Goal: Information Seeking & Learning: Check status

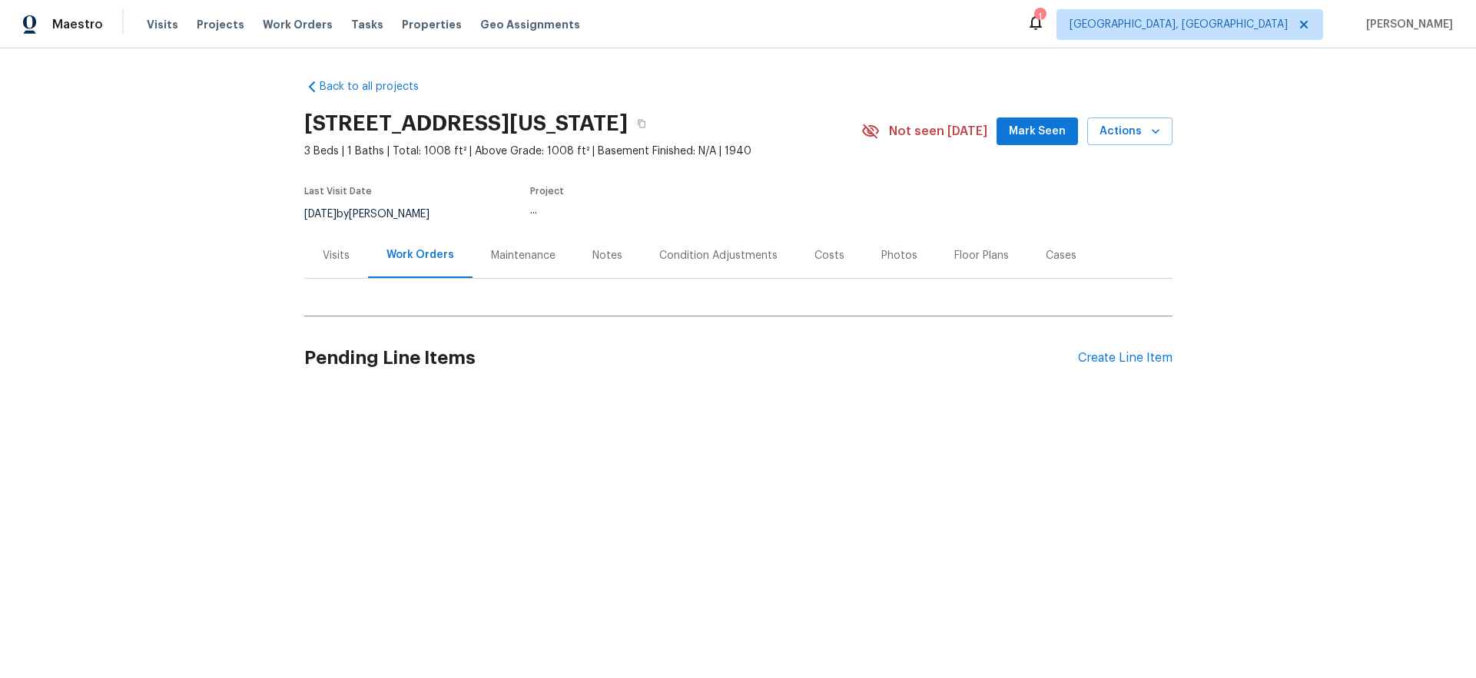
click at [287, 34] on div "Visits Projects Work Orders Tasks Properties Geo Assignments" at bounding box center [373, 24] width 452 height 31
click at [283, 22] on span "Work Orders" at bounding box center [298, 24] width 70 height 15
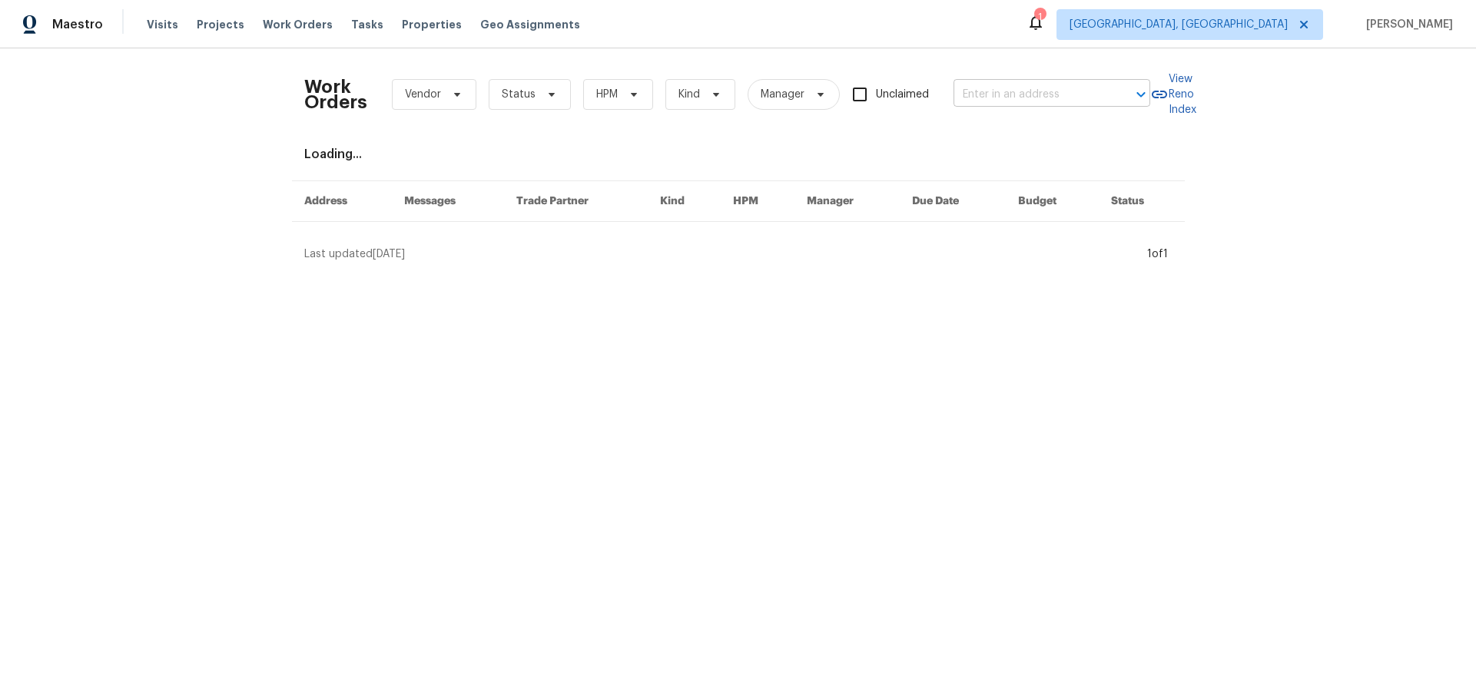
click at [1002, 101] on input "text" at bounding box center [1031, 95] width 154 height 24
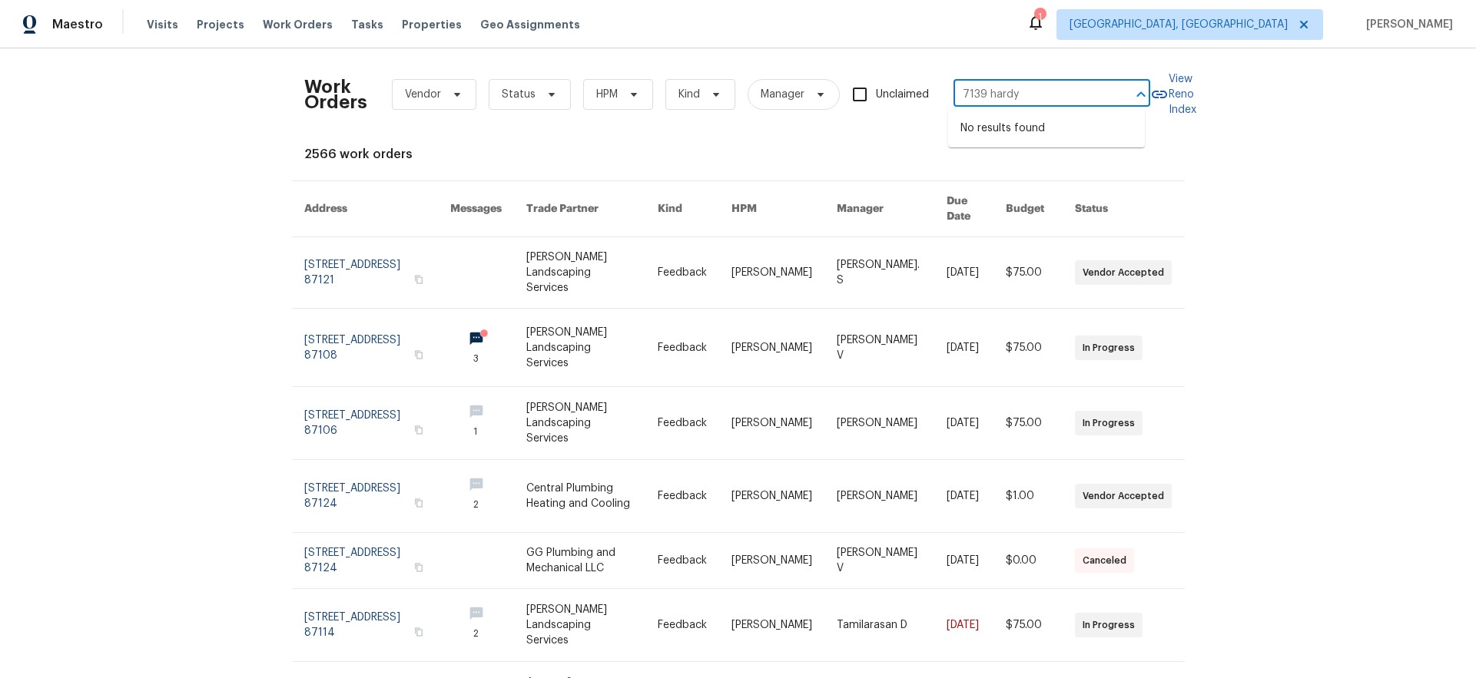
type input "7139 hardy"
click at [1225, 29] on span "[GEOGRAPHIC_DATA], [GEOGRAPHIC_DATA]" at bounding box center [1179, 24] width 218 height 15
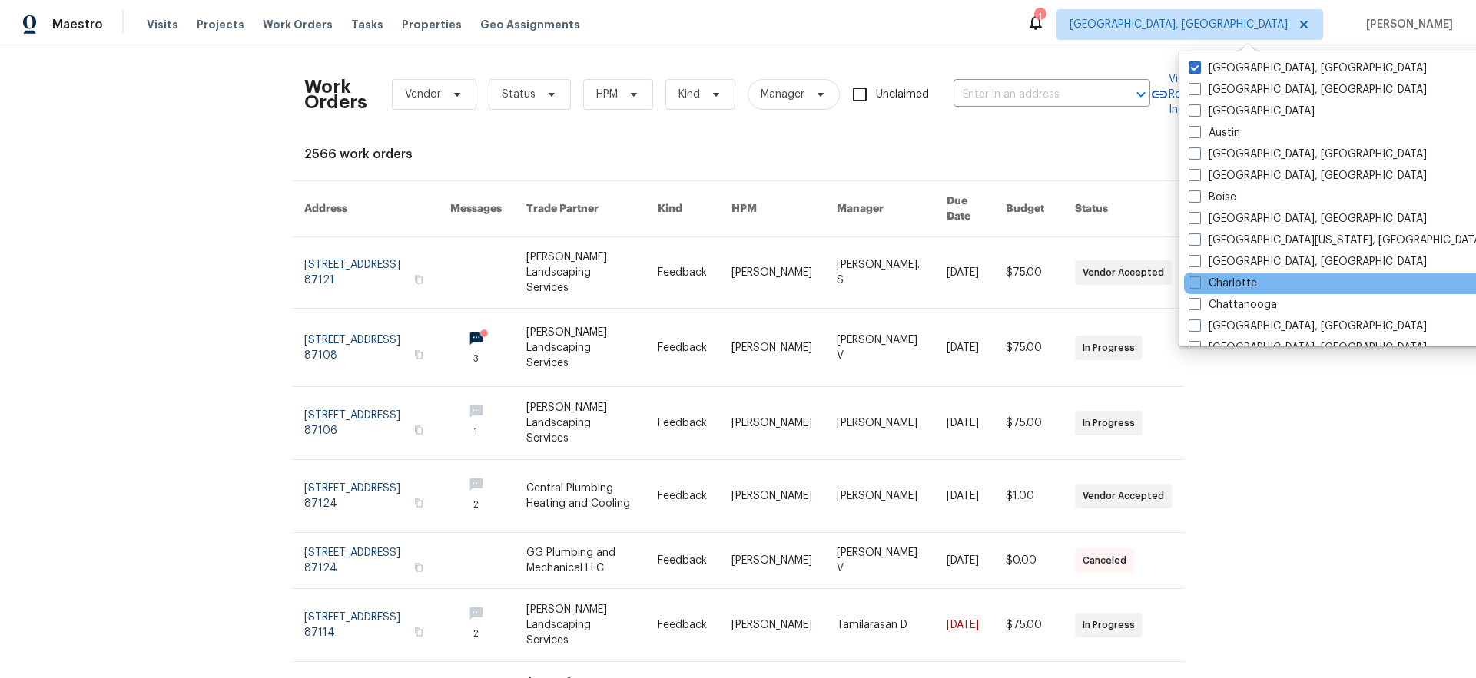
scroll to position [488, 0]
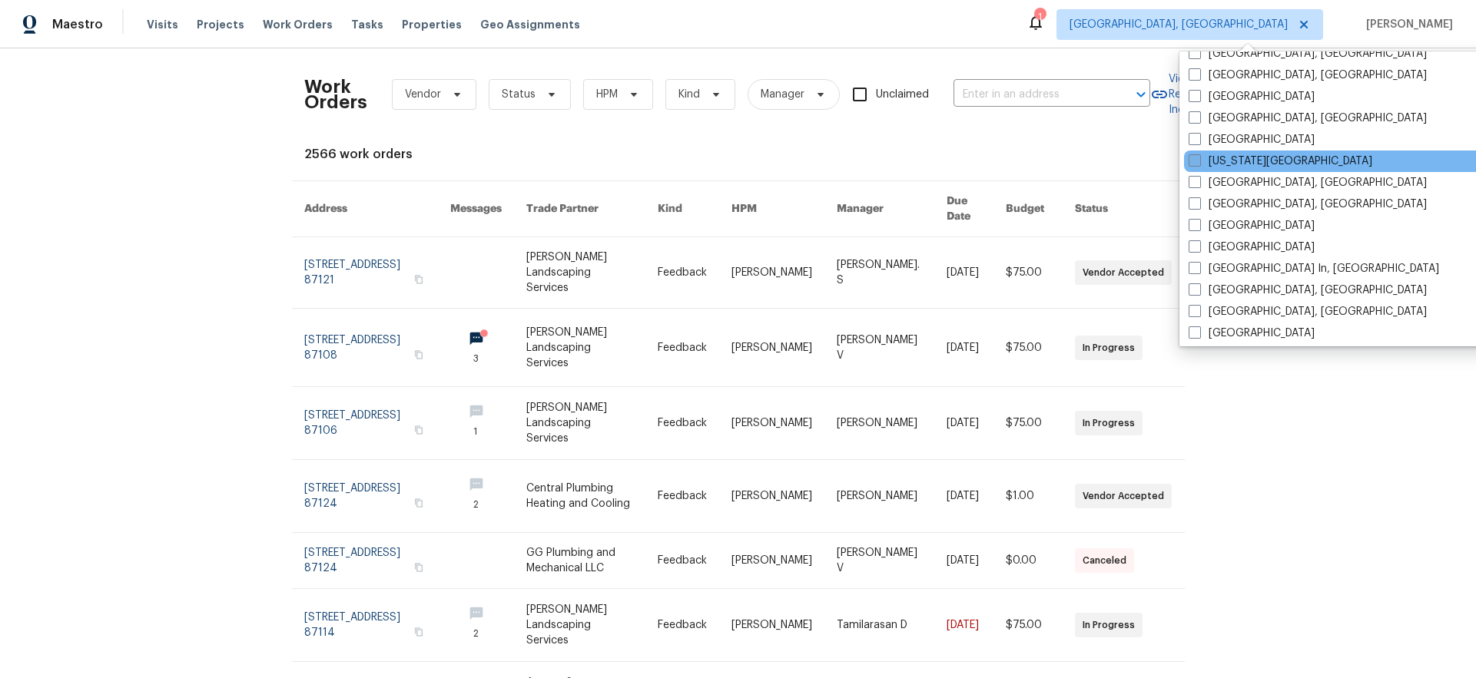
click at [1199, 164] on span at bounding box center [1195, 160] width 12 height 12
click at [1199, 164] on input "[US_STATE][GEOGRAPHIC_DATA]" at bounding box center [1194, 159] width 10 height 10
checkbox input "true"
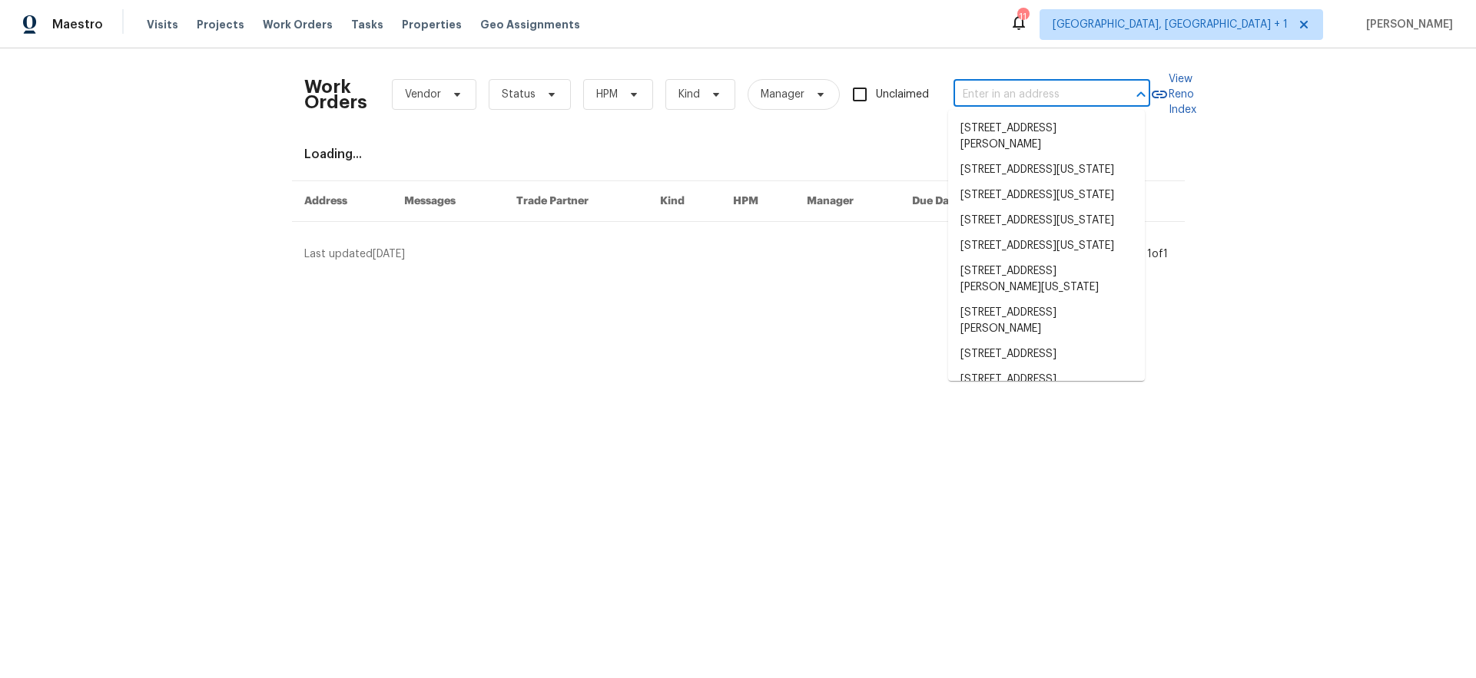
click at [1037, 103] on input "text" at bounding box center [1031, 95] width 154 height 24
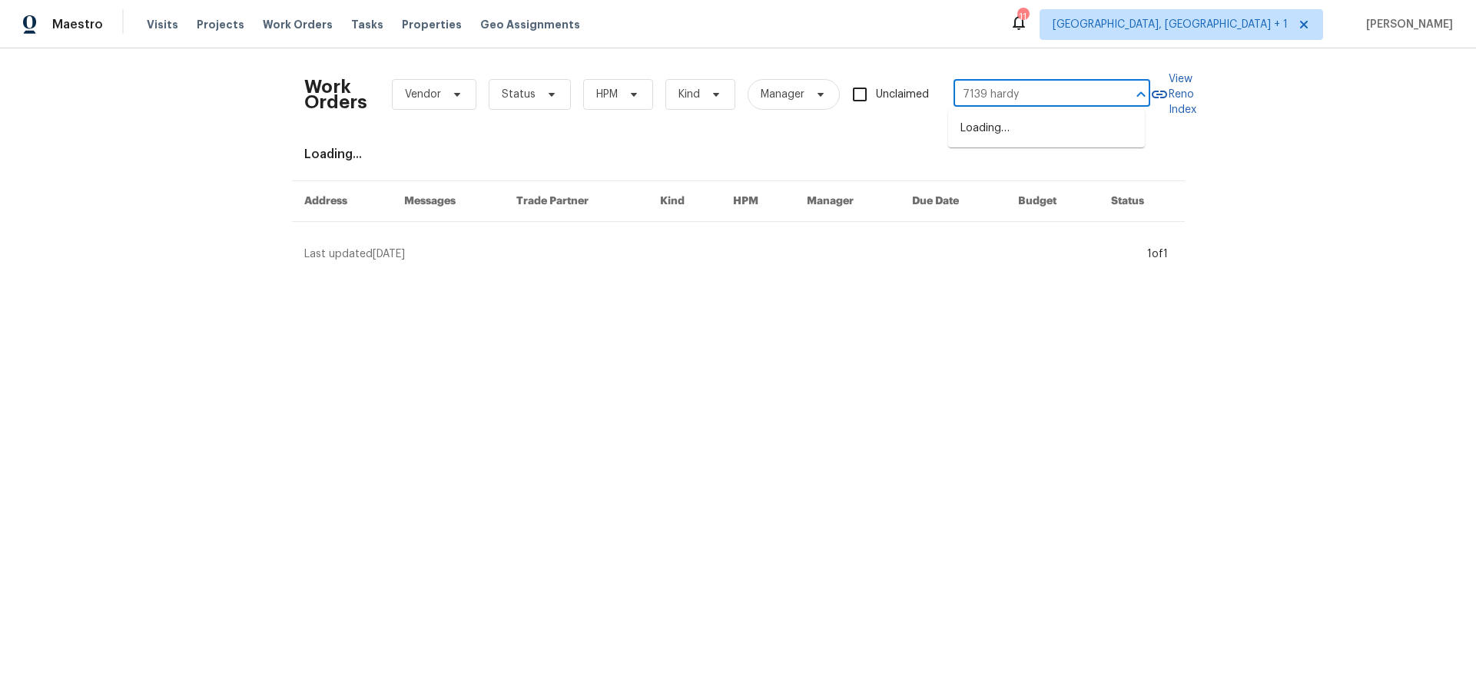
type input "7139 hardy"
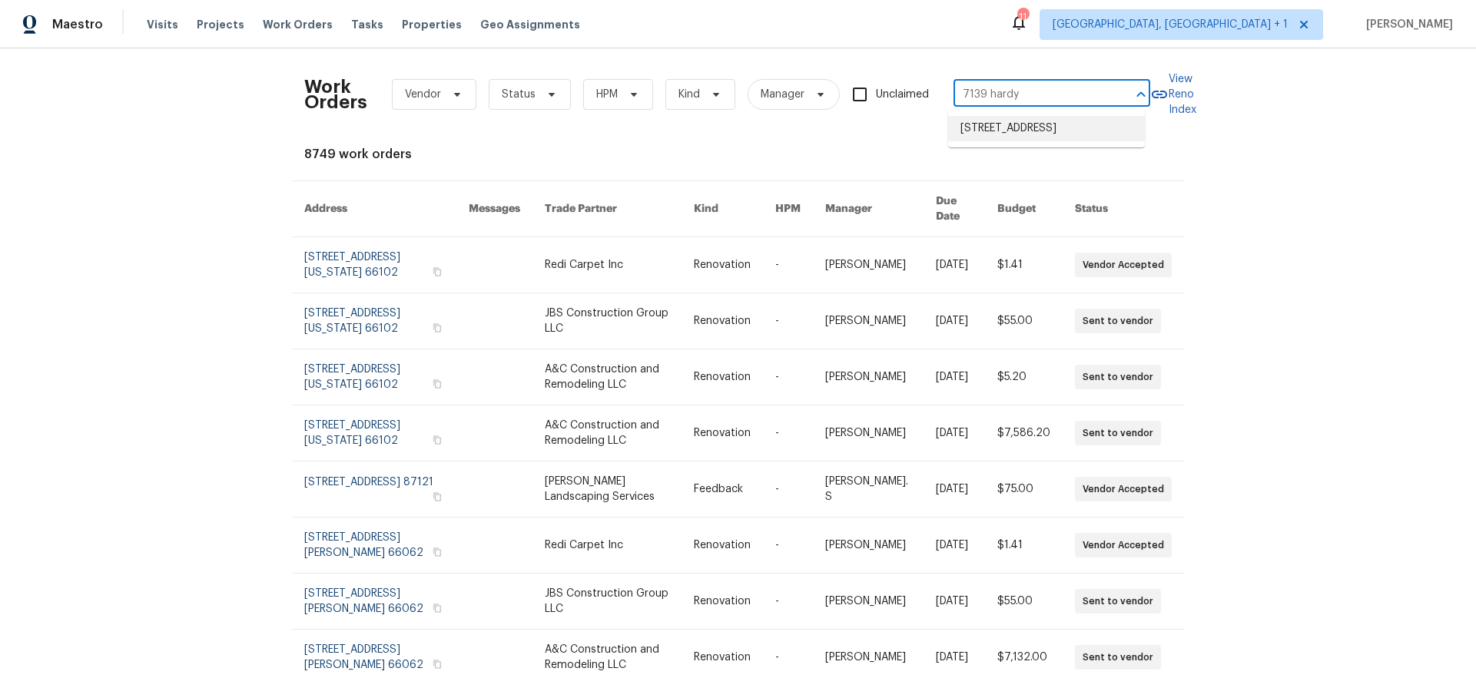
click at [1086, 131] on li "7139 Hardy St, Overland Park, KS 66204" at bounding box center [1046, 128] width 197 height 25
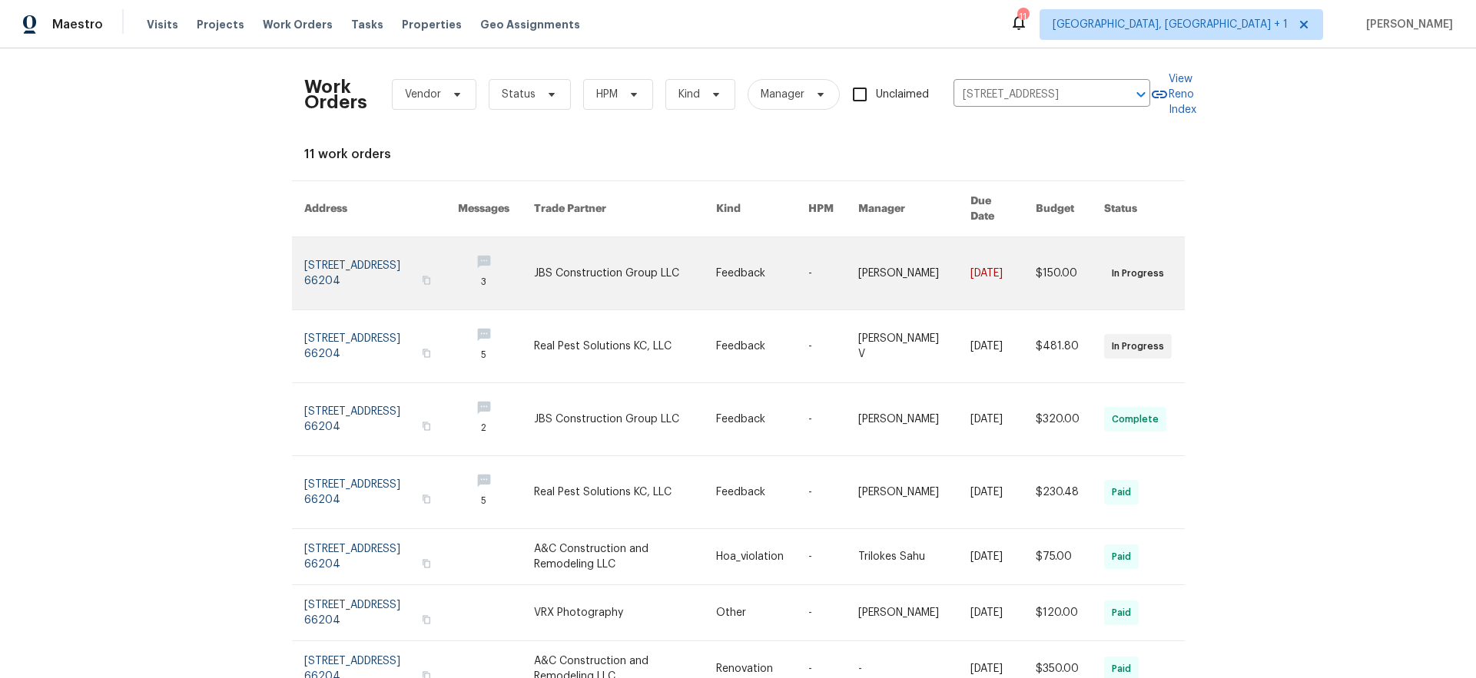
click at [350, 250] on link at bounding box center [381, 273] width 154 height 72
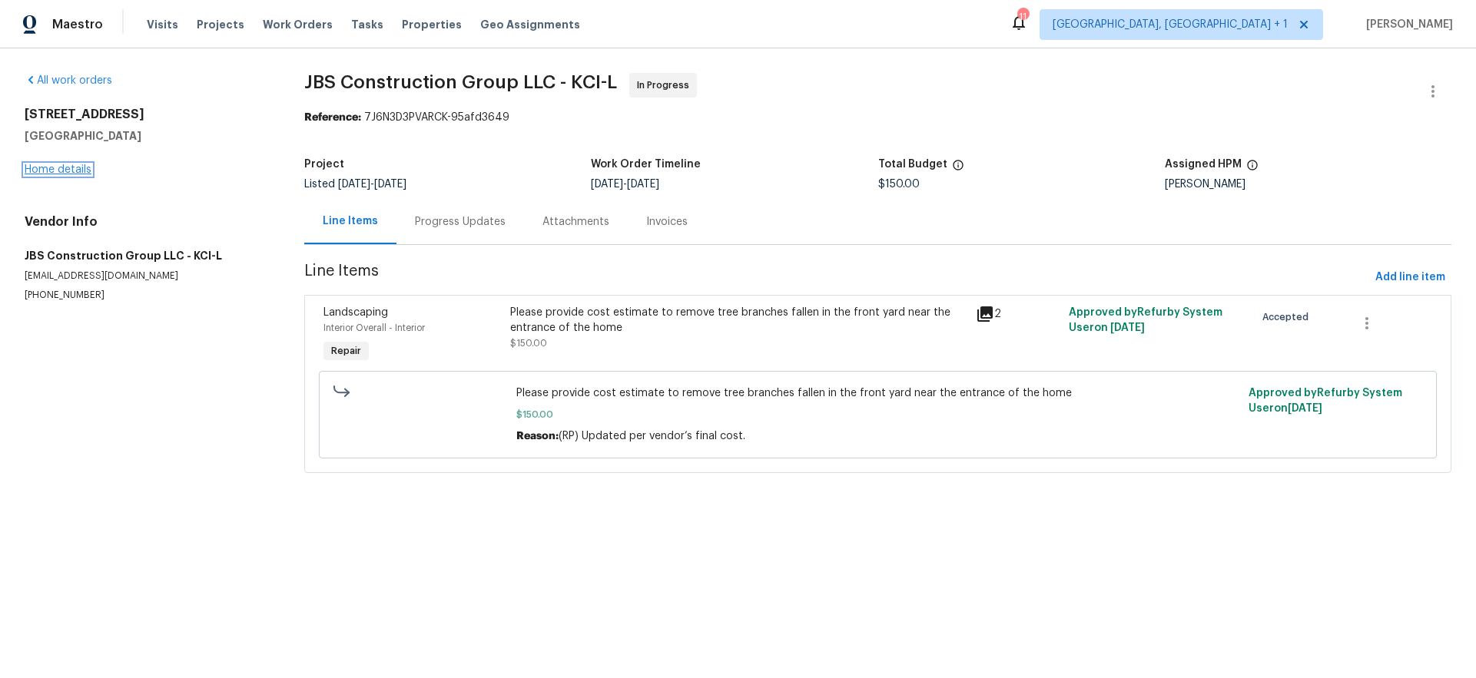
click at [55, 171] on link "Home details" at bounding box center [58, 169] width 67 height 11
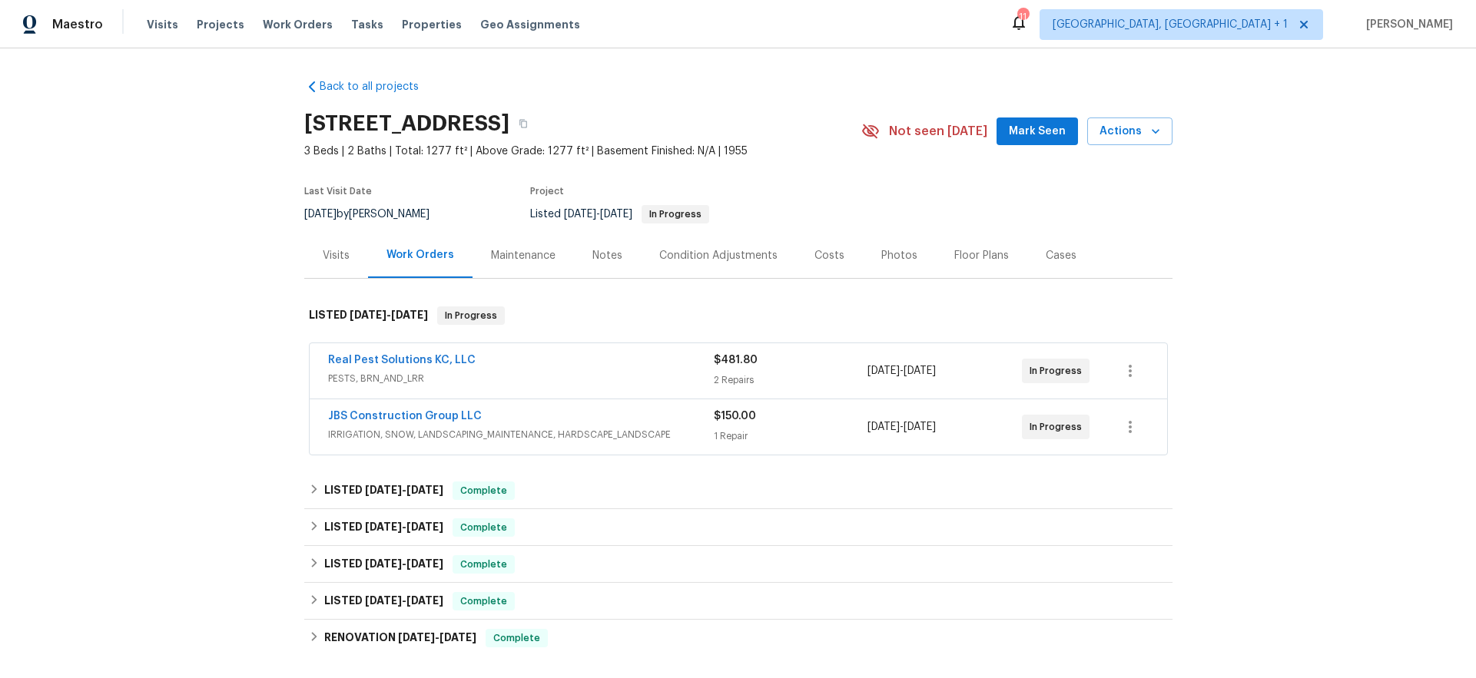
click at [586, 440] on span "IRRIGATION, SNOW, LANDSCAPING_MAINTENANCE, HARDSCAPE_LANDSCAPE" at bounding box center [521, 434] width 386 height 15
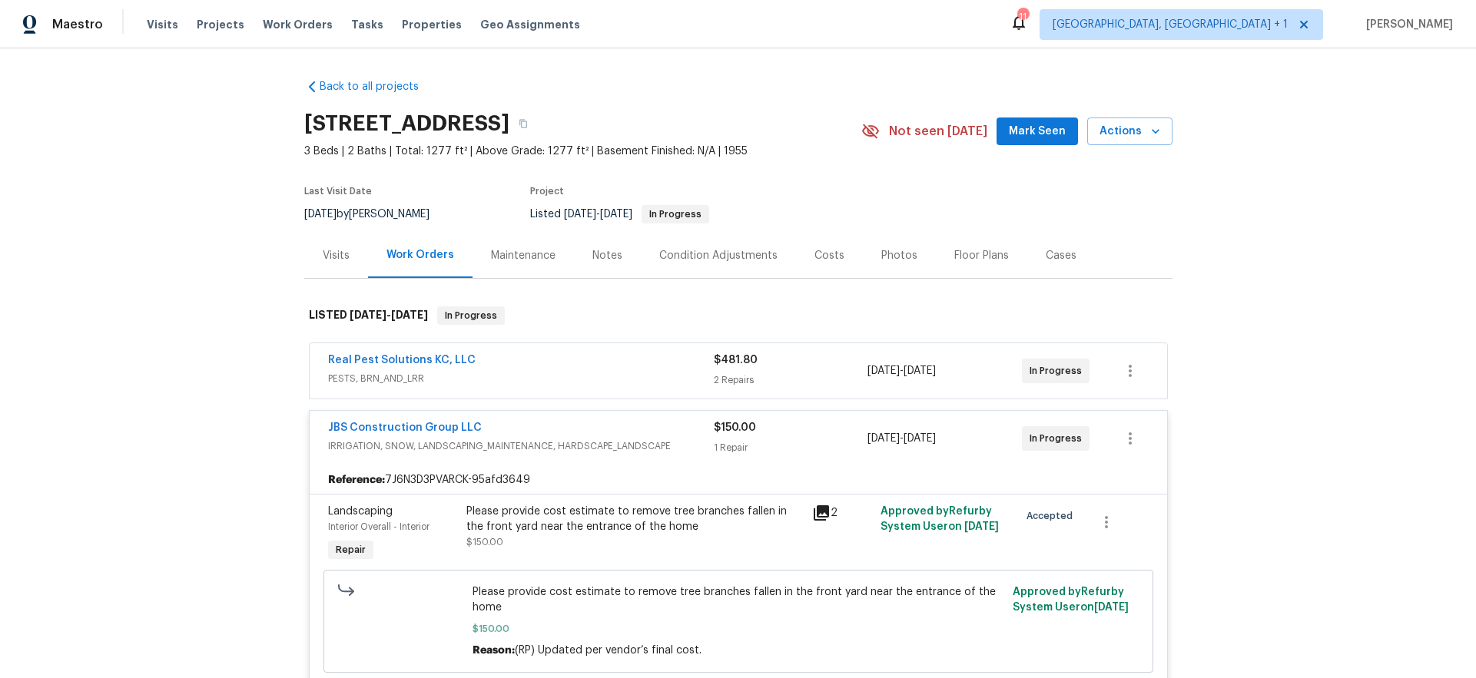
click at [577, 362] on div "Real Pest Solutions KC, LLC" at bounding box center [521, 362] width 386 height 18
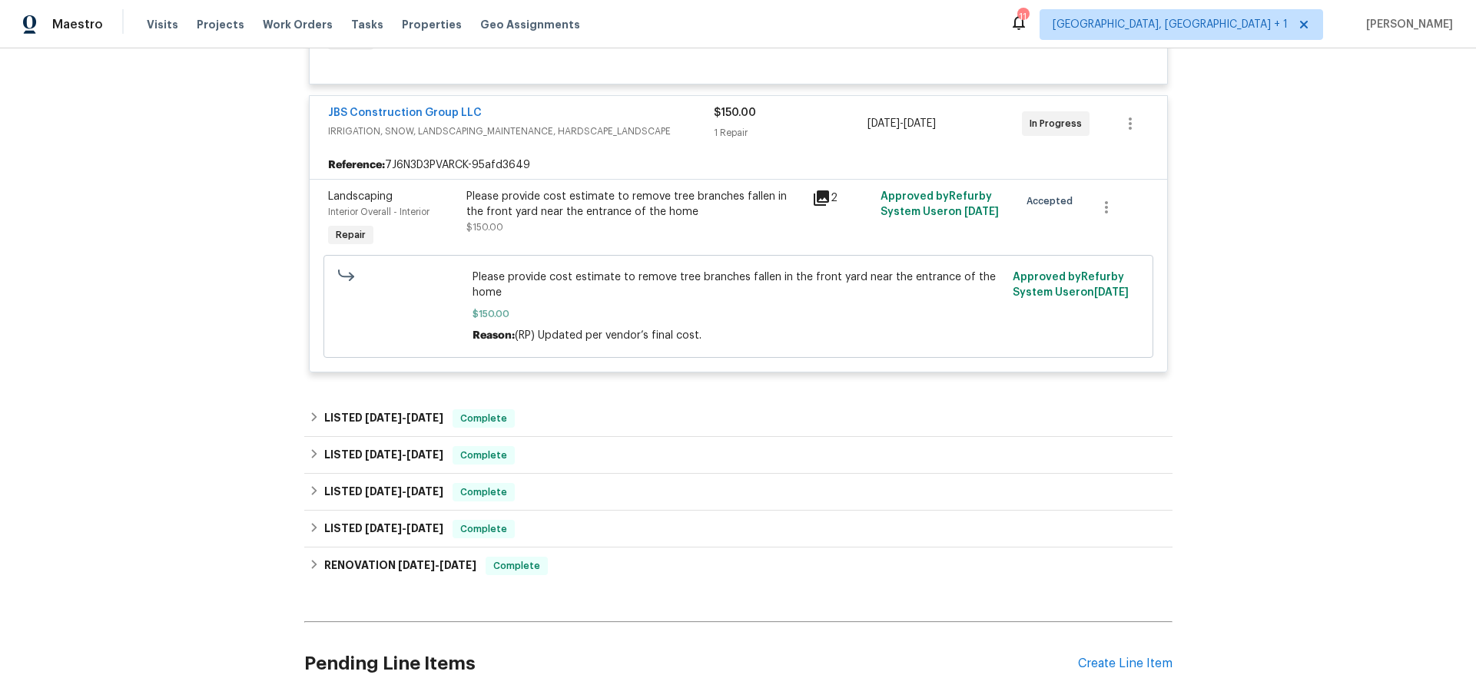
scroll to position [649, 0]
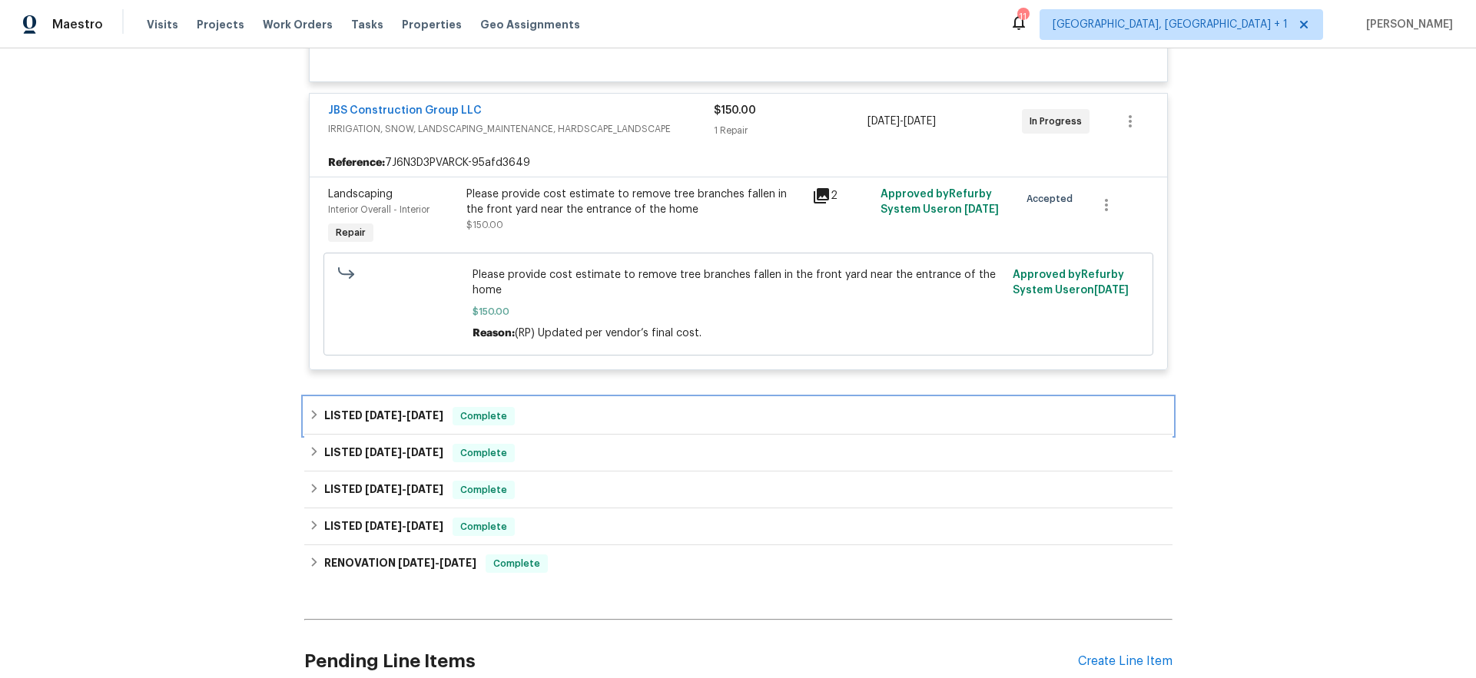
click at [567, 413] on div "LISTED 8/1/25 - 8/5/25 Complete" at bounding box center [738, 416] width 859 height 18
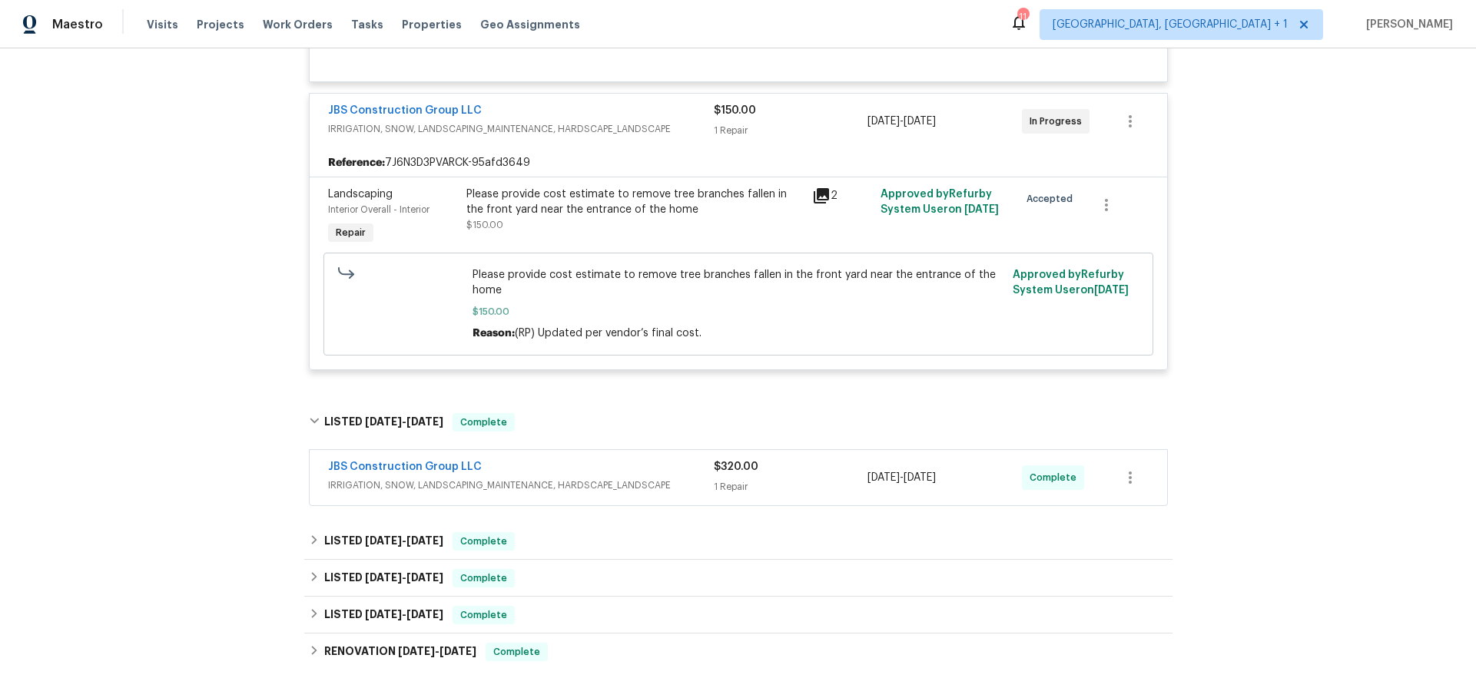
click at [572, 473] on div "JBS Construction Group LLC" at bounding box center [521, 468] width 386 height 18
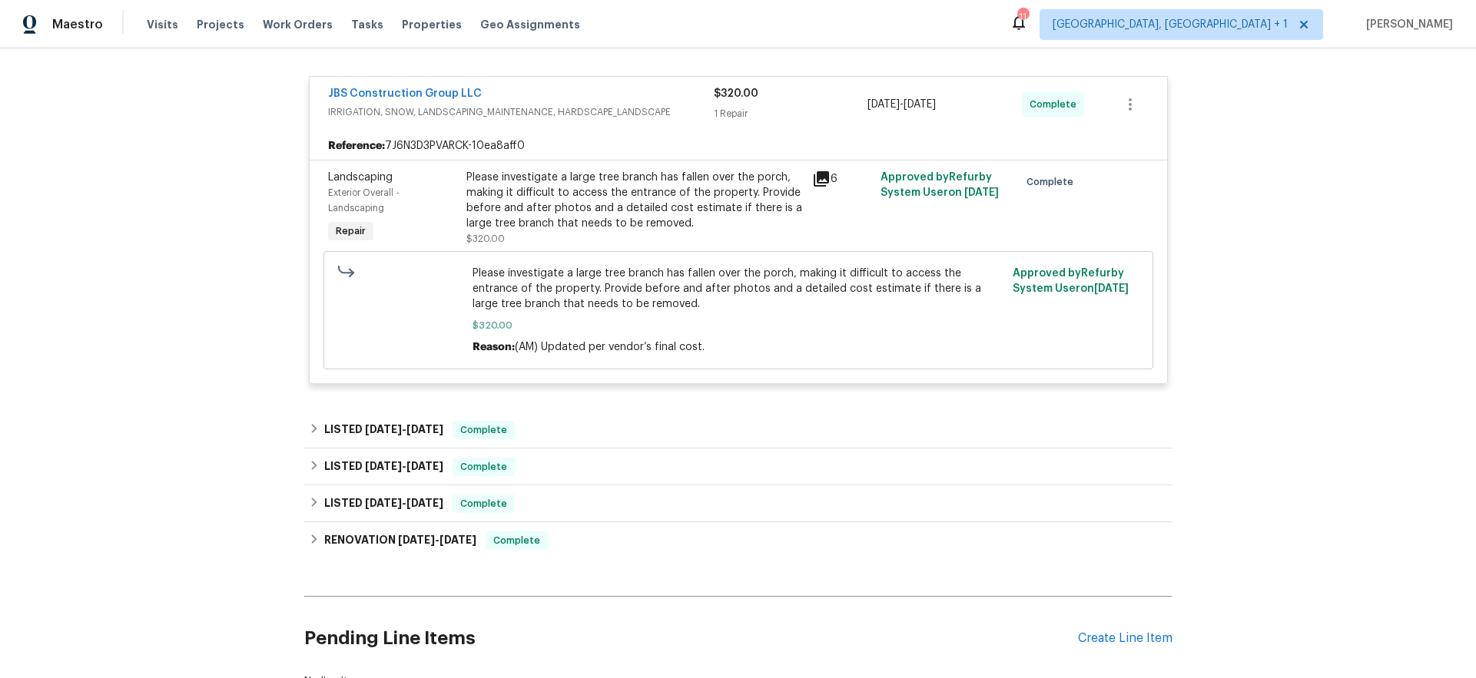
scroll to position [1163, 0]
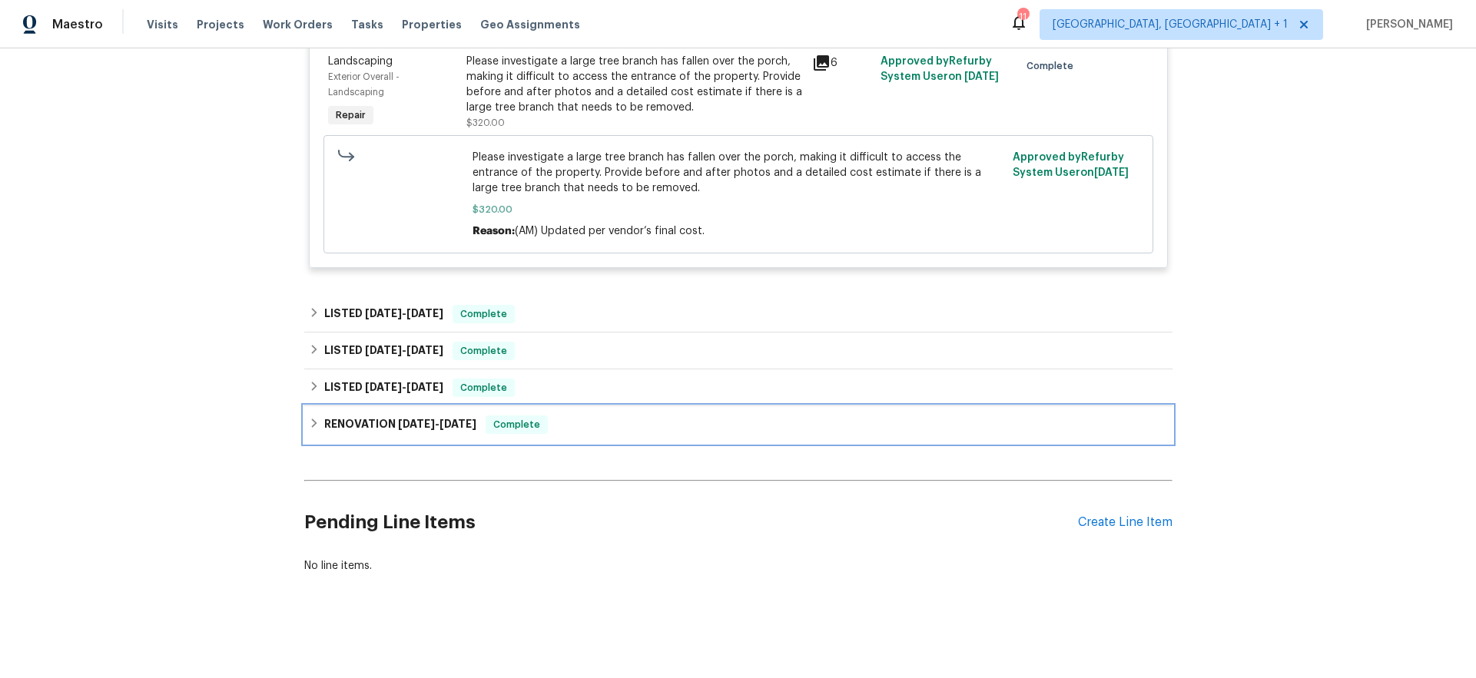
click at [383, 416] on h6 "RENOVATION 4/7/25 - 4/20/25" at bounding box center [400, 425] width 152 height 18
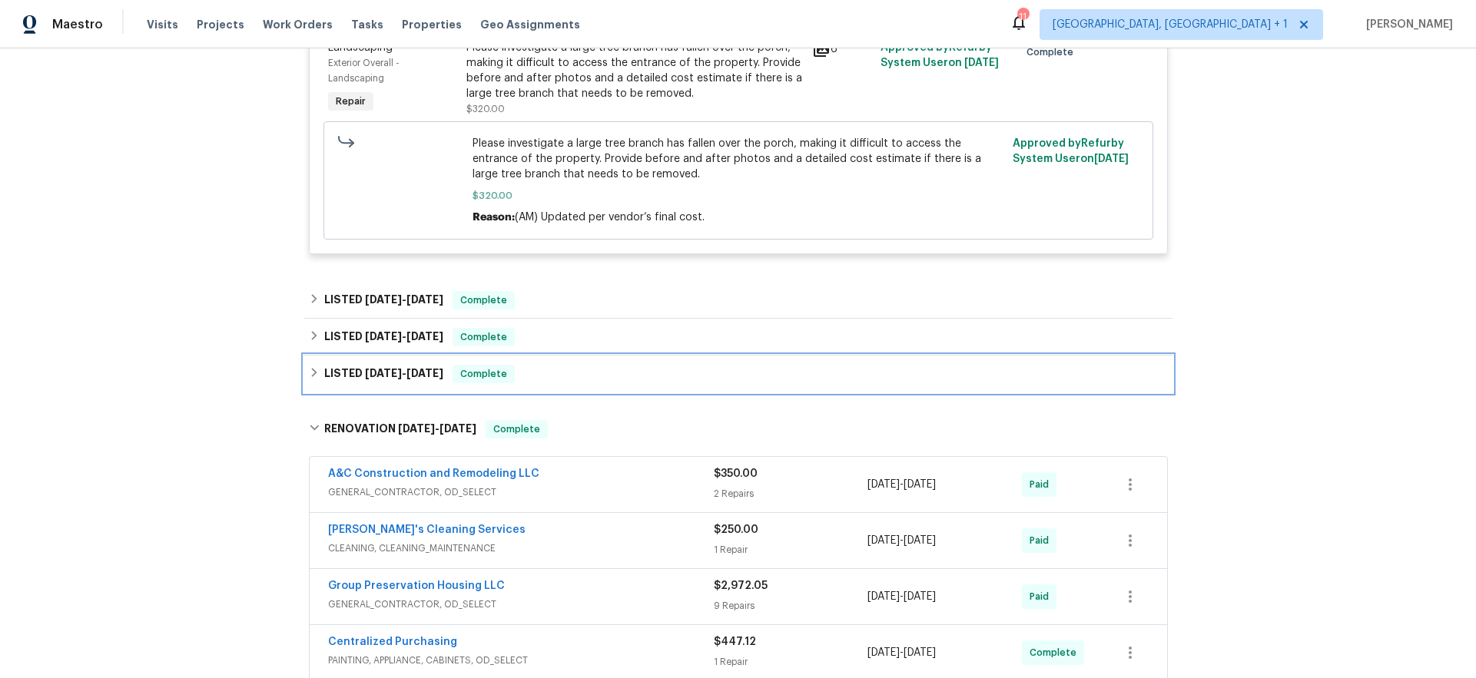
click at [380, 379] on span "5/20/25" at bounding box center [383, 373] width 37 height 11
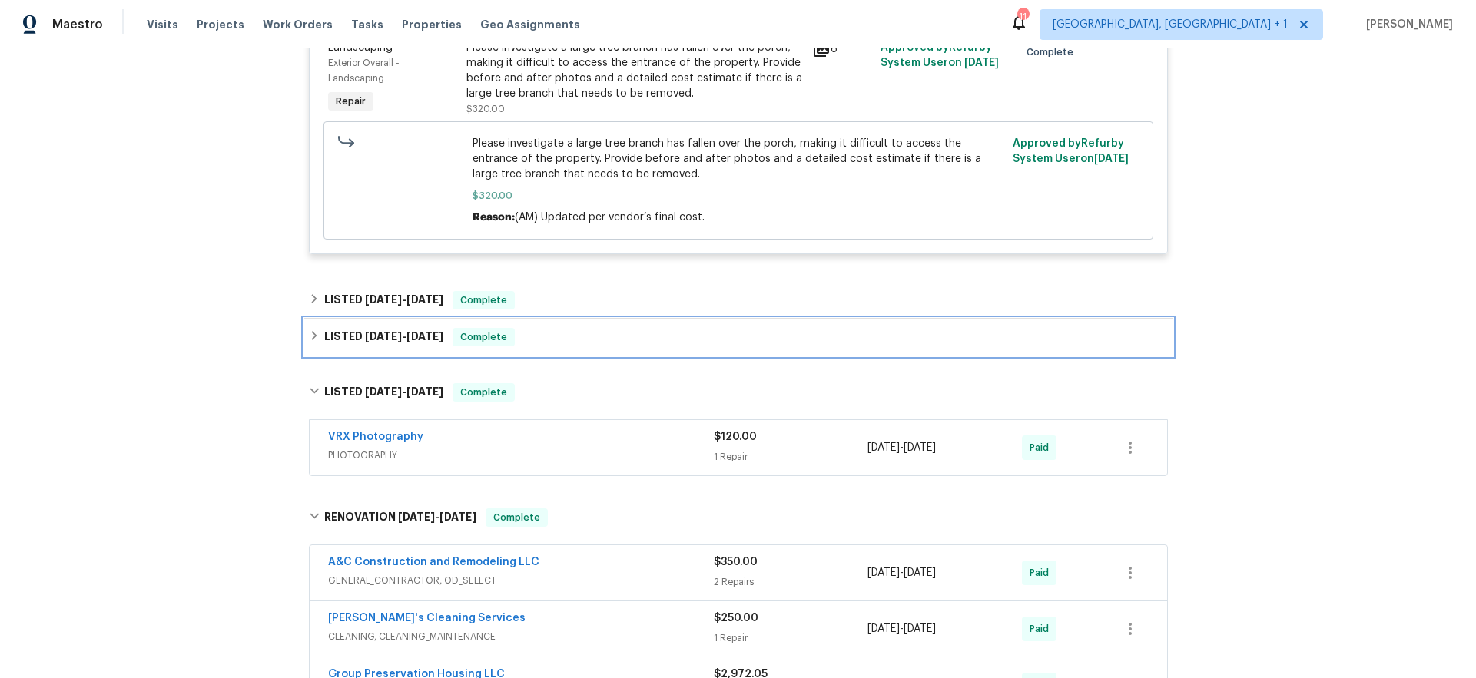
click at [374, 350] on div "LISTED 5/27/25 - 5/28/25 Complete" at bounding box center [738, 337] width 868 height 37
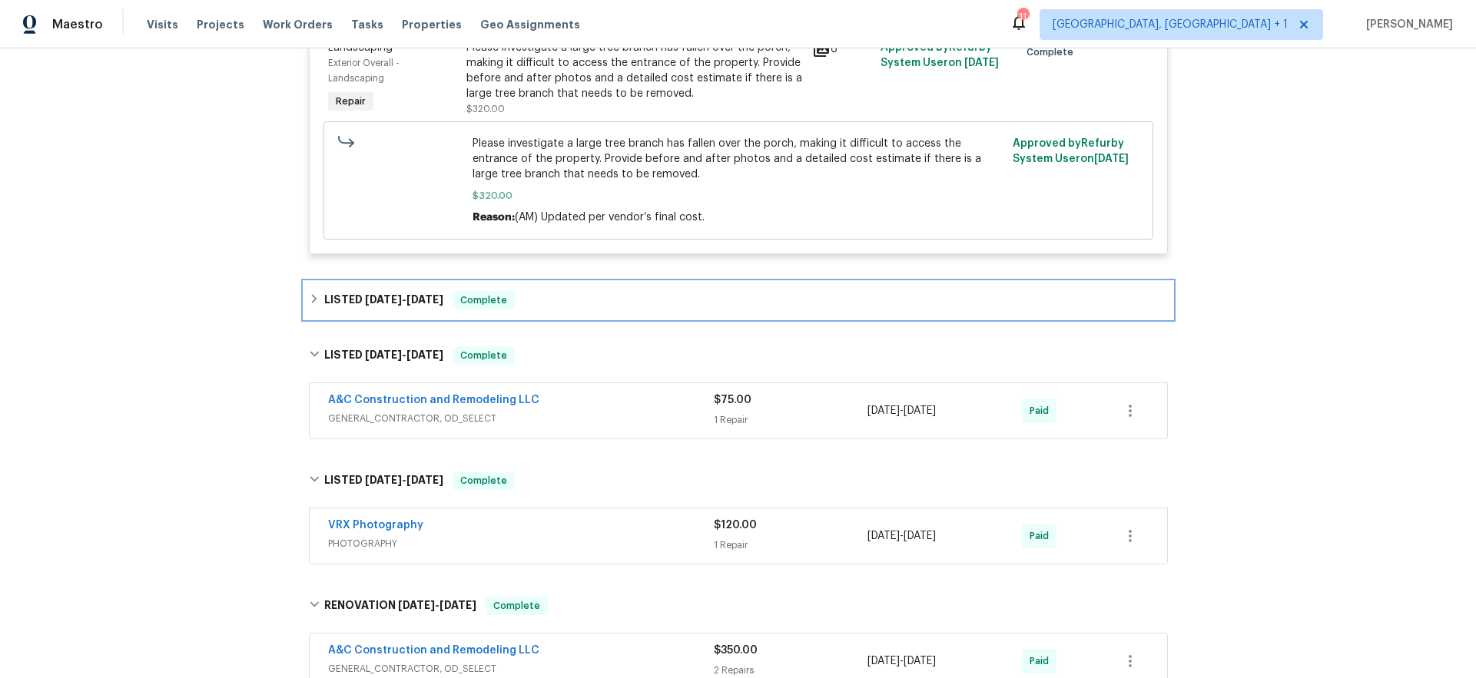
click at [373, 291] on div "LISTED 6/24/25 - 6/26/25 Complete" at bounding box center [738, 300] width 868 height 37
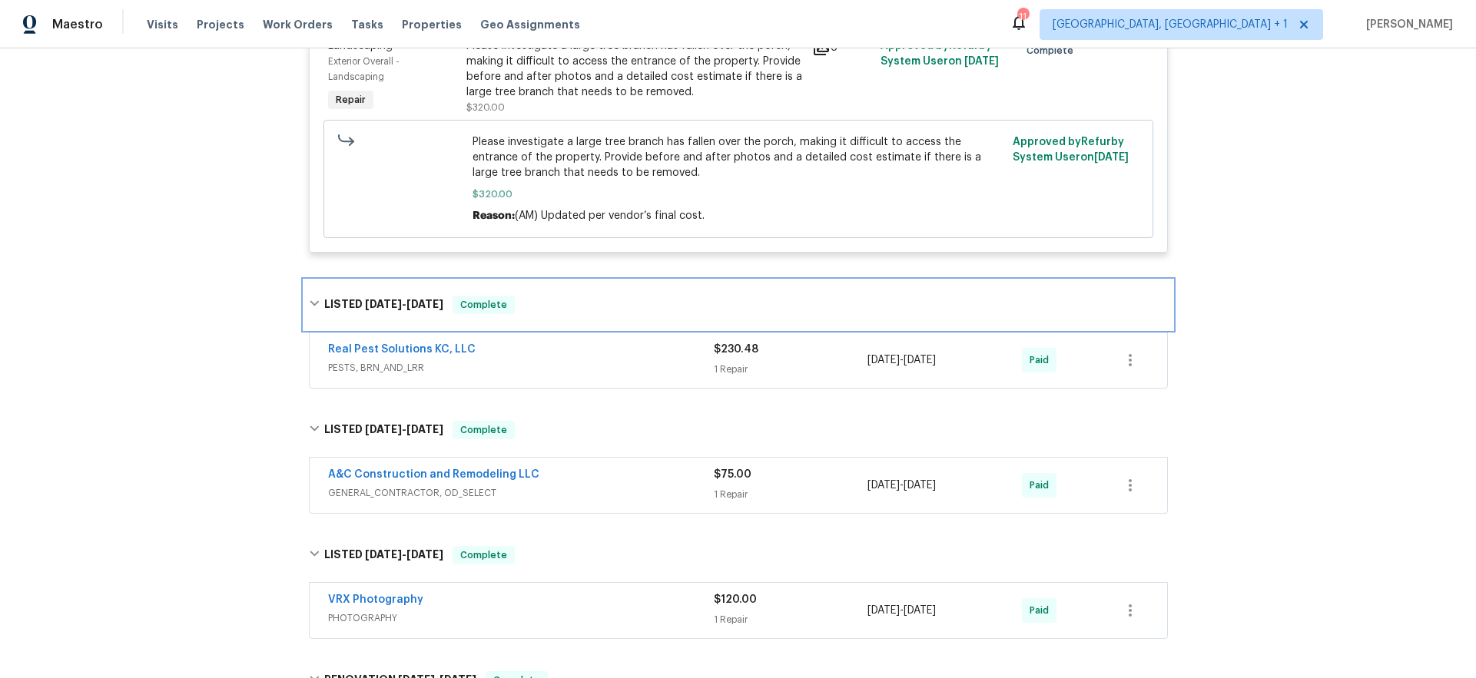
scroll to position [1166, 0]
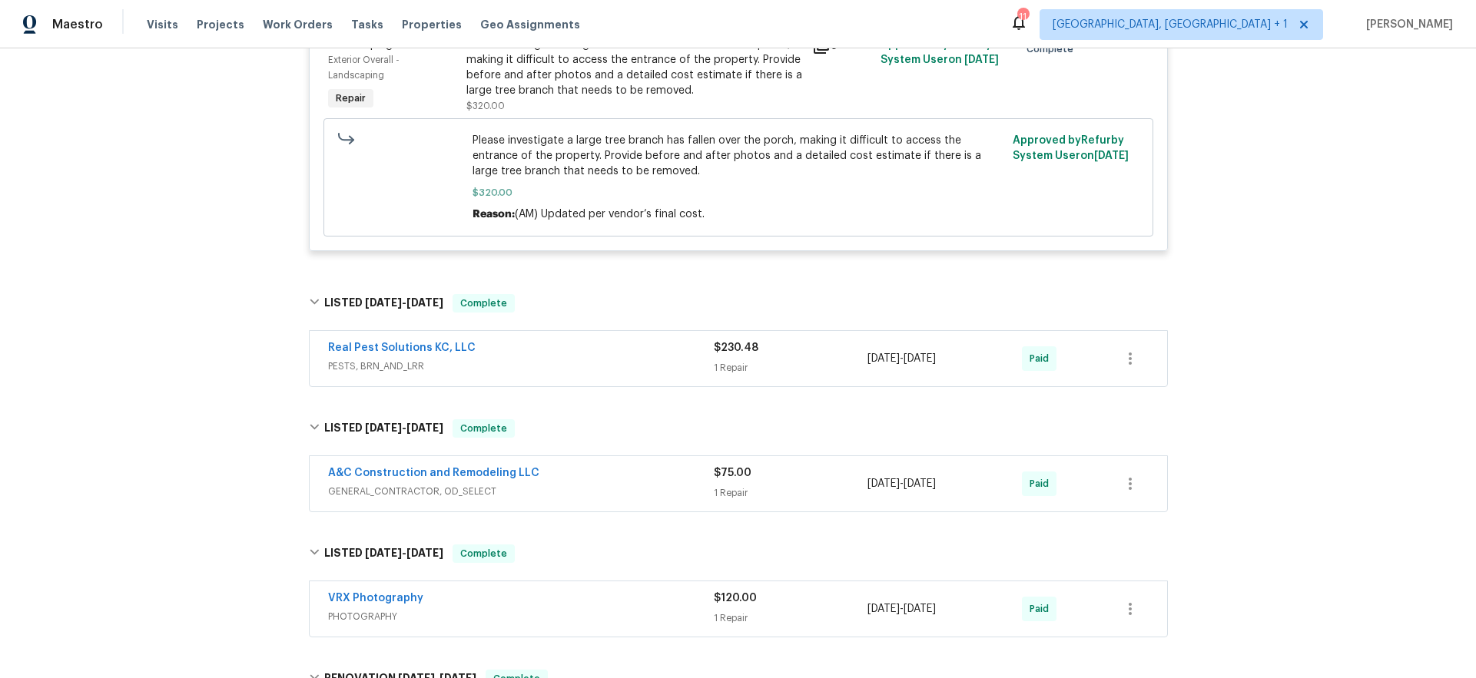
click at [535, 364] on span "PESTS, BRN_AND_LRR" at bounding box center [521, 366] width 386 height 15
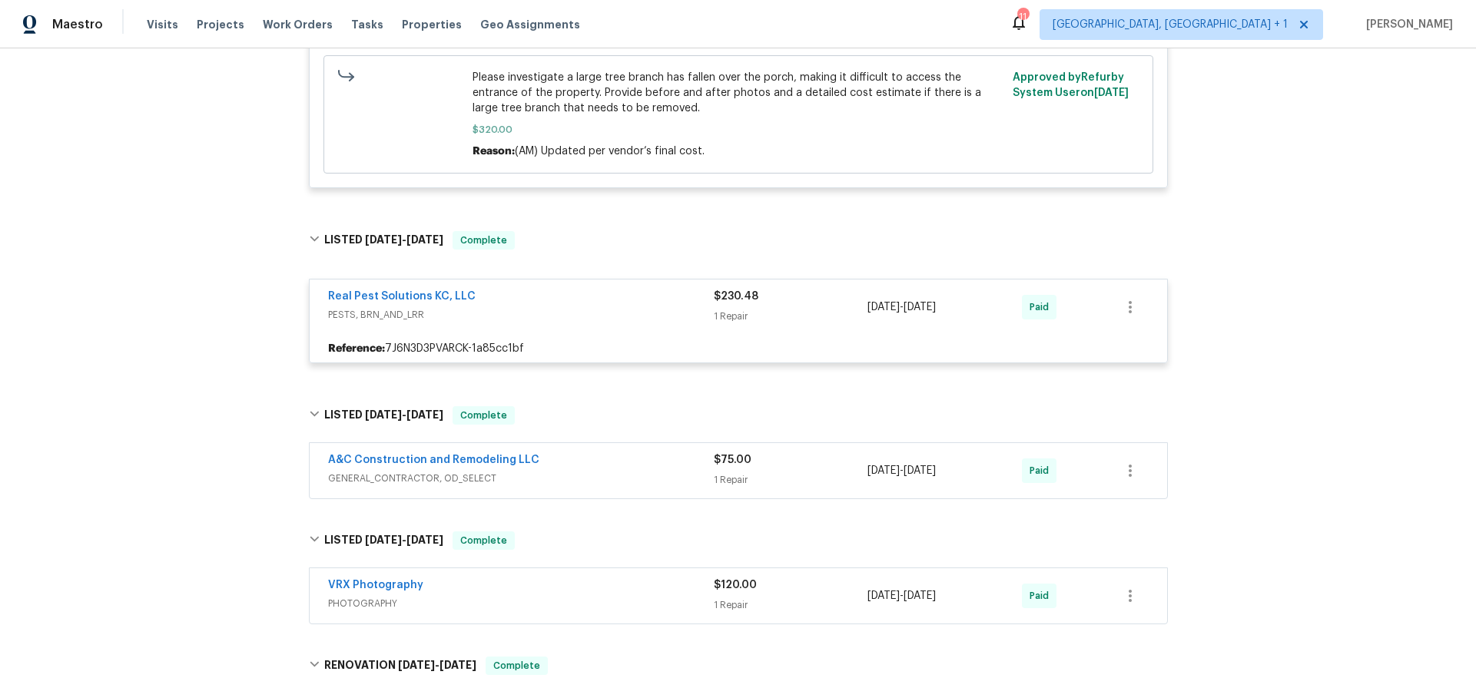
scroll to position [1231, 0]
click at [582, 473] on span "GENERAL_CONTRACTOR, OD_SELECT" at bounding box center [521, 476] width 386 height 15
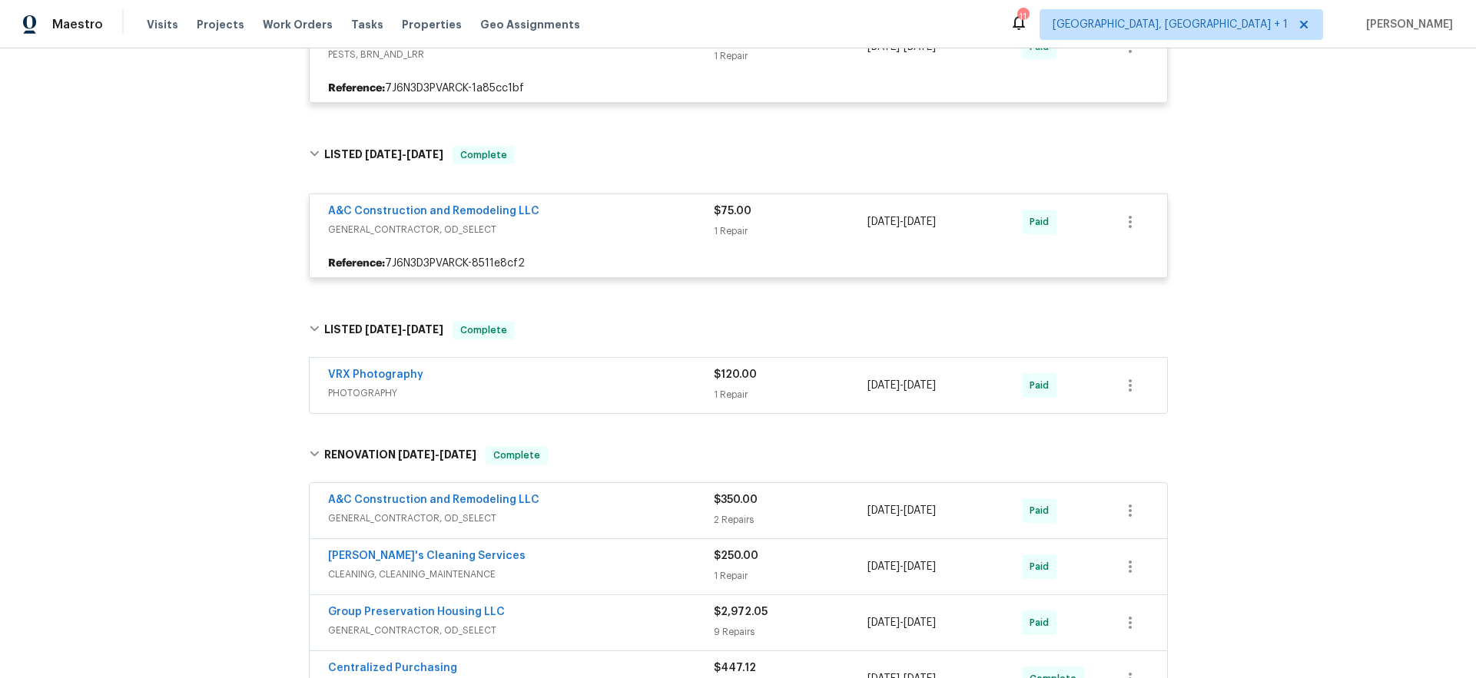
scroll to position [1500, 0]
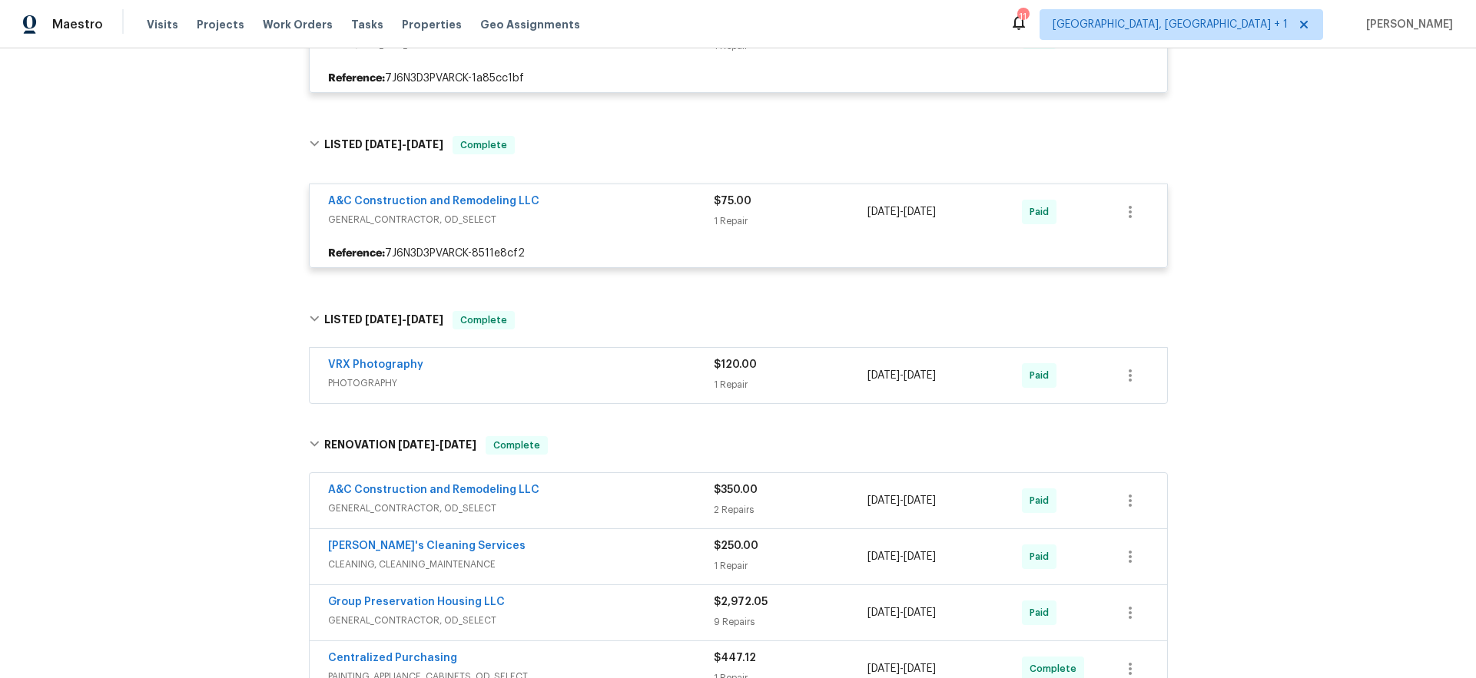
click at [529, 391] on span "PHOTOGRAPHY" at bounding box center [521, 383] width 386 height 15
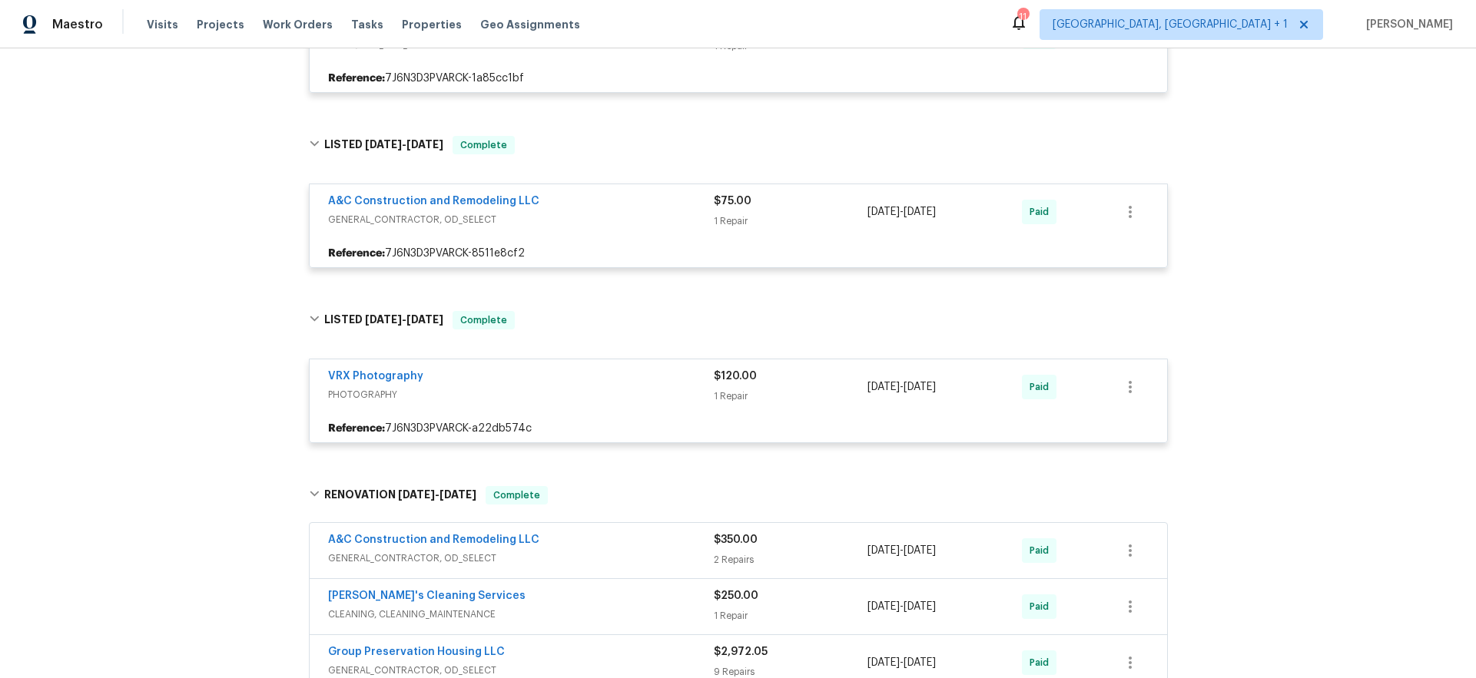
click at [575, 552] on span "GENERAL_CONTRACTOR, OD_SELECT" at bounding box center [521, 558] width 386 height 15
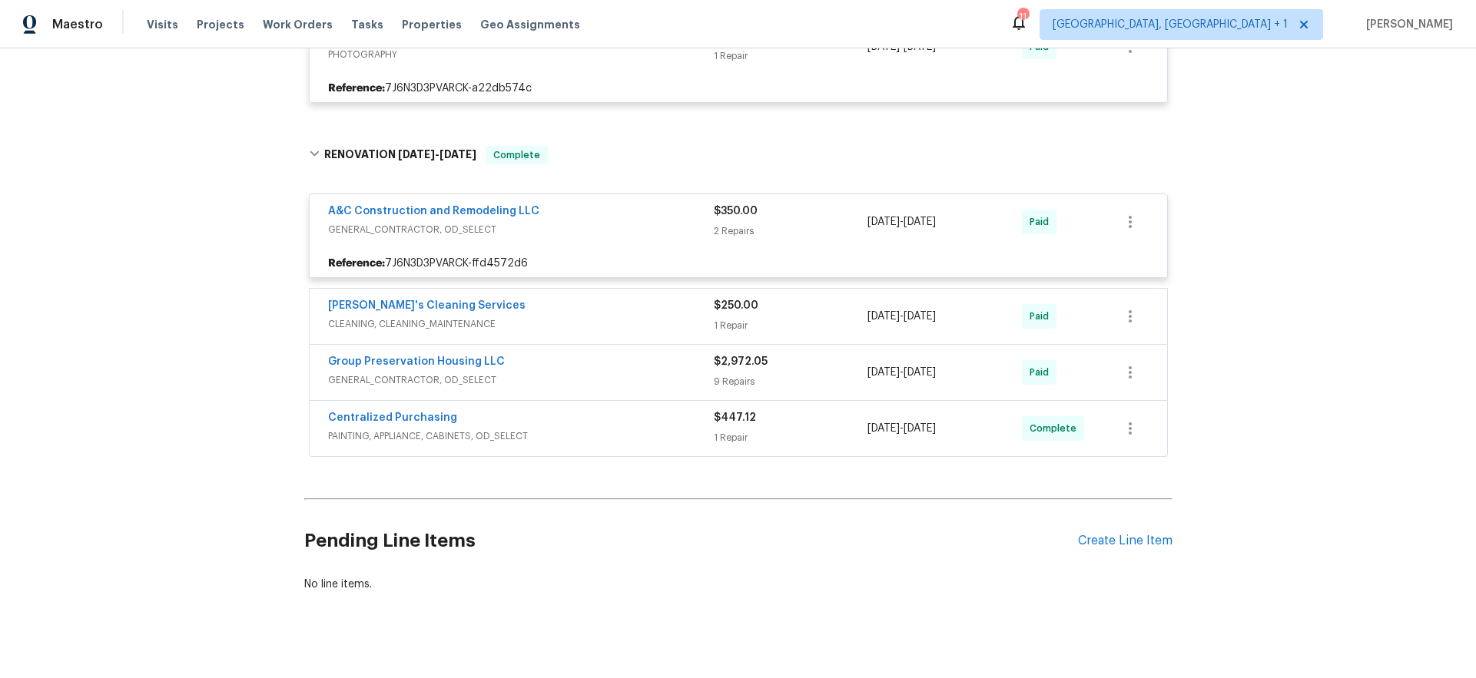
scroll to position [1857, 0]
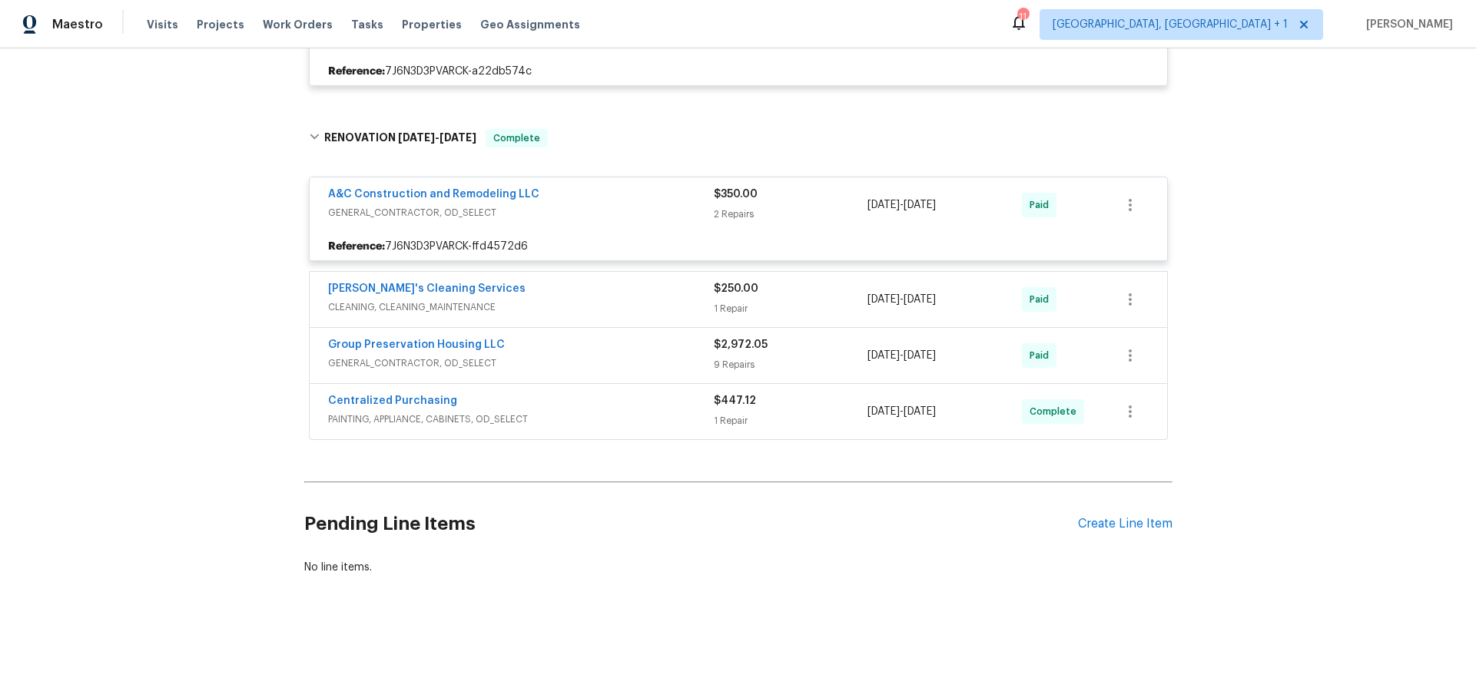
click at [521, 294] on div "Velo's Cleaning Services" at bounding box center [521, 290] width 386 height 18
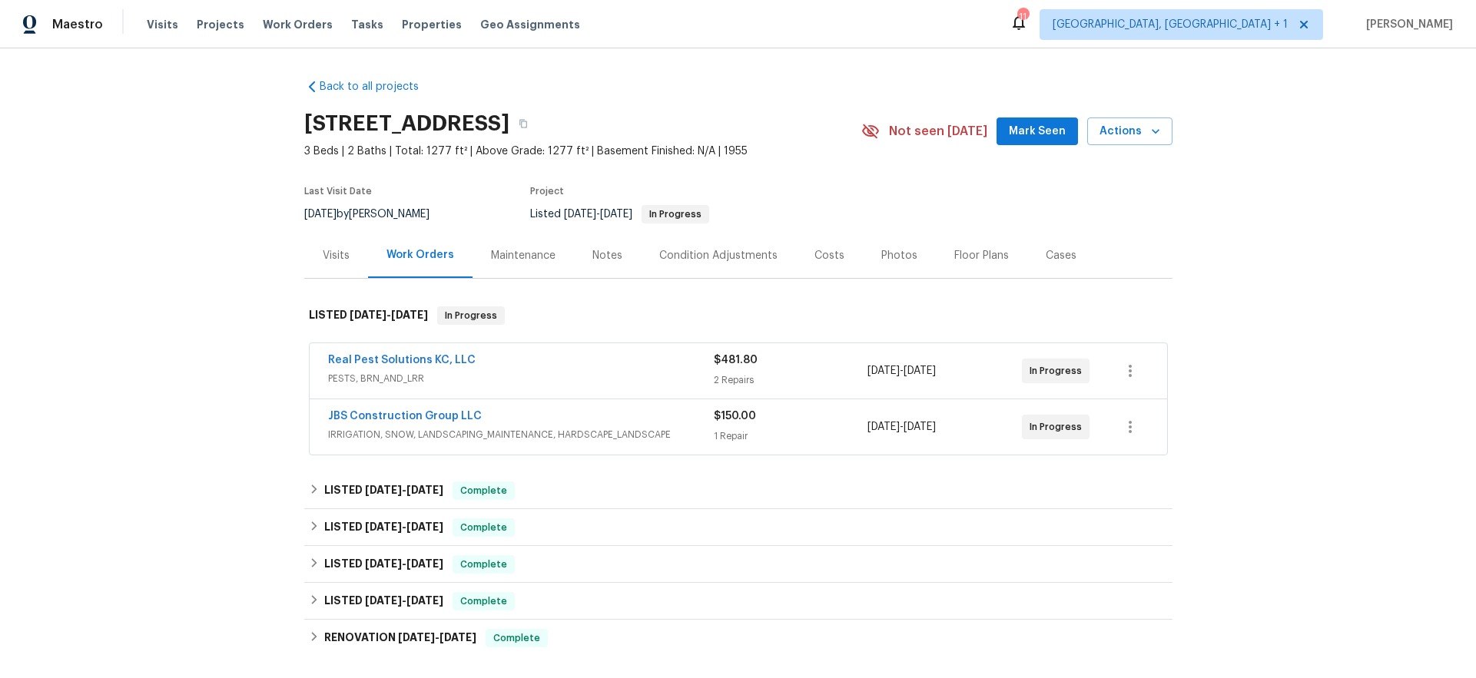
click at [552, 367] on div "Real Pest Solutions KC, LLC" at bounding box center [521, 362] width 386 height 18
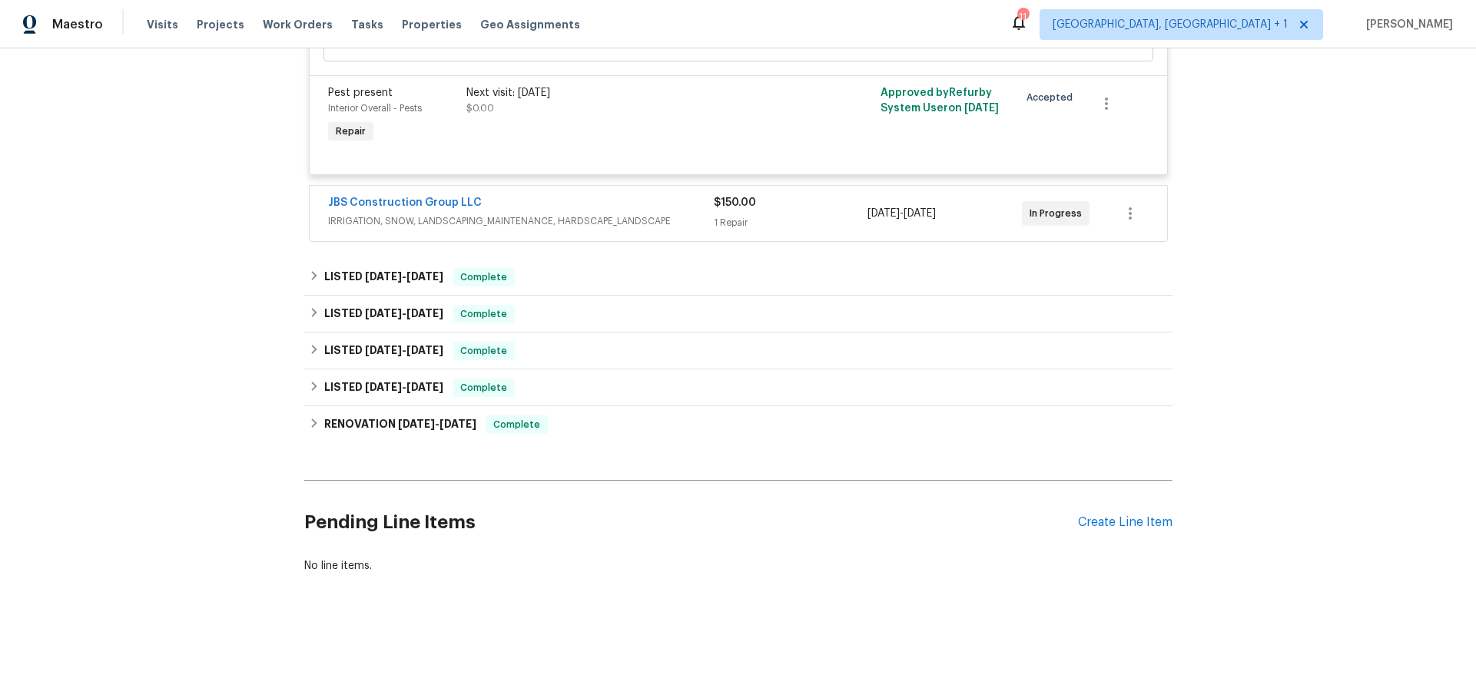
scroll to position [568, 0]
click at [499, 270] on span "Complete" at bounding box center [483, 277] width 59 height 15
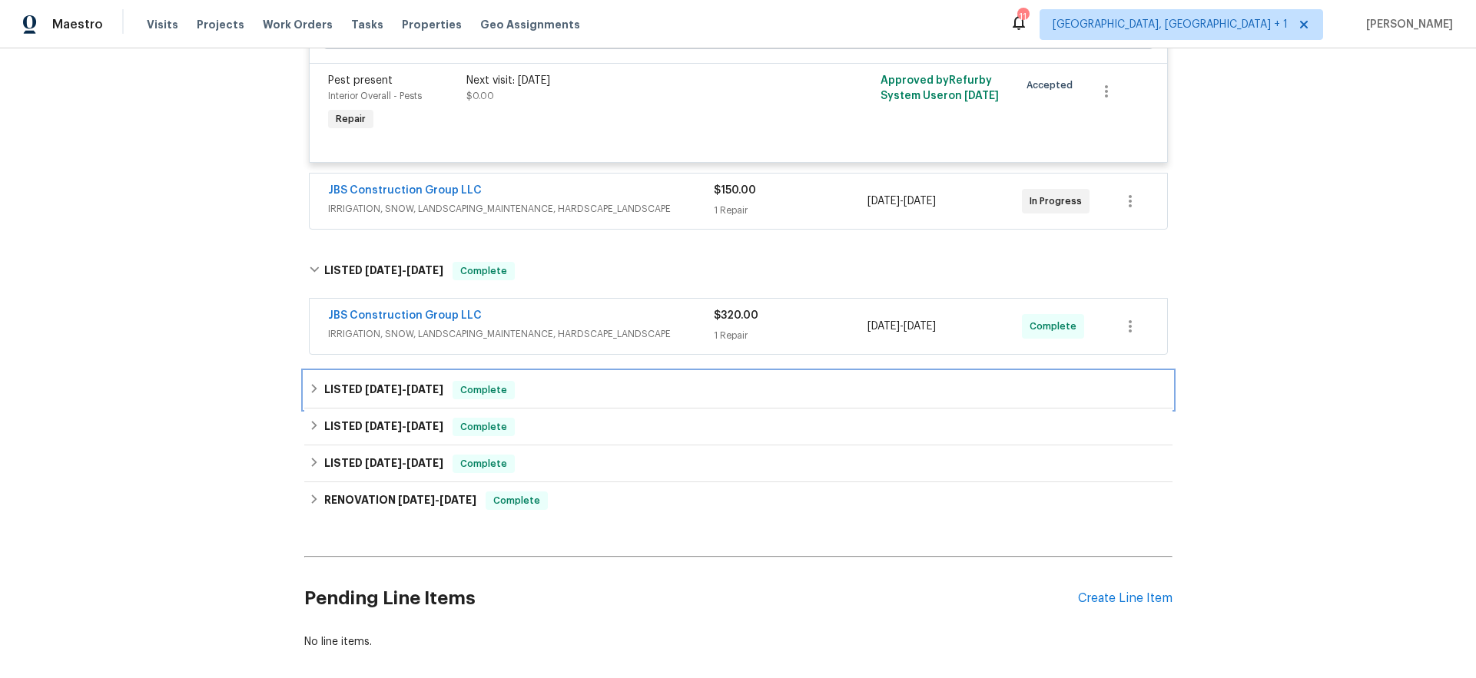
click at [346, 393] on h6 "LISTED 6/24/25 - 6/26/25" at bounding box center [383, 390] width 119 height 18
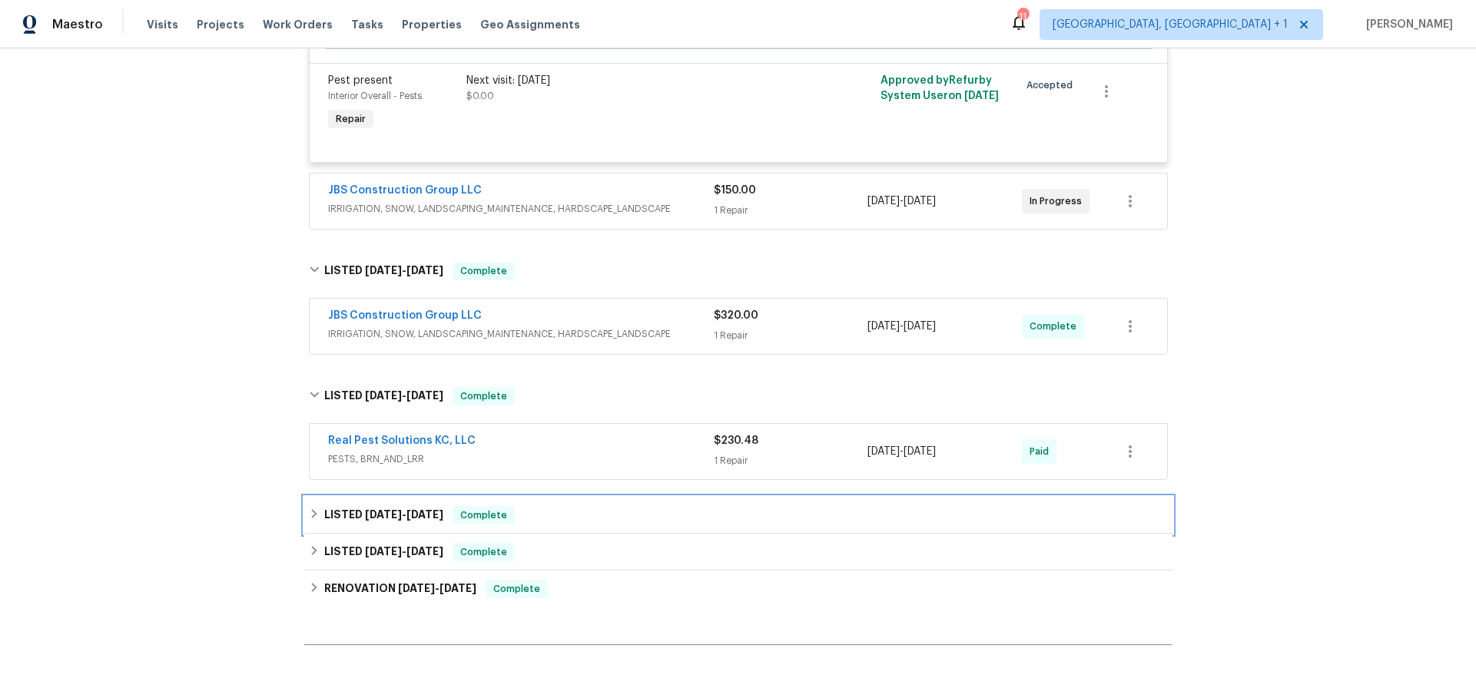
click at [373, 519] on span "5/27/25" at bounding box center [383, 514] width 37 height 11
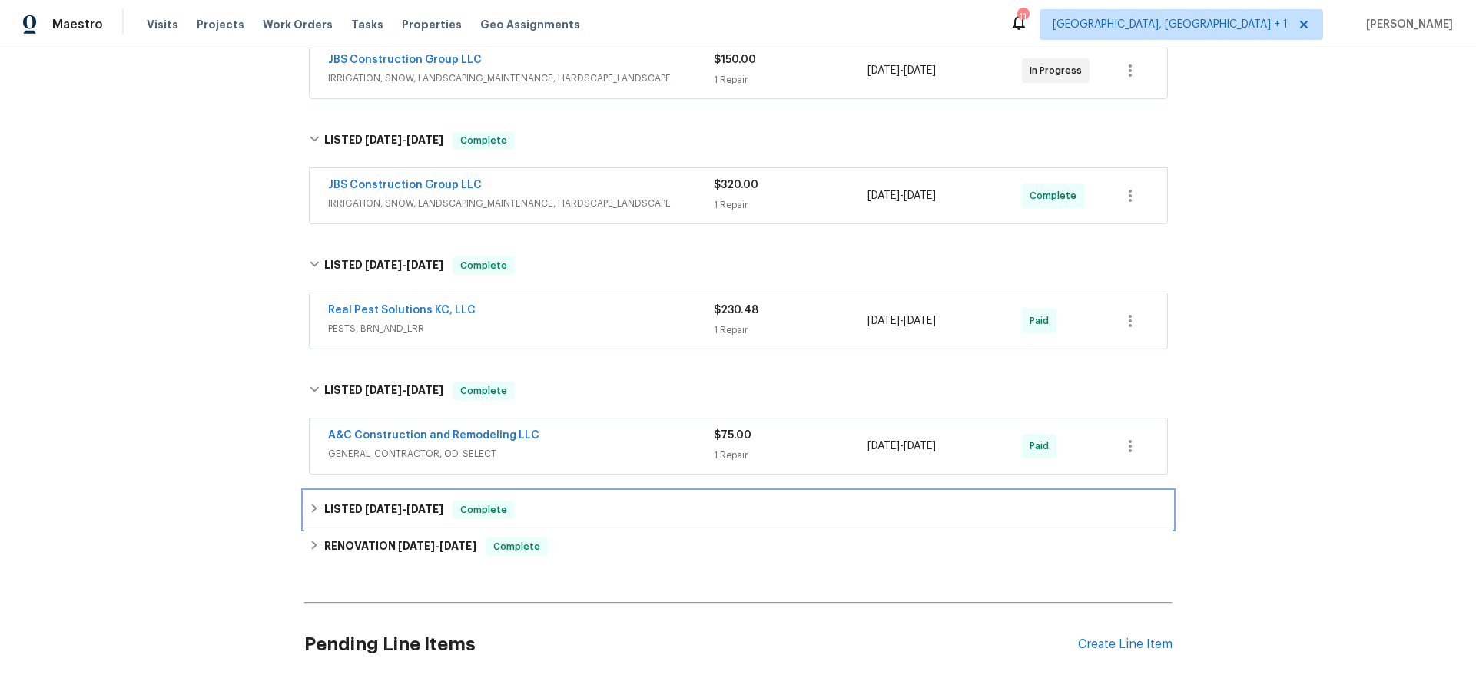
click at [365, 509] on span "5/20/25" at bounding box center [383, 509] width 37 height 11
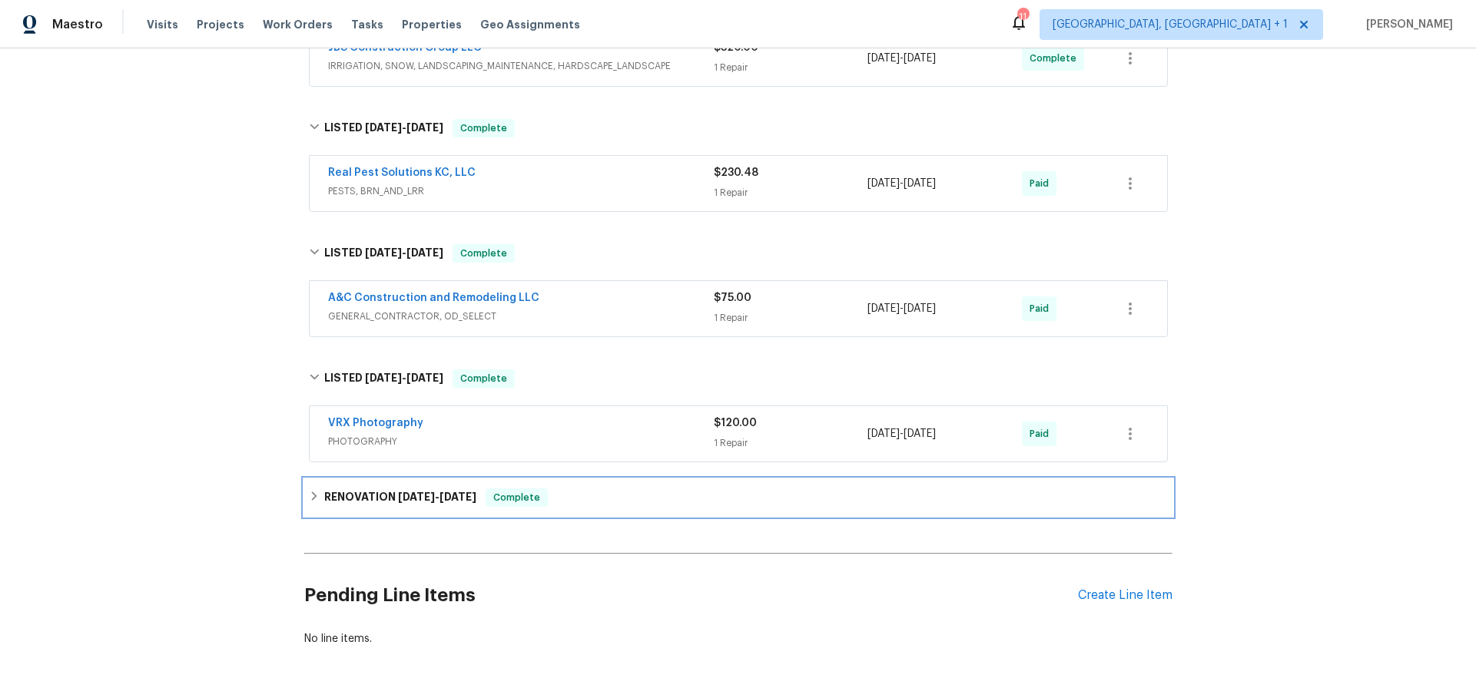
click at [377, 499] on h6 "RENOVATION 4/7/25 - 4/20/25" at bounding box center [400, 498] width 152 height 18
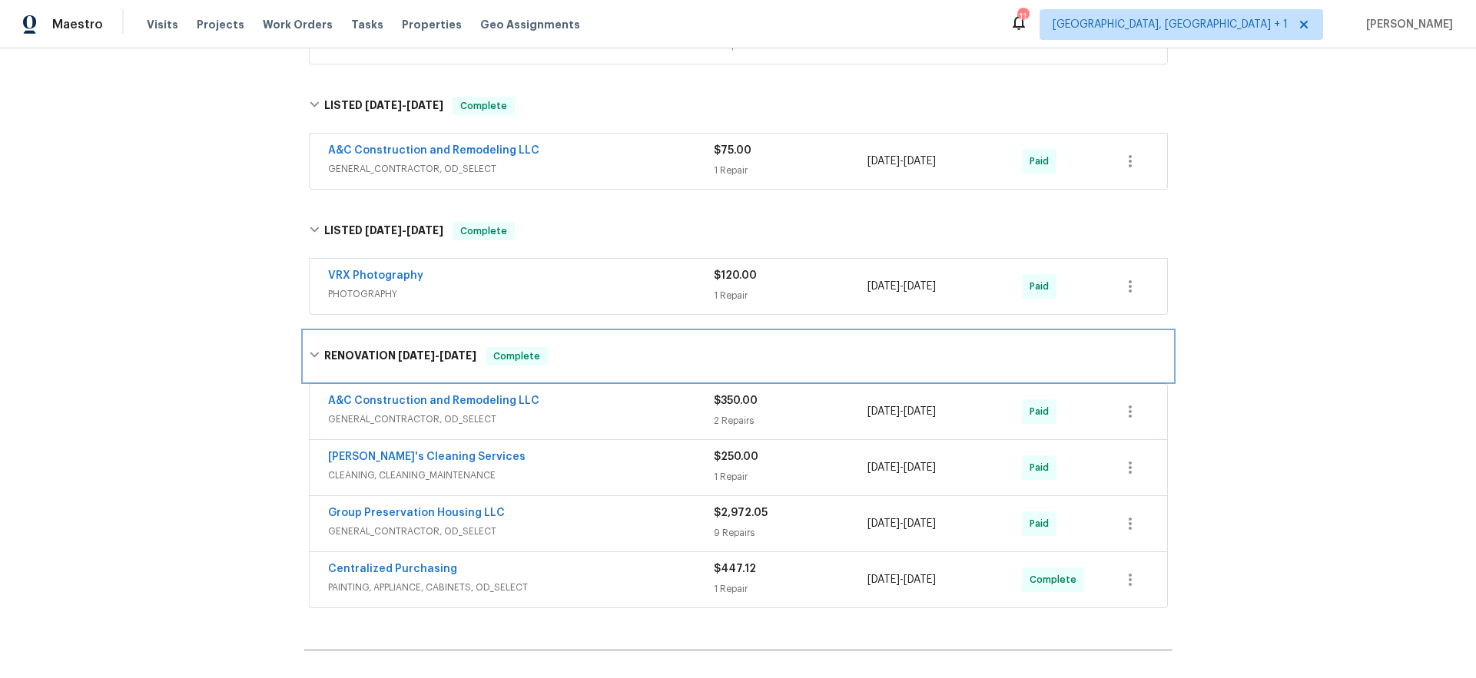
scroll to position [1087, 0]
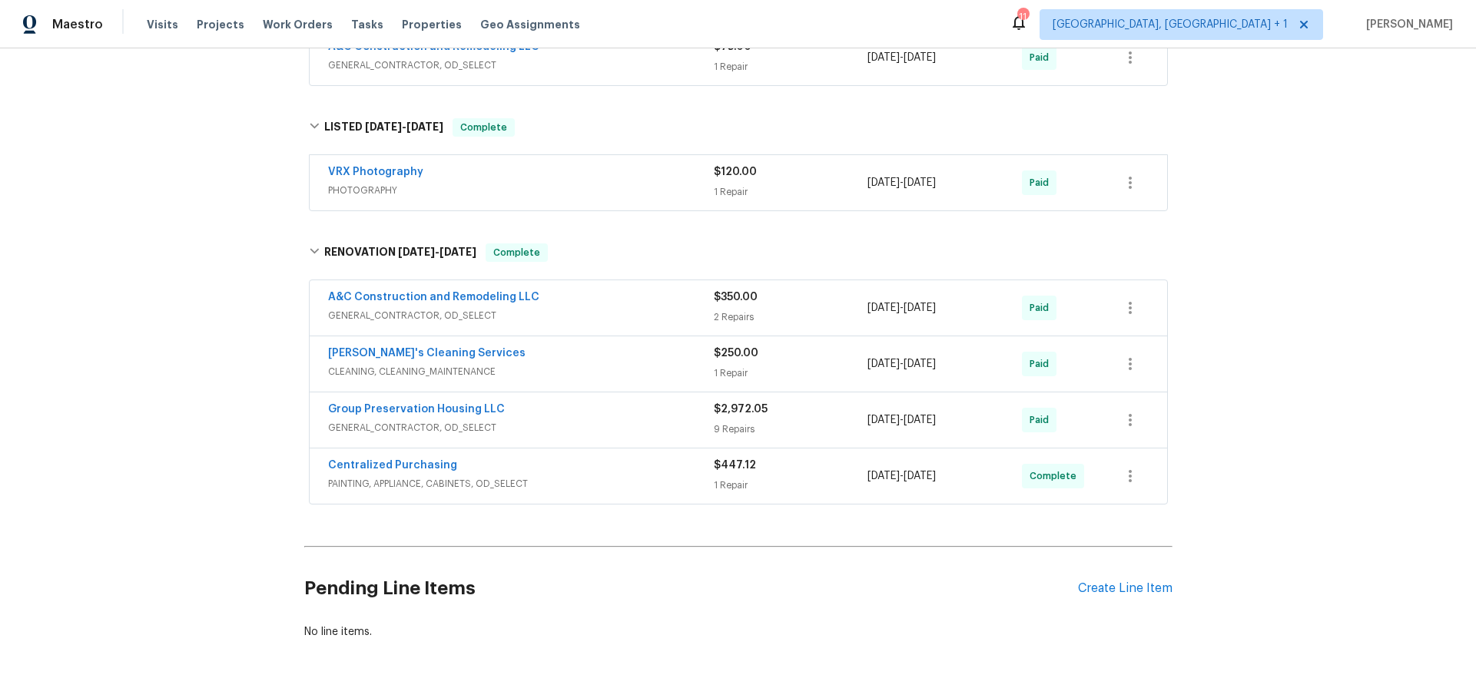
click at [593, 488] on span "PAINTING, APPLIANCE, CABINETS, OD_SELECT" at bounding box center [521, 483] width 386 height 15
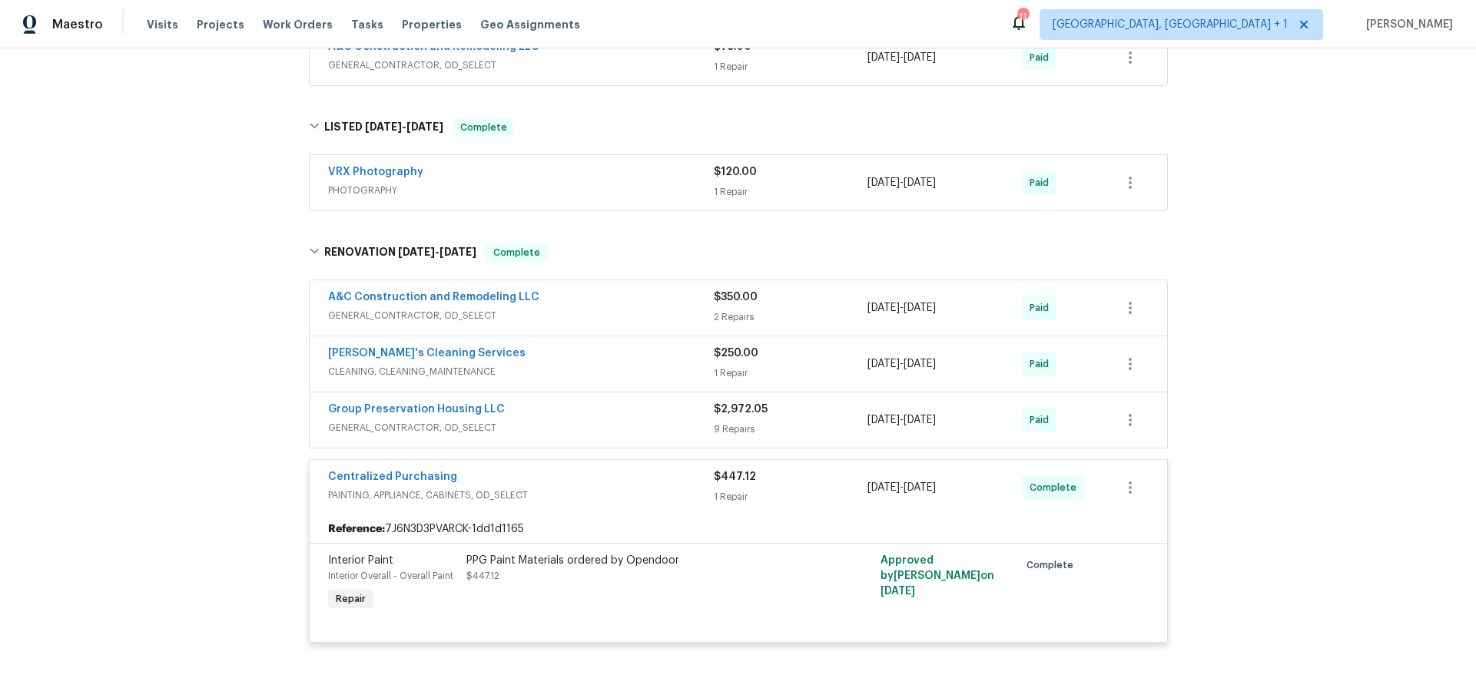
click at [591, 423] on span "GENERAL_CONTRACTOR, OD_SELECT" at bounding box center [521, 427] width 386 height 15
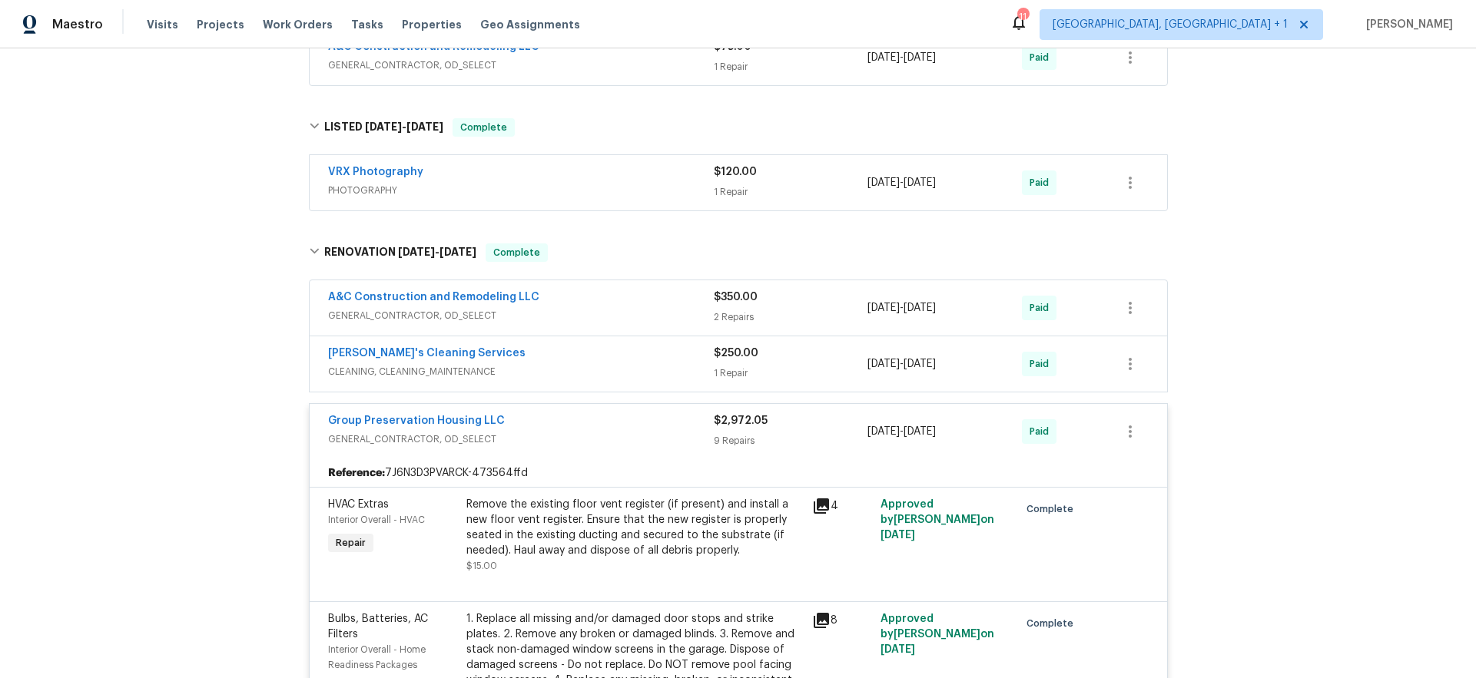
click at [540, 362] on div "Velo's Cleaning Services" at bounding box center [521, 355] width 386 height 18
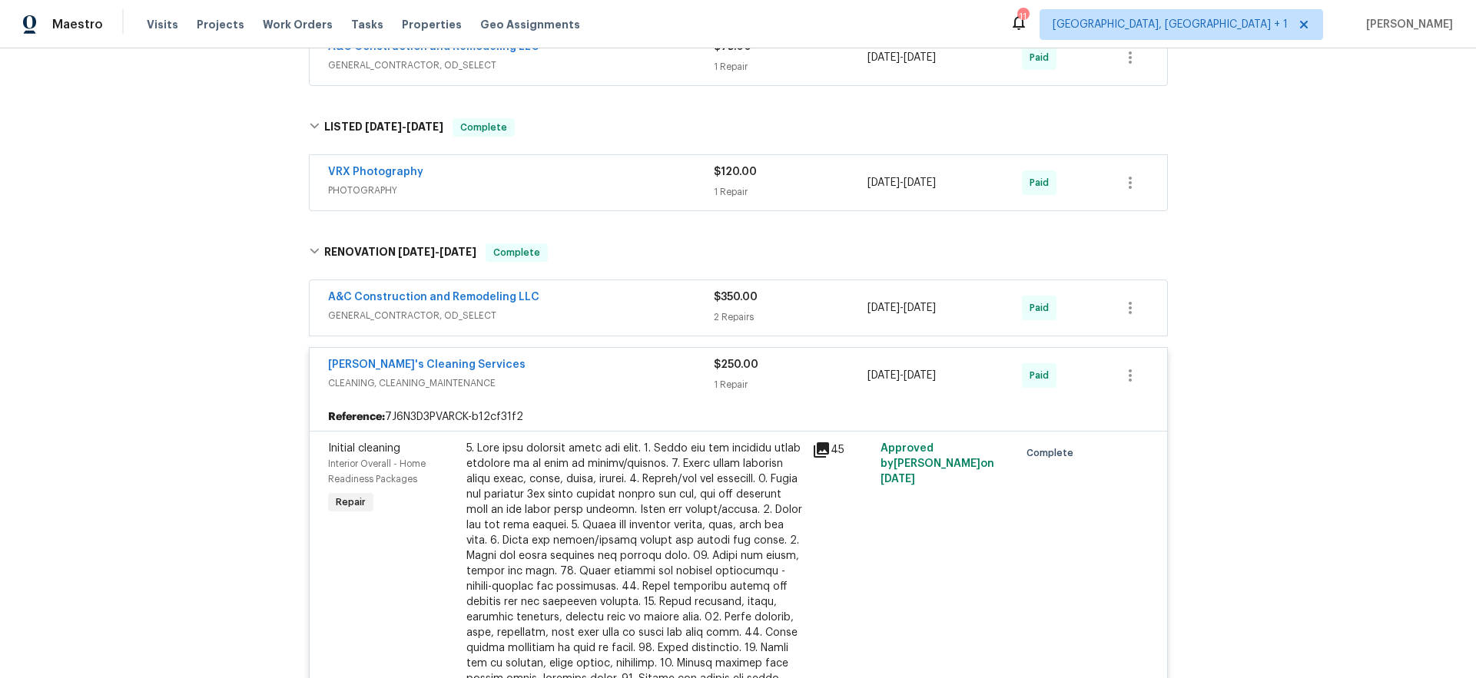
click at [595, 303] on div "A&C Construction and Remodeling LLC" at bounding box center [521, 299] width 386 height 18
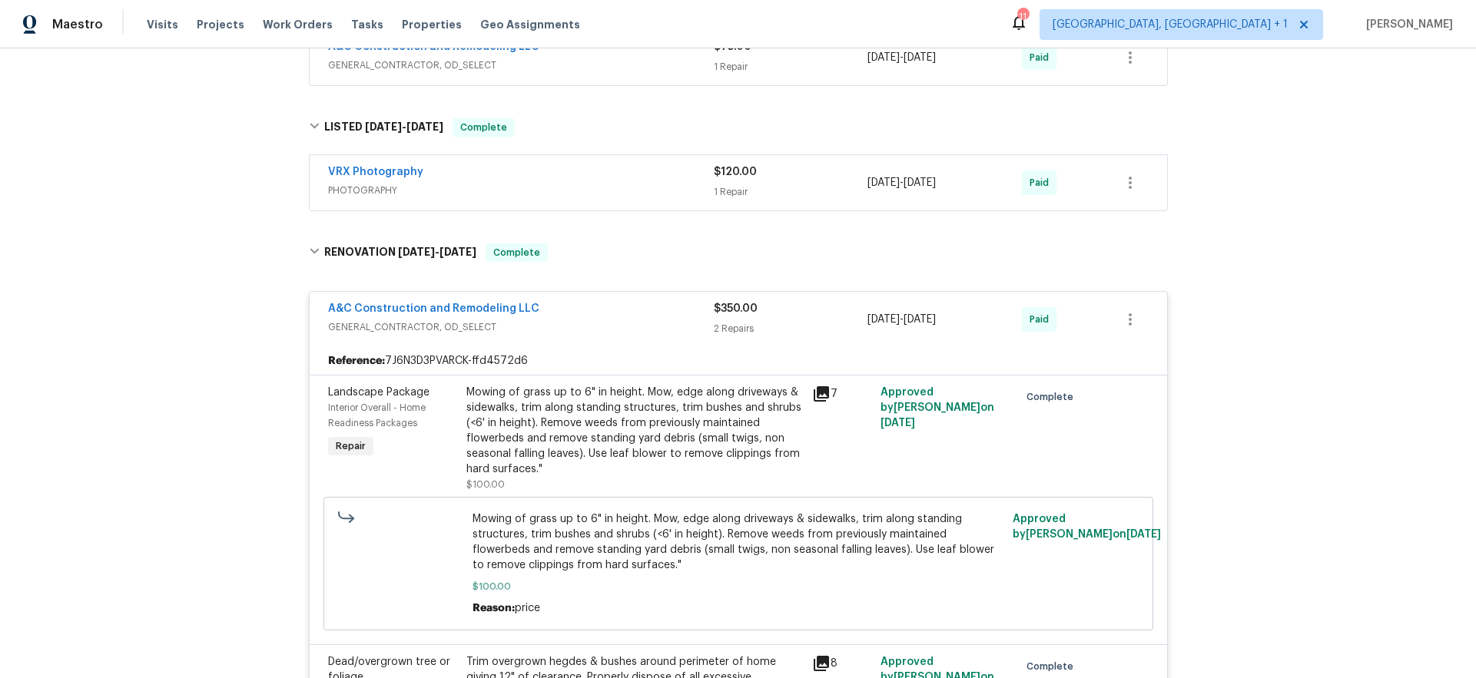
click at [603, 177] on div "VRX Photography" at bounding box center [521, 173] width 386 height 18
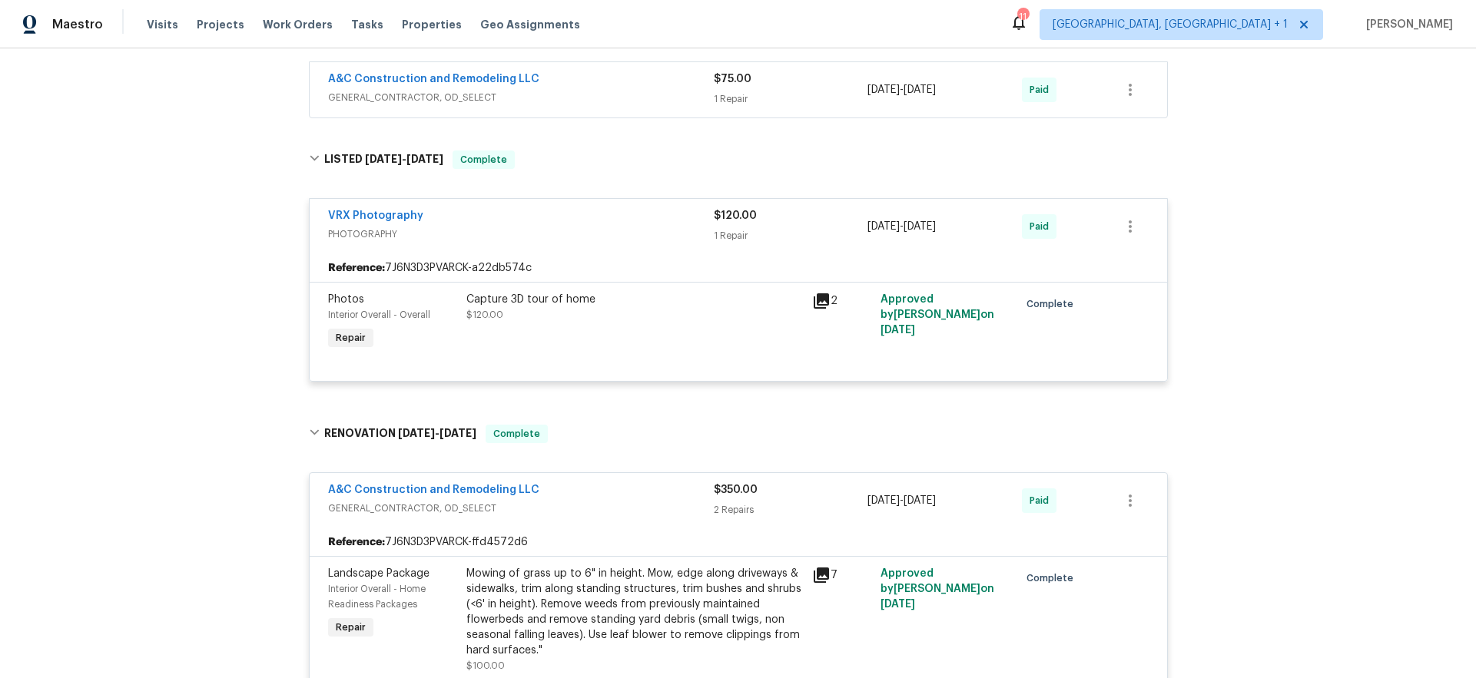
scroll to position [956, 0]
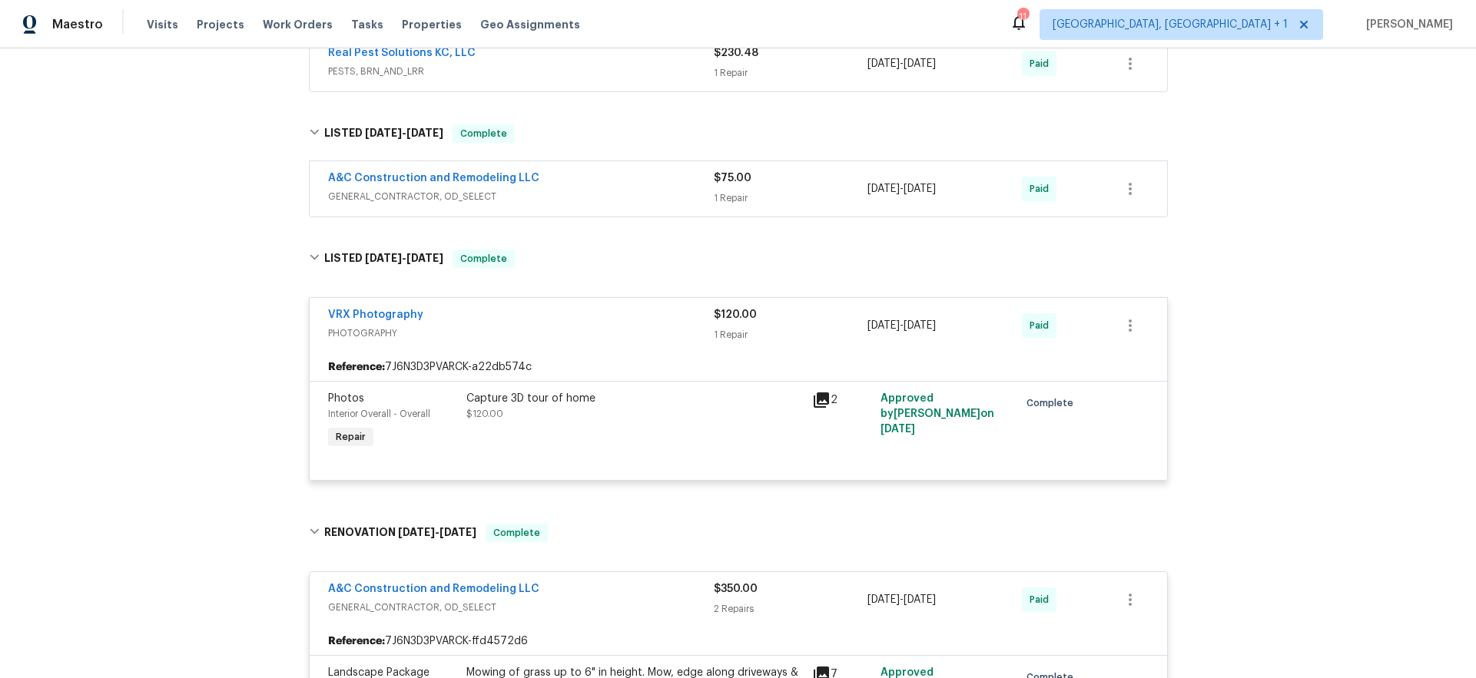
click at [612, 173] on div "A&C Construction and Remodeling LLC" at bounding box center [521, 180] width 386 height 18
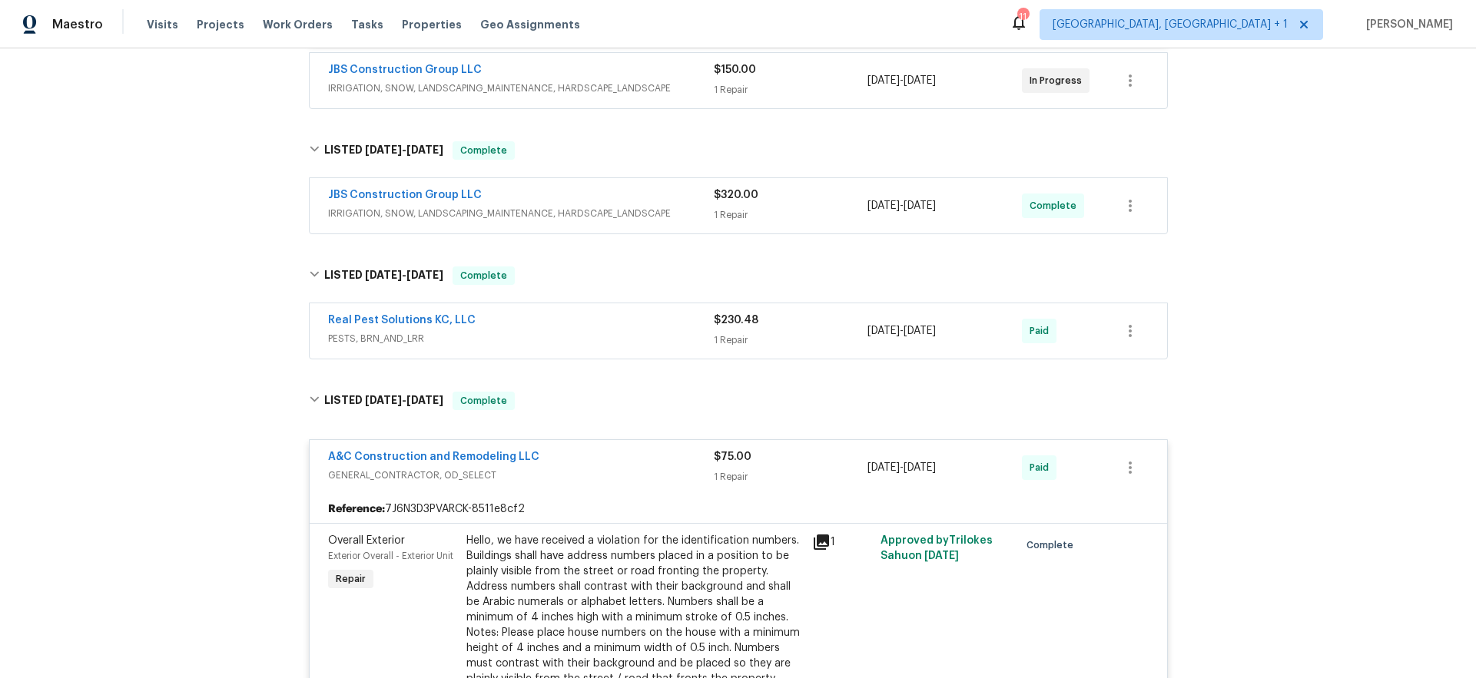
scroll to position [656, 0]
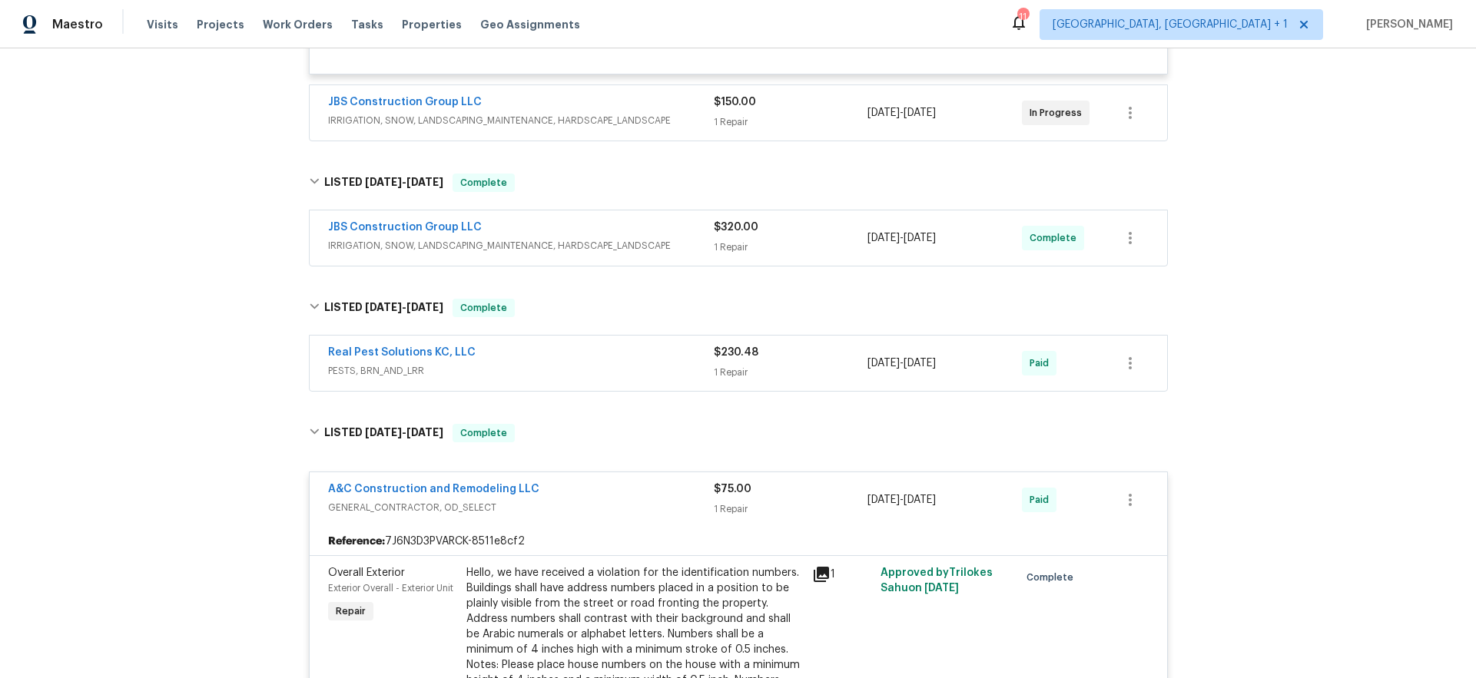
click at [532, 377] on span "PESTS, BRN_AND_LRR" at bounding box center [521, 370] width 386 height 15
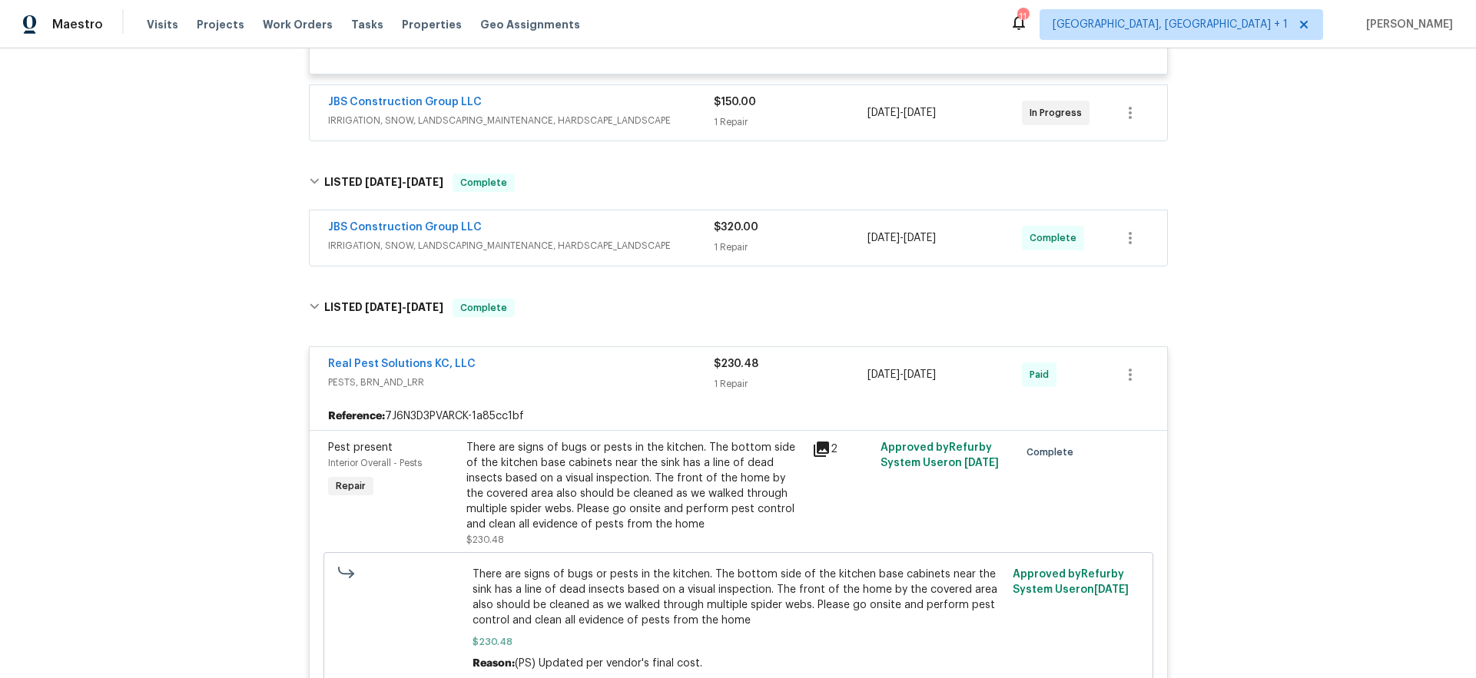
click at [590, 217] on div "JBS Construction Group LLC IRRIGATION, SNOW, LANDSCAPING_MAINTENANCE, HARDSCAPE…" at bounding box center [739, 238] width 858 height 55
click at [604, 227] on div "JBS Construction Group LLC" at bounding box center [521, 229] width 386 height 18
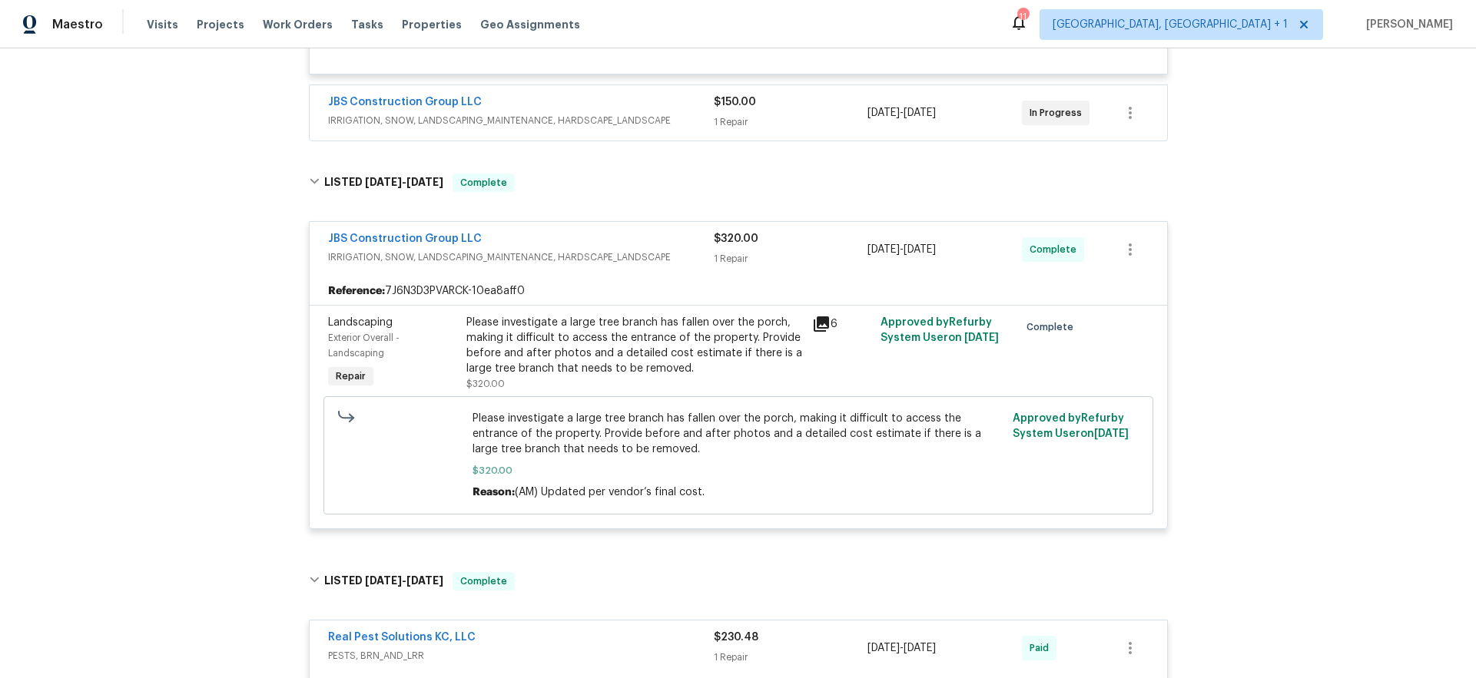
click at [615, 105] on div "JBS Construction Group LLC" at bounding box center [521, 104] width 386 height 18
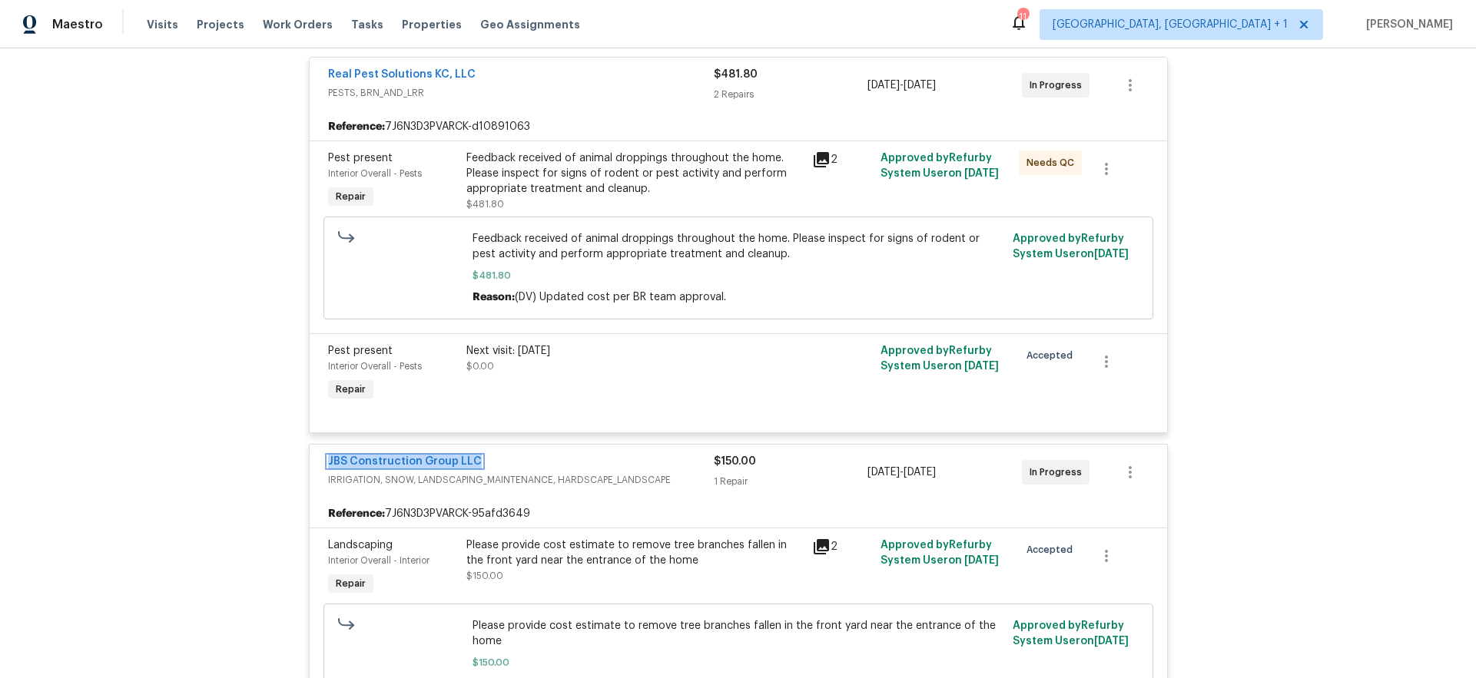
scroll to position [47, 0]
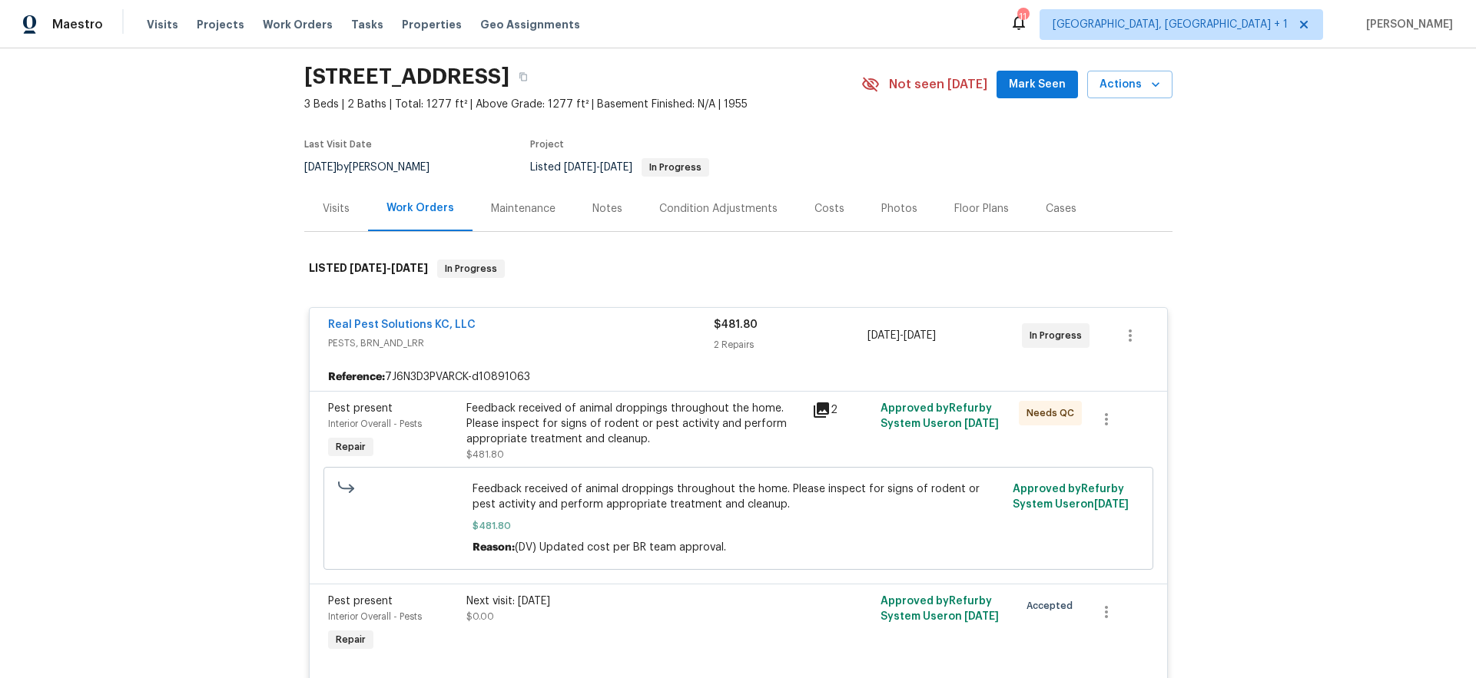
click at [323, 199] on div "Visits" at bounding box center [336, 208] width 64 height 45
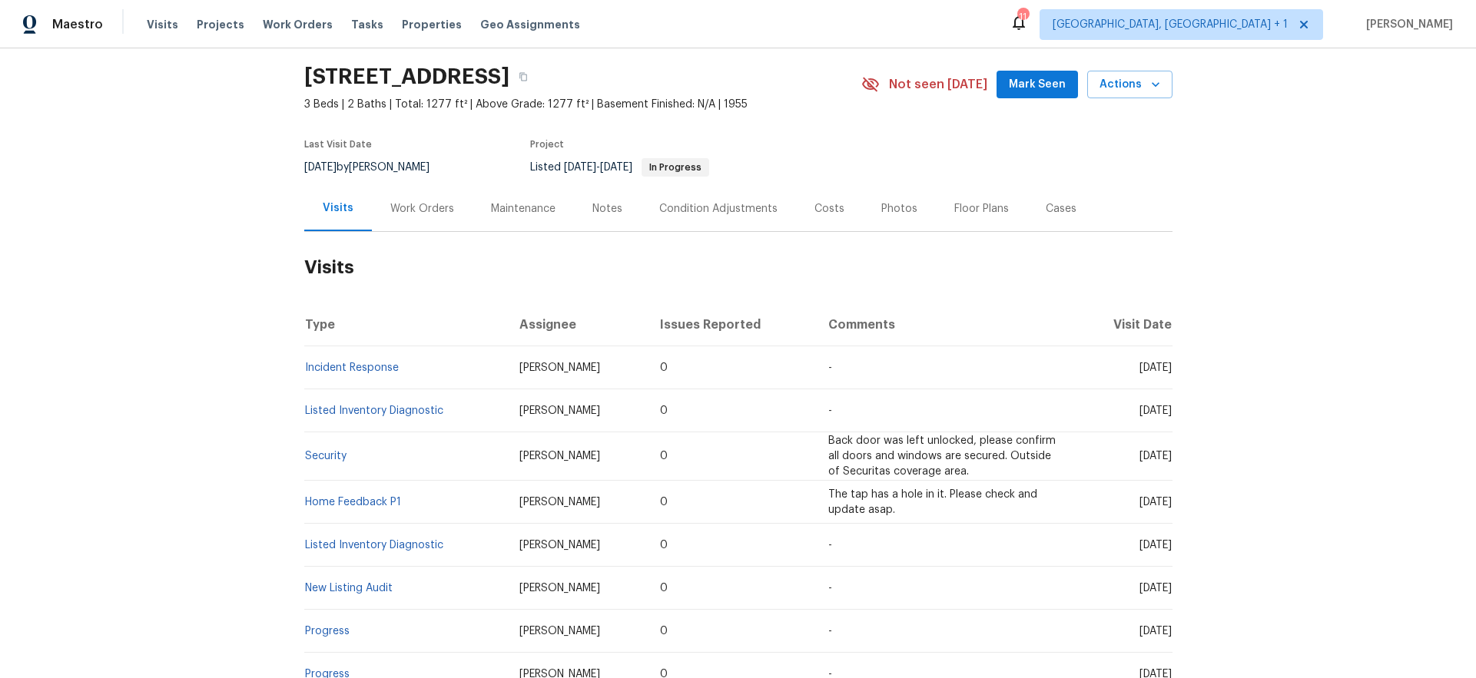
click at [448, 69] on h2 "7139 Hardy St, Overland Park, KS 66204" at bounding box center [406, 76] width 205 height 15
click at [426, 211] on div "Work Orders" at bounding box center [422, 208] width 64 height 15
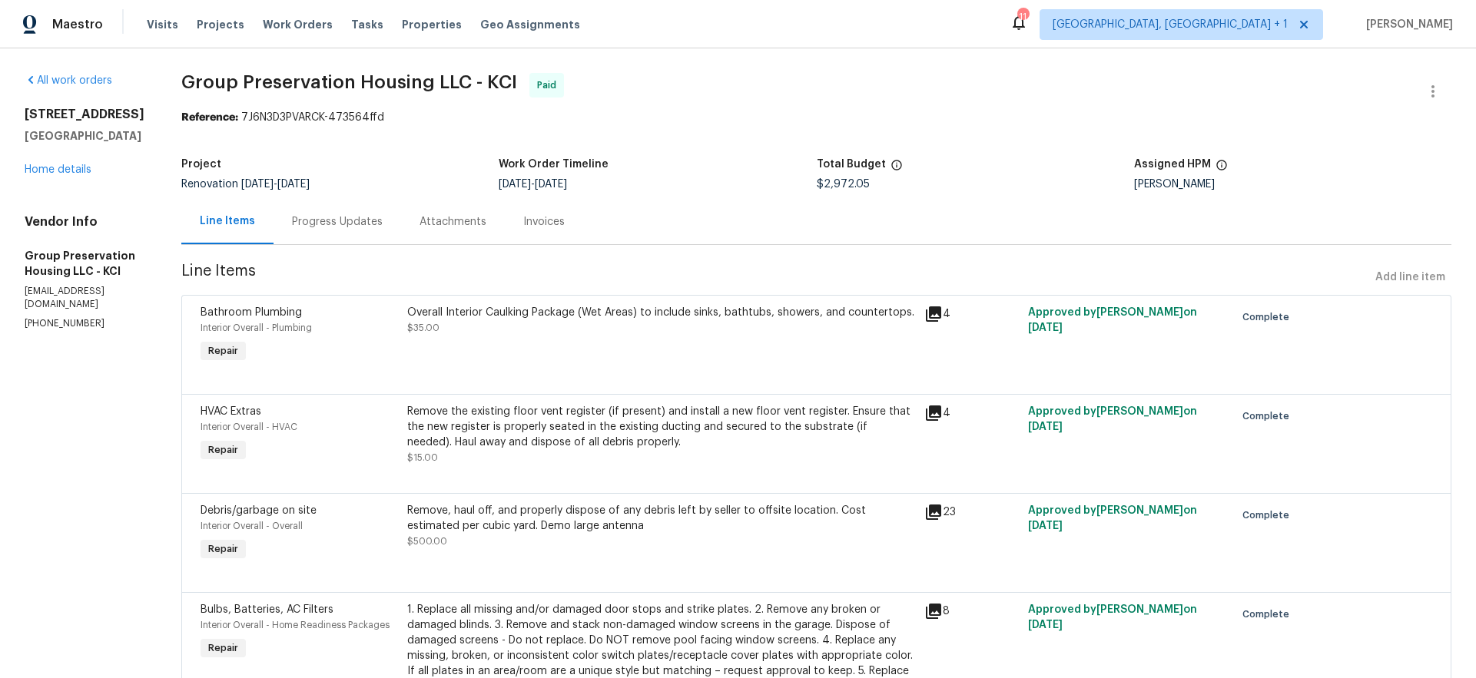
click at [505, 232] on div "Invoices" at bounding box center [544, 221] width 78 height 45
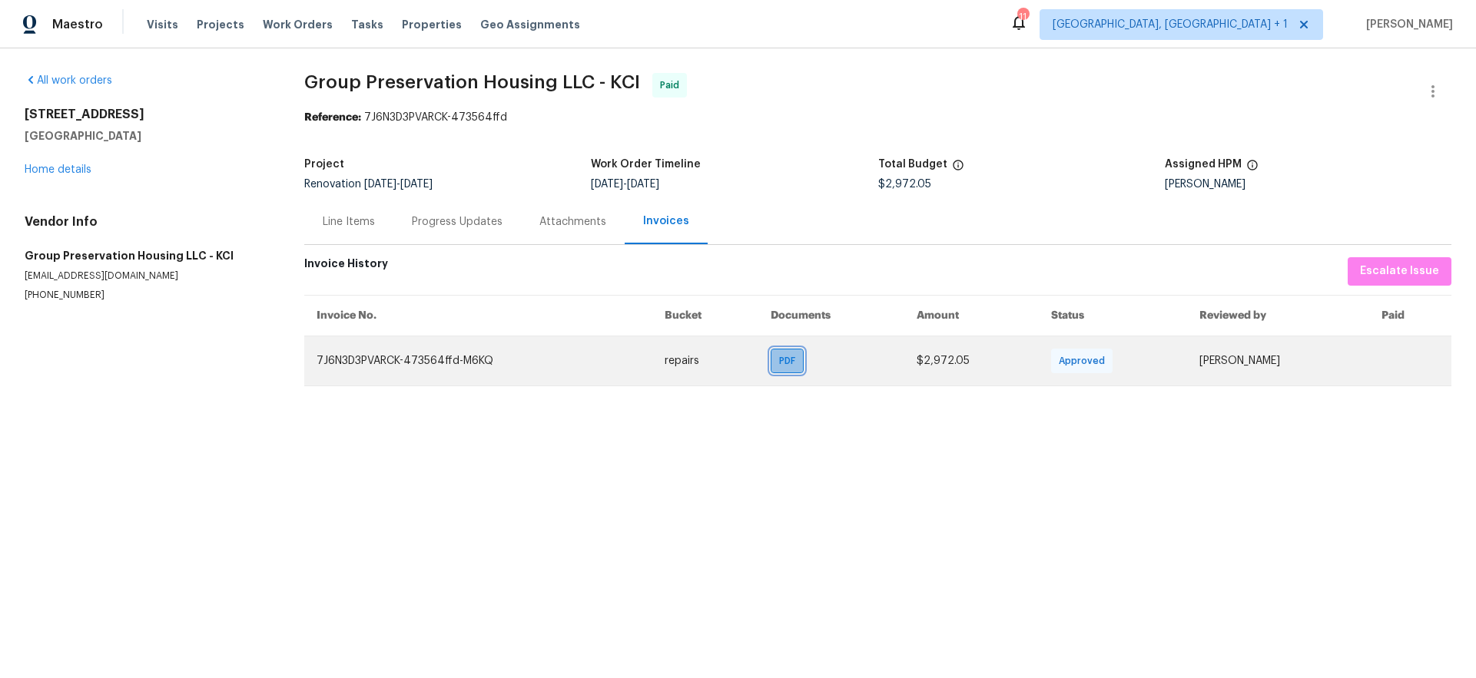
click at [779, 360] on span "PDF" at bounding box center [790, 360] width 22 height 15
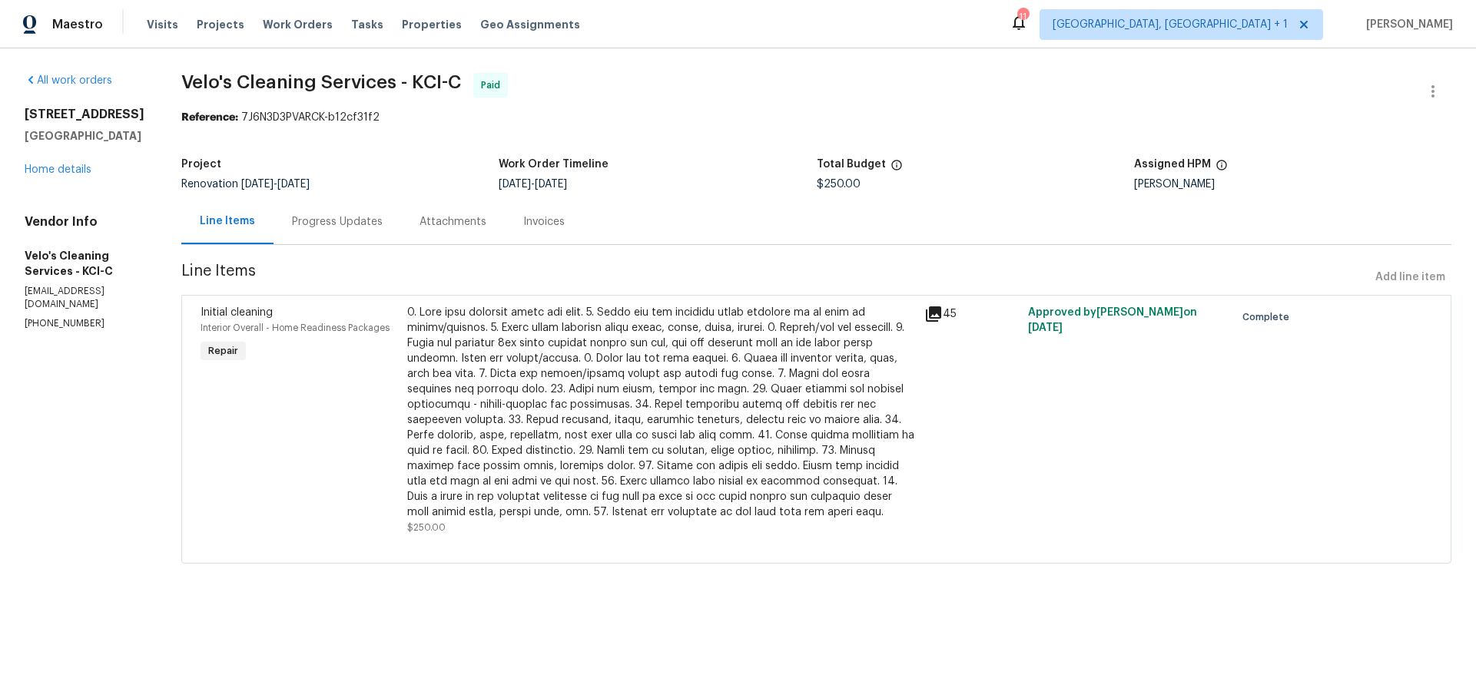
click at [509, 231] on div "Invoices" at bounding box center [544, 221] width 78 height 45
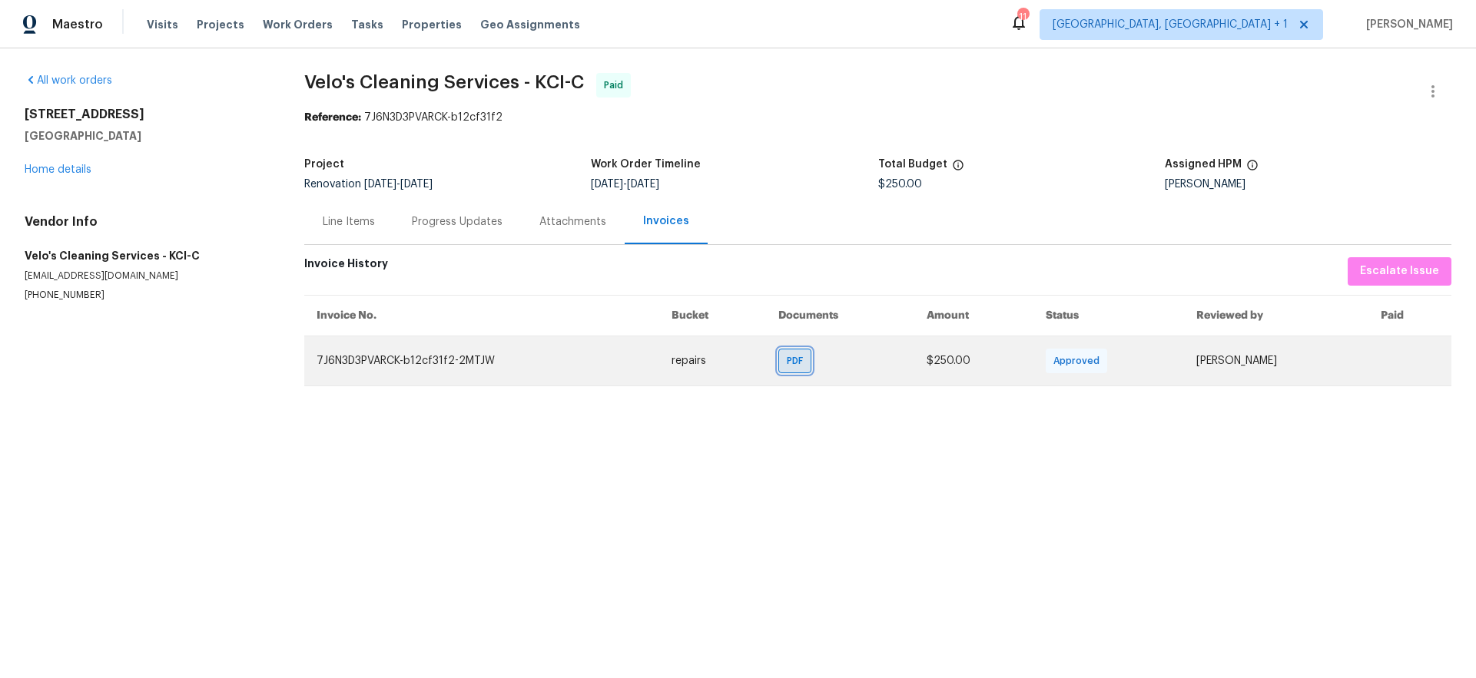
click at [787, 362] on span "PDF" at bounding box center [798, 360] width 22 height 15
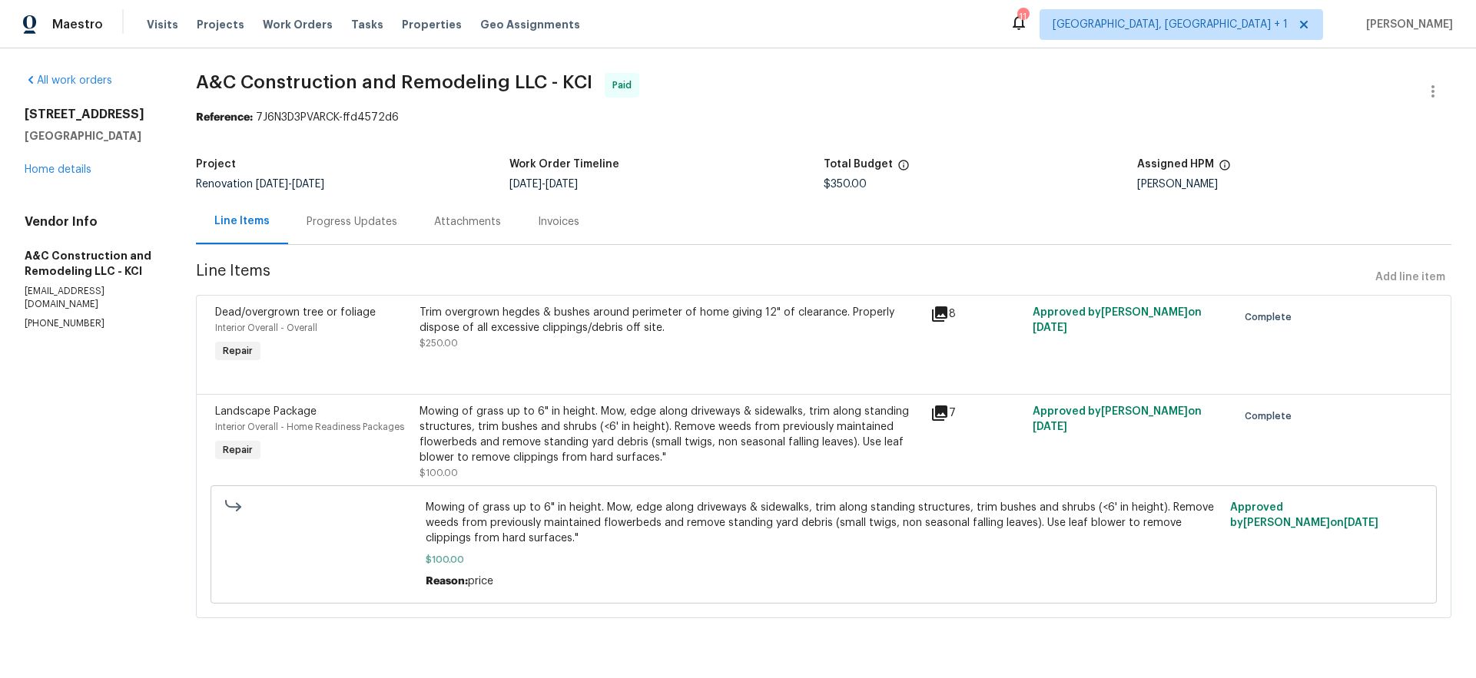
click at [559, 229] on div "Invoices" at bounding box center [558, 221] width 41 height 15
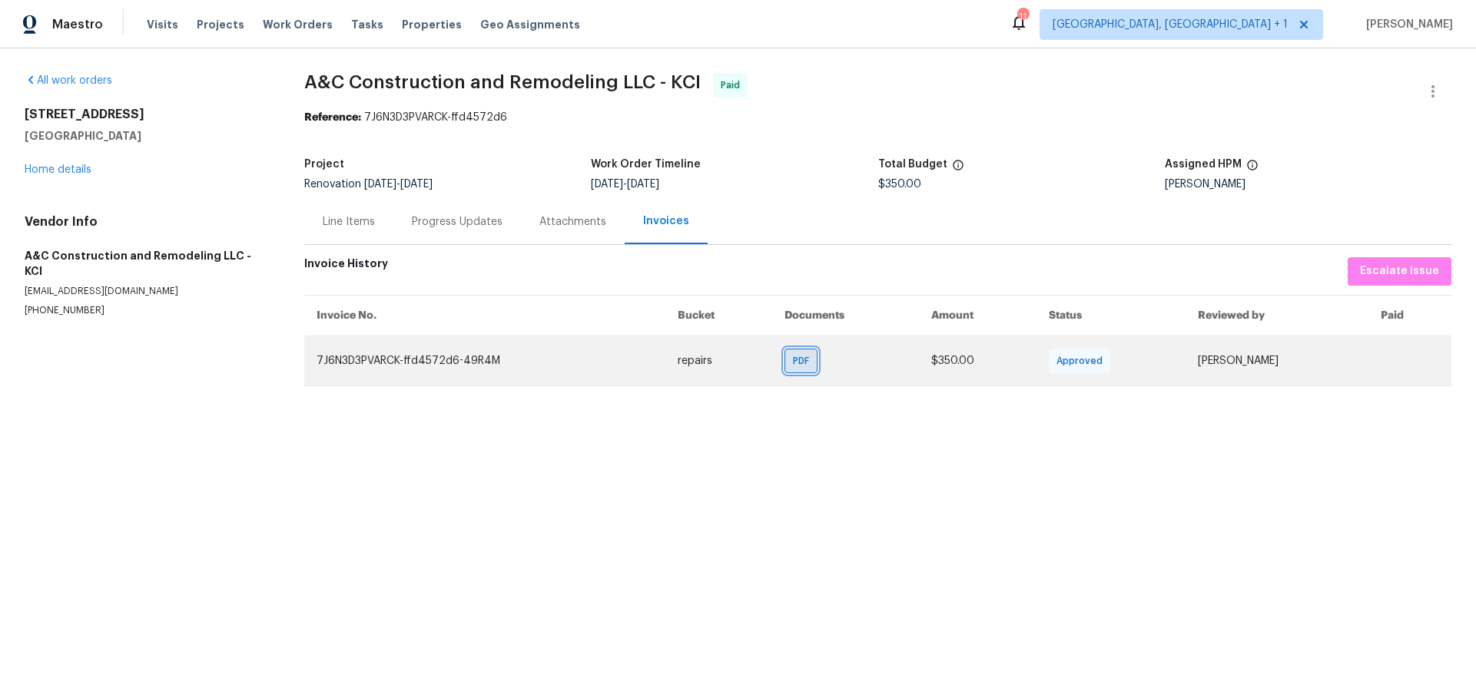
click at [785, 365] on div "PDF" at bounding box center [801, 361] width 33 height 25
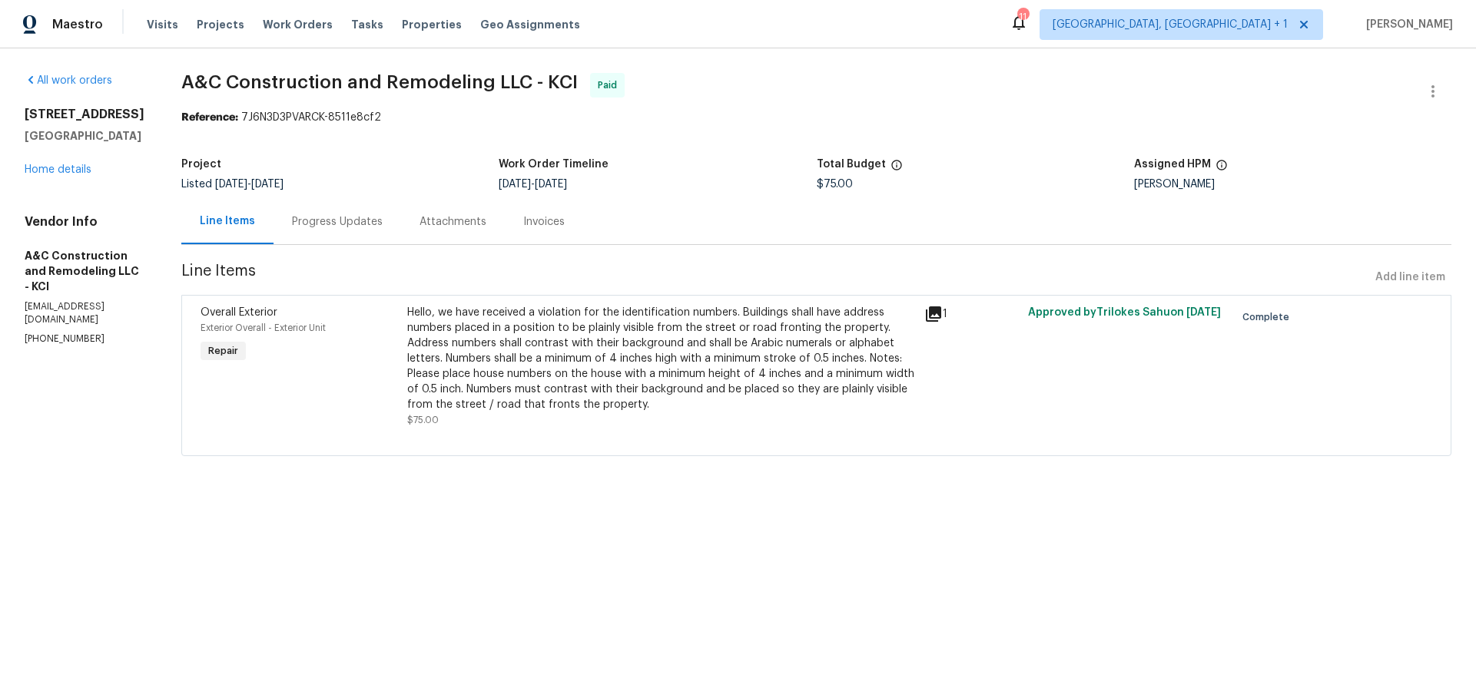
click at [560, 231] on div "Invoices" at bounding box center [544, 221] width 78 height 45
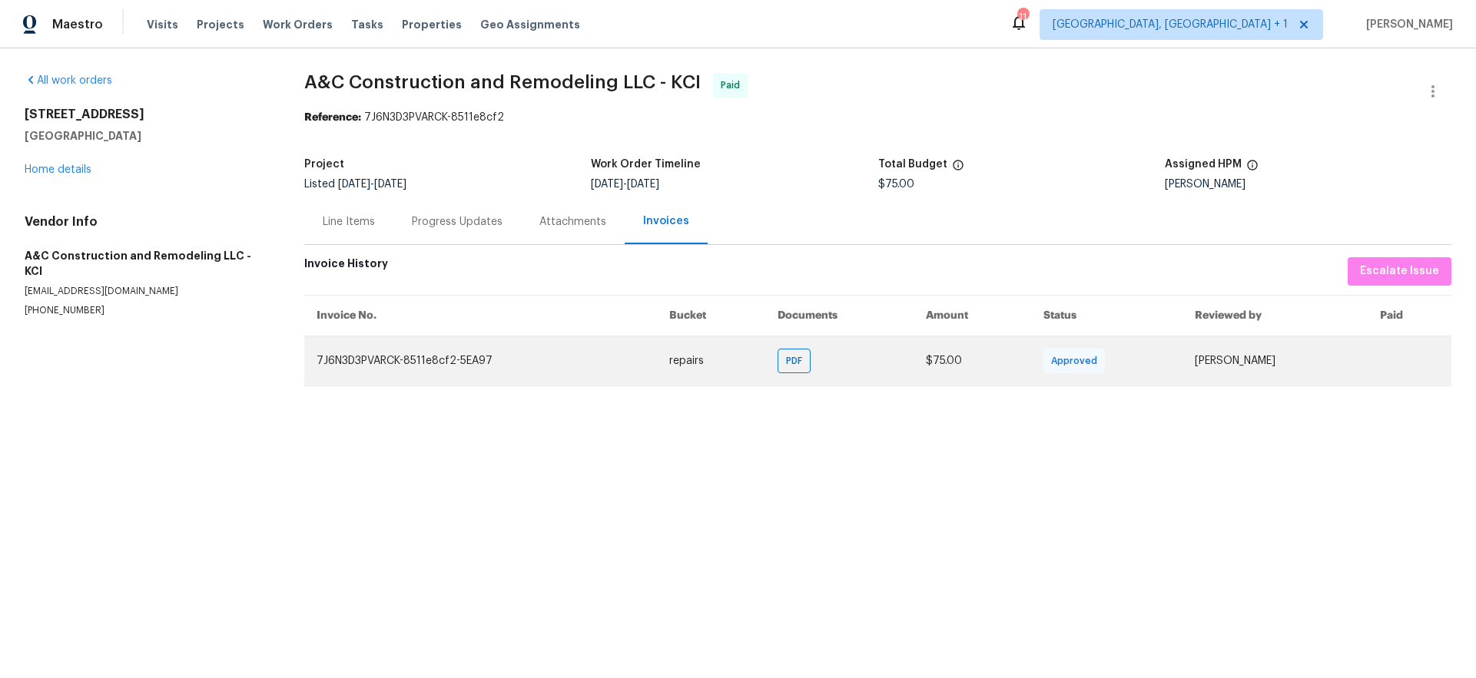
click at [798, 359] on td "PDF" at bounding box center [839, 361] width 148 height 50
click at [786, 358] on span "PDF" at bounding box center [797, 360] width 22 height 15
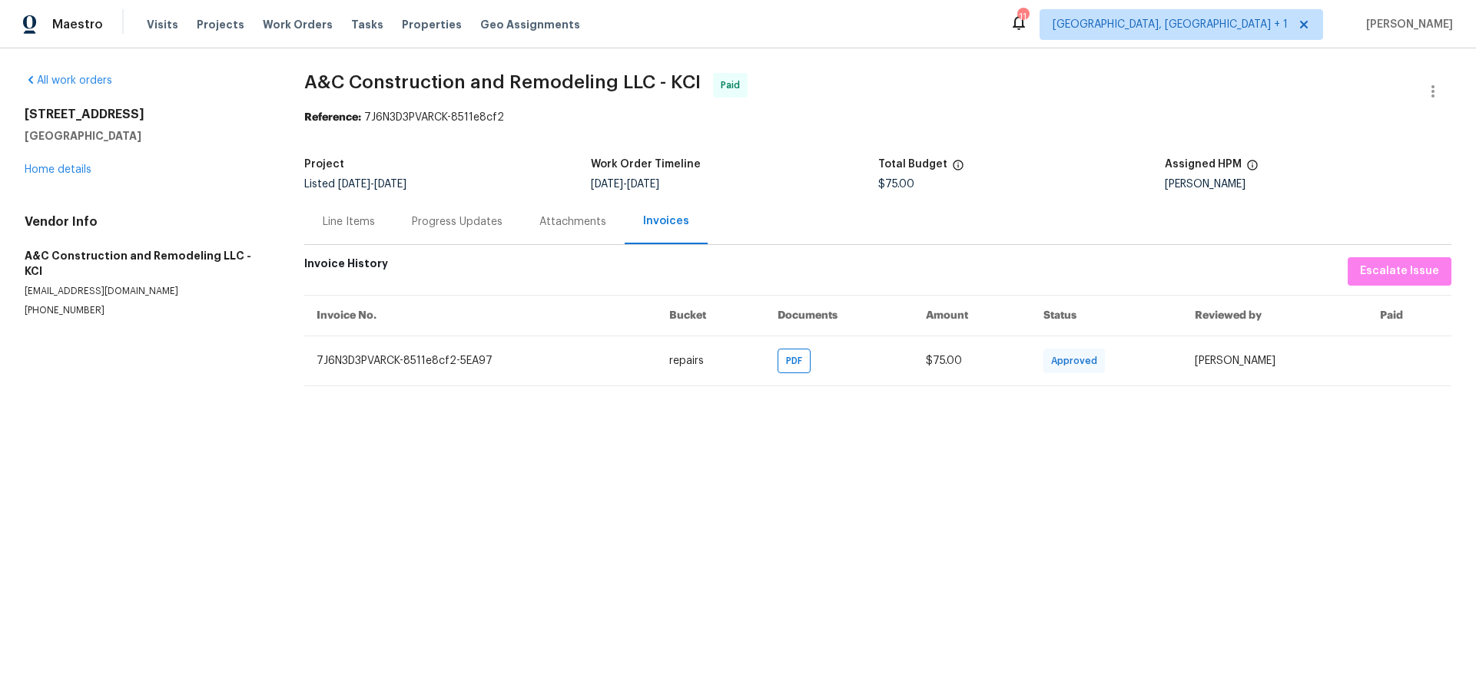
click at [347, 227] on div "Line Items" at bounding box center [349, 221] width 52 height 15
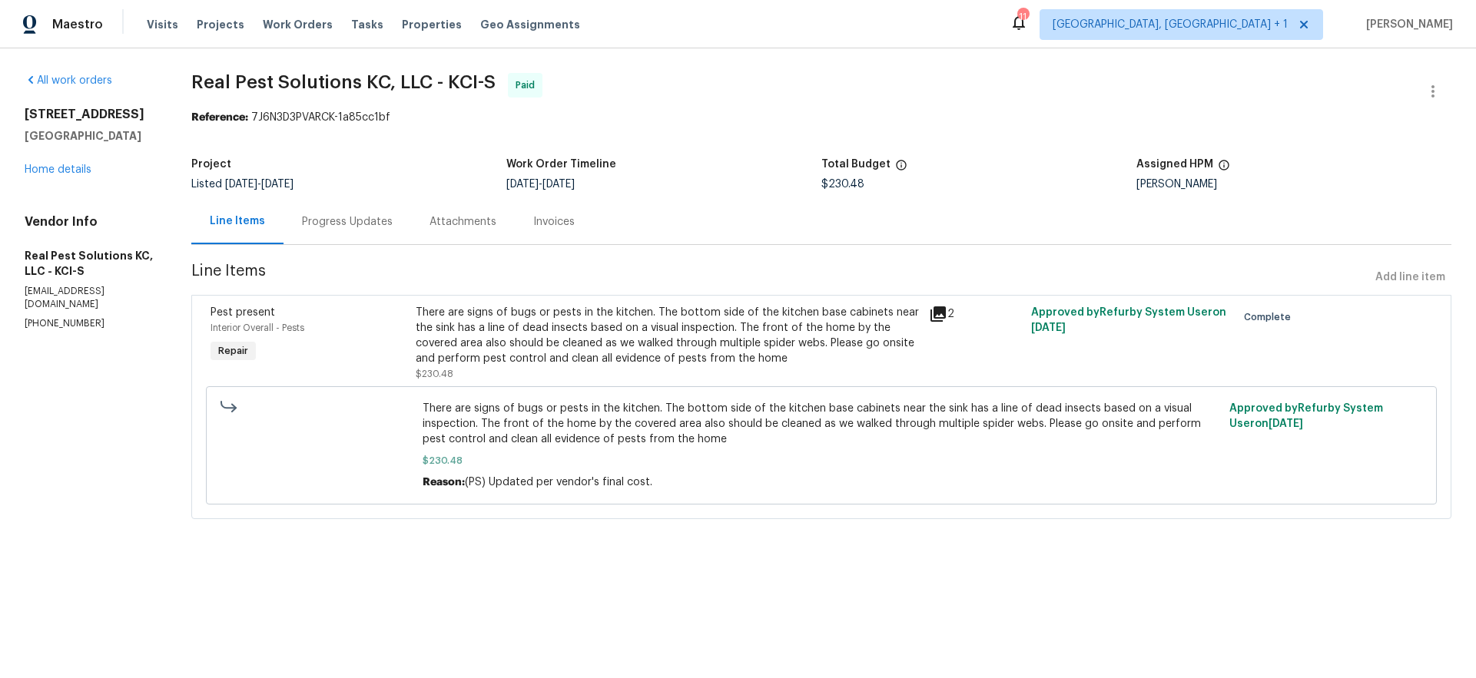
click at [580, 234] on div "Invoices" at bounding box center [554, 221] width 78 height 45
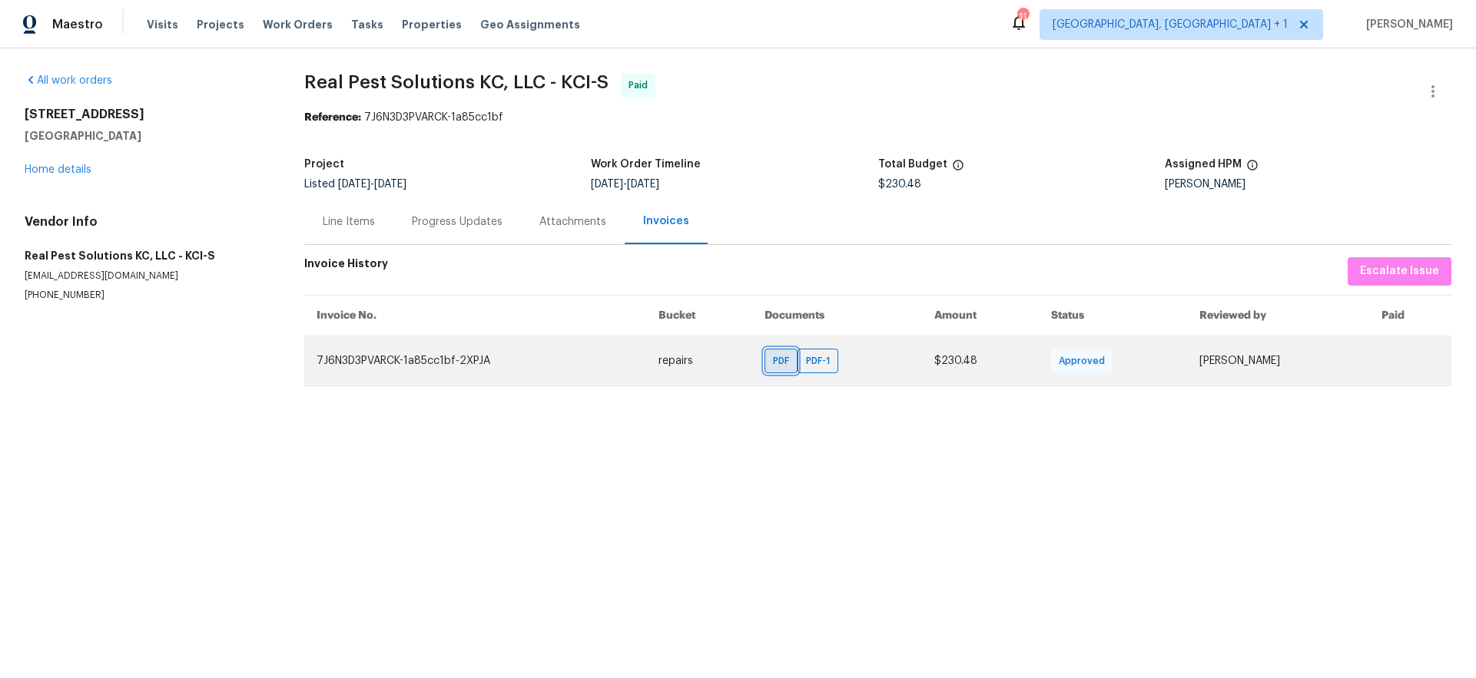
click at [765, 365] on div "PDF" at bounding box center [781, 361] width 33 height 25
click at [806, 360] on span "PDF-1" at bounding box center [821, 360] width 30 height 15
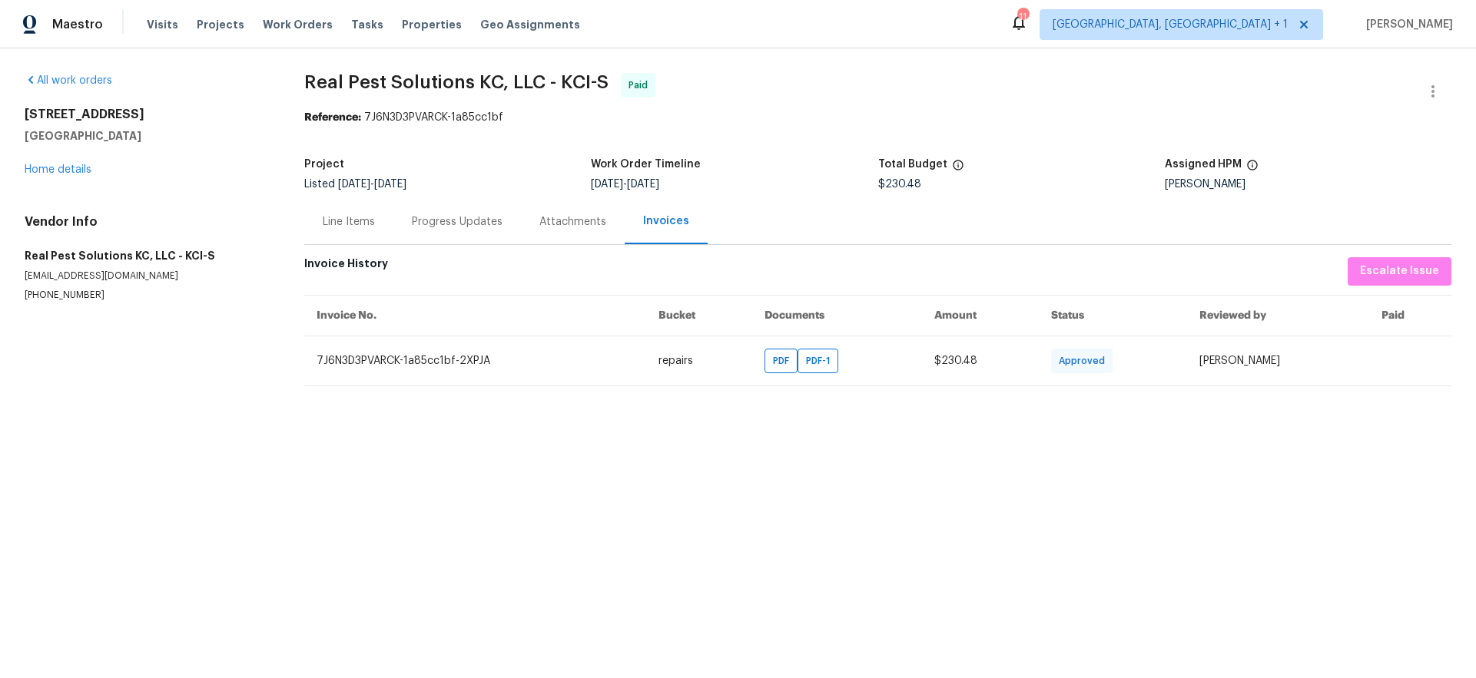
click at [448, 229] on div "Progress Updates" at bounding box center [457, 221] width 91 height 15
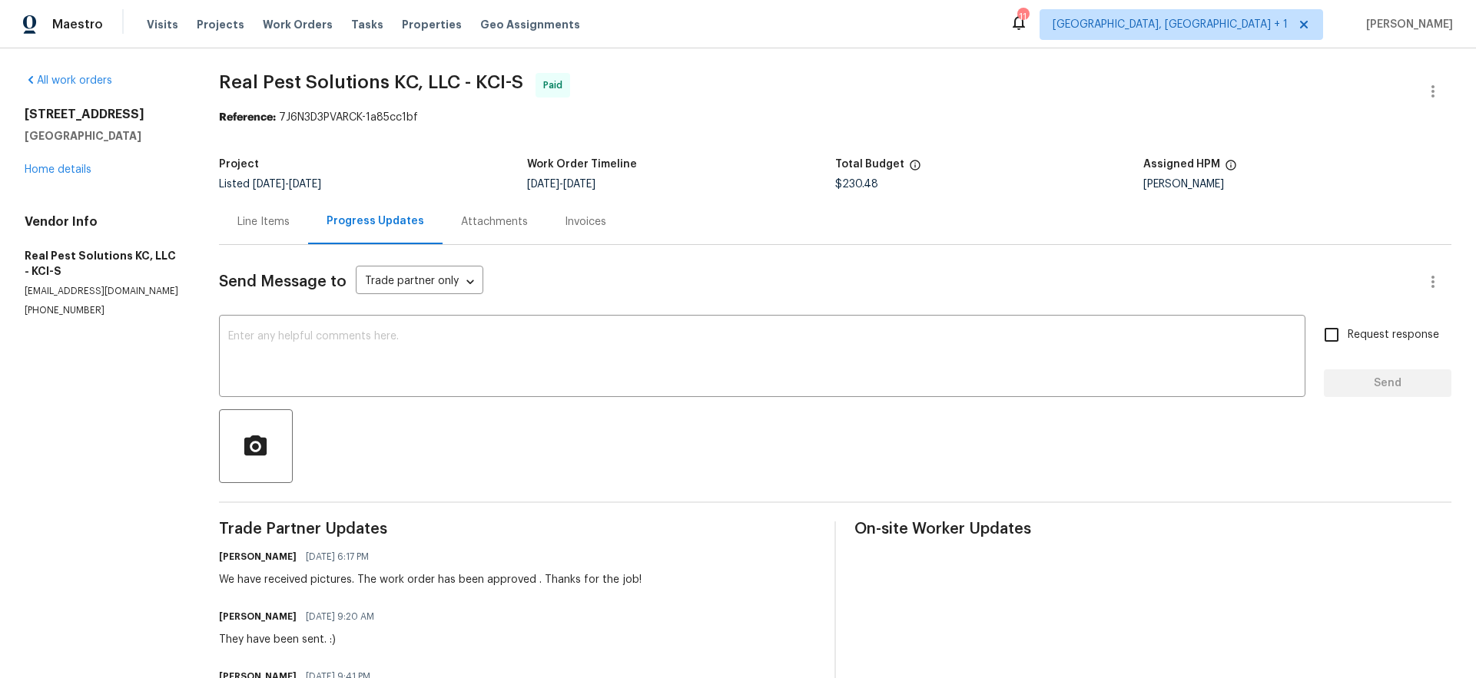
click at [351, 227] on div "Progress Updates" at bounding box center [376, 221] width 98 height 15
click at [347, 211] on div "Progress Updates" at bounding box center [375, 221] width 134 height 45
click at [237, 230] on div "Line Items" at bounding box center [263, 221] width 89 height 45
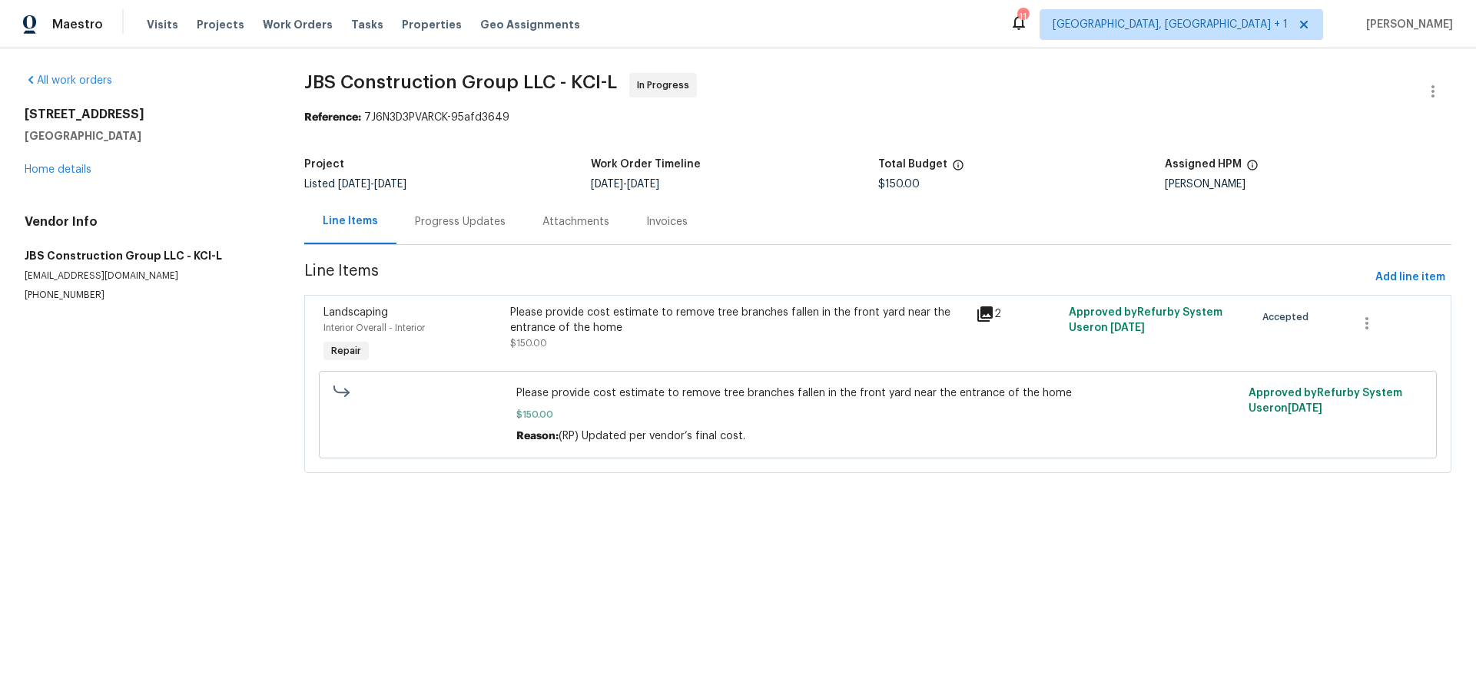
click at [927, 330] on div "Please provide cost estimate to remove tree branches fallen in the front yard n…" at bounding box center [738, 320] width 456 height 31
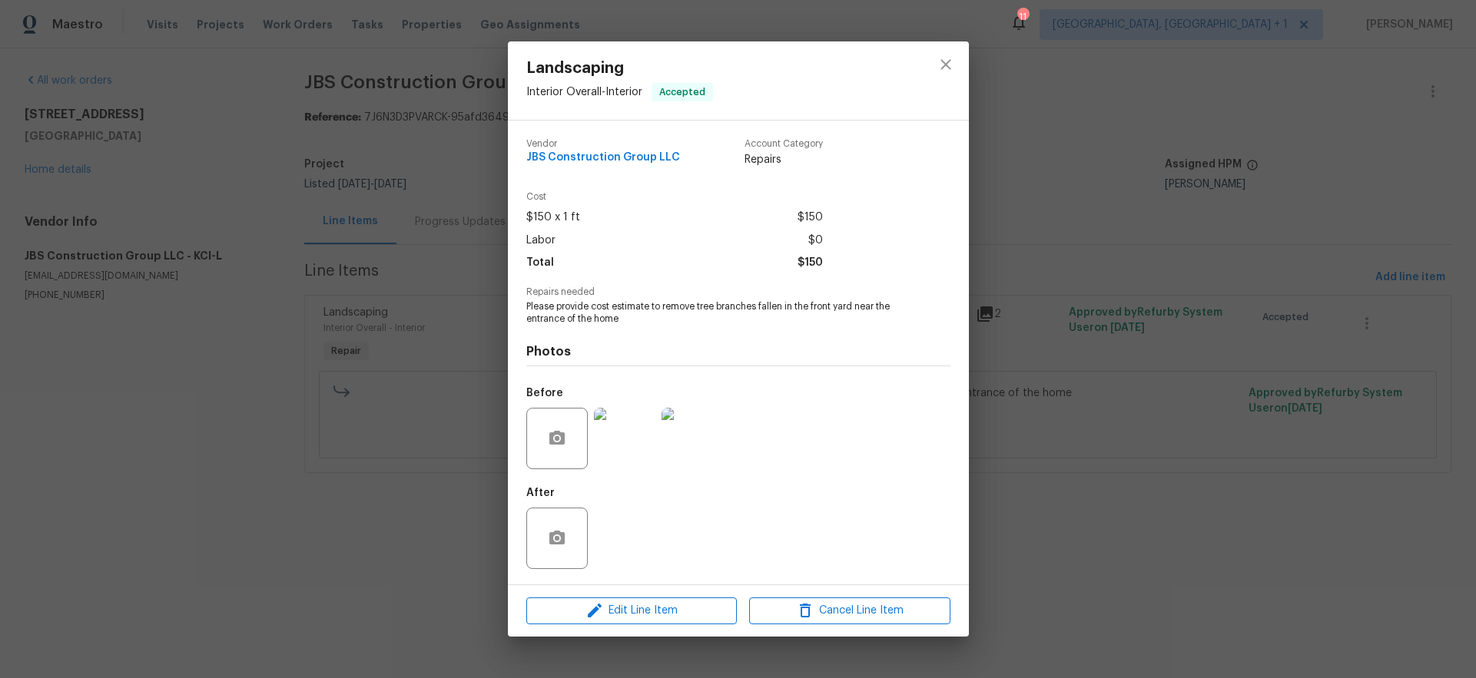
click at [640, 440] on img at bounding box center [624, 438] width 61 height 61
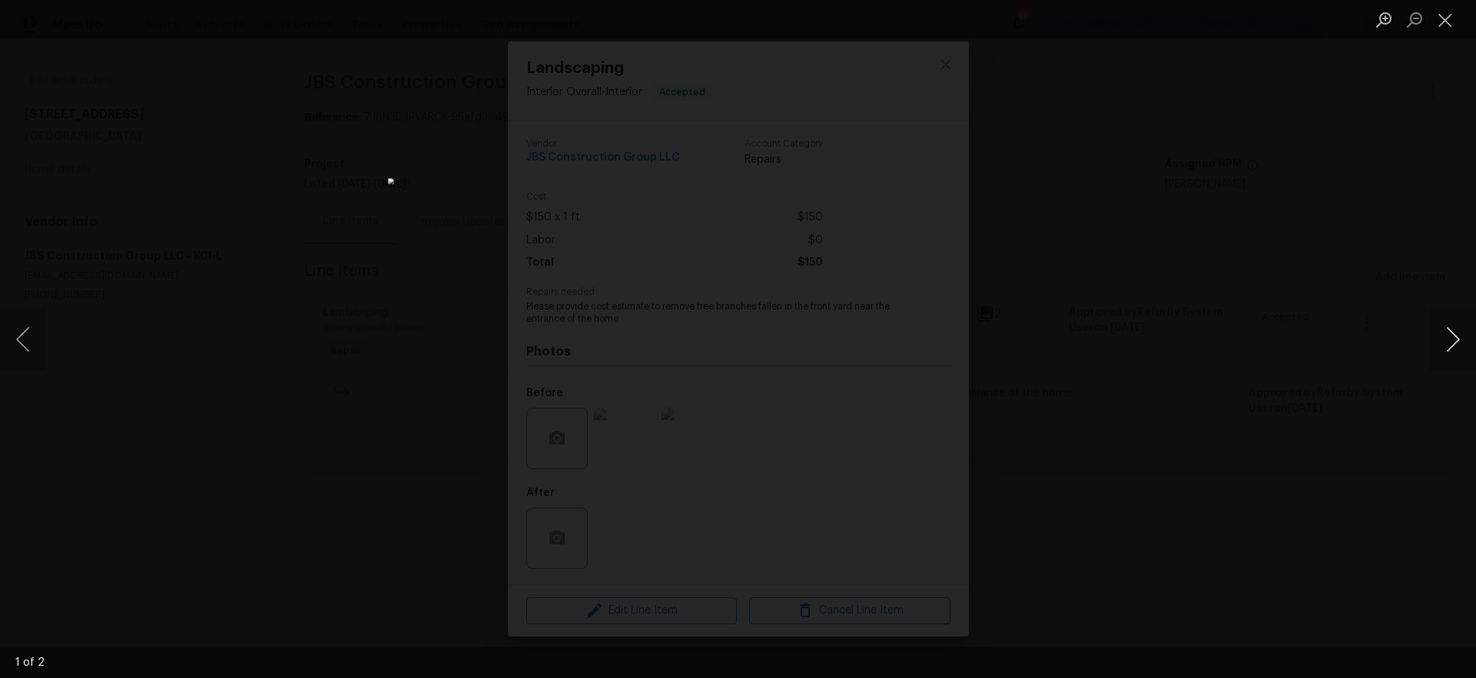
click at [1456, 339] on button "Next image" at bounding box center [1453, 339] width 46 height 61
click at [1126, 534] on div "Lightbox" at bounding box center [738, 339] width 1476 height 678
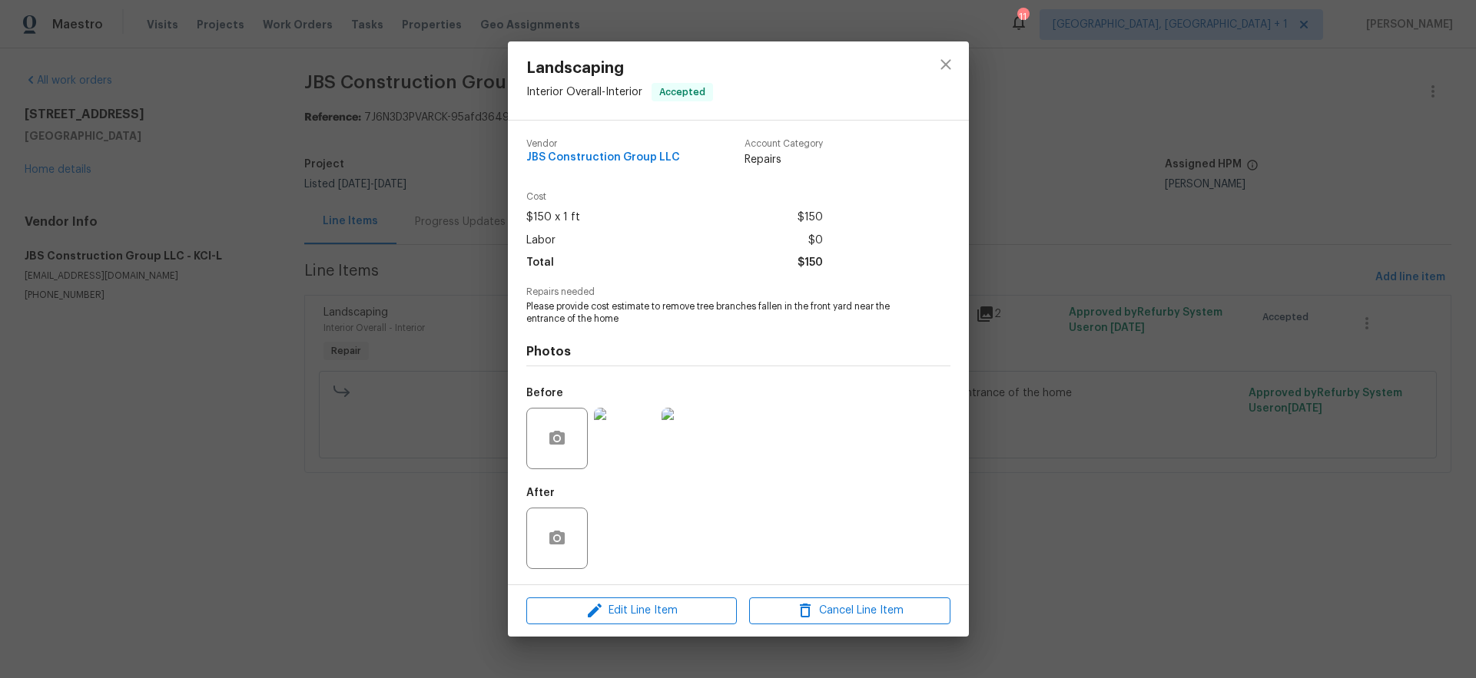
drag, startPoint x: 227, startPoint y: 538, endPoint x: 235, endPoint y: 507, distance: 31.9
click at [227, 536] on div "Landscaping Interior Overall - Interior Accepted Vendor JBS Construction Group …" at bounding box center [738, 339] width 1476 height 678
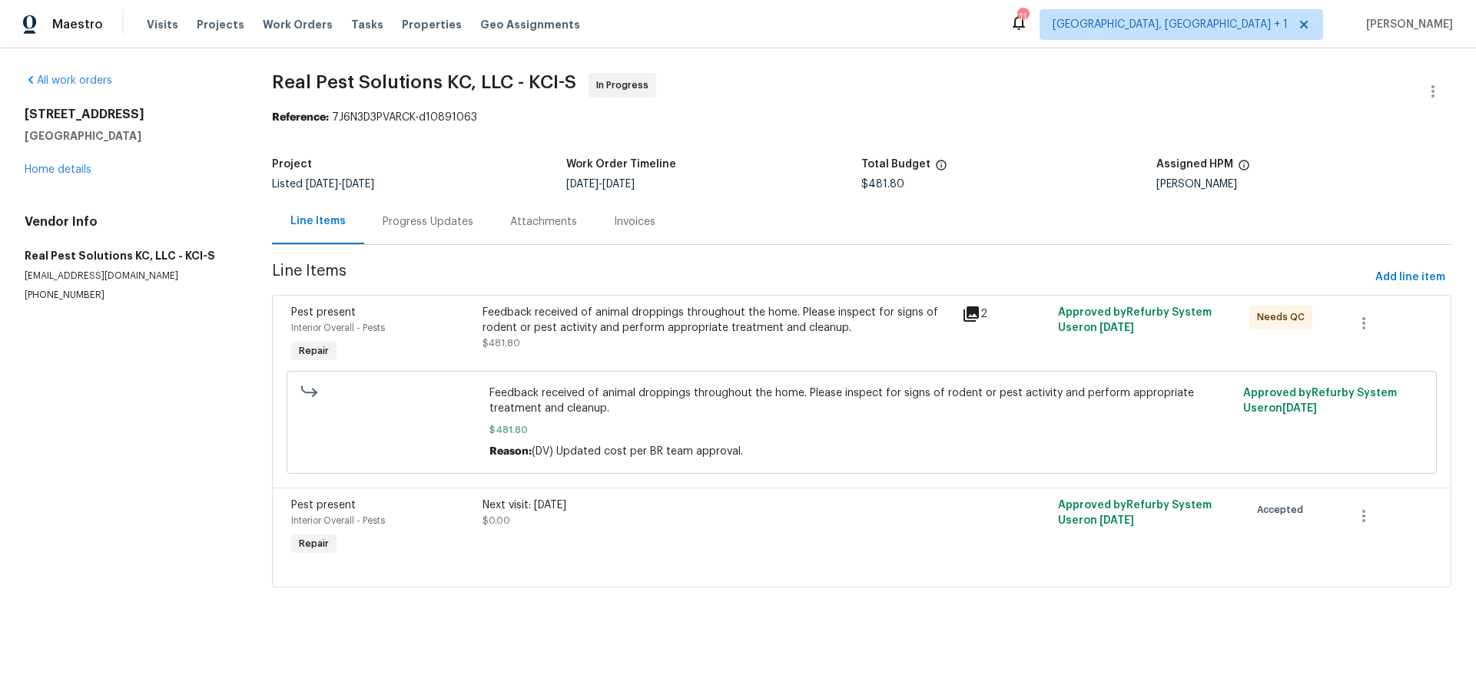
click at [630, 214] on div "Invoices" at bounding box center [634, 221] width 41 height 15
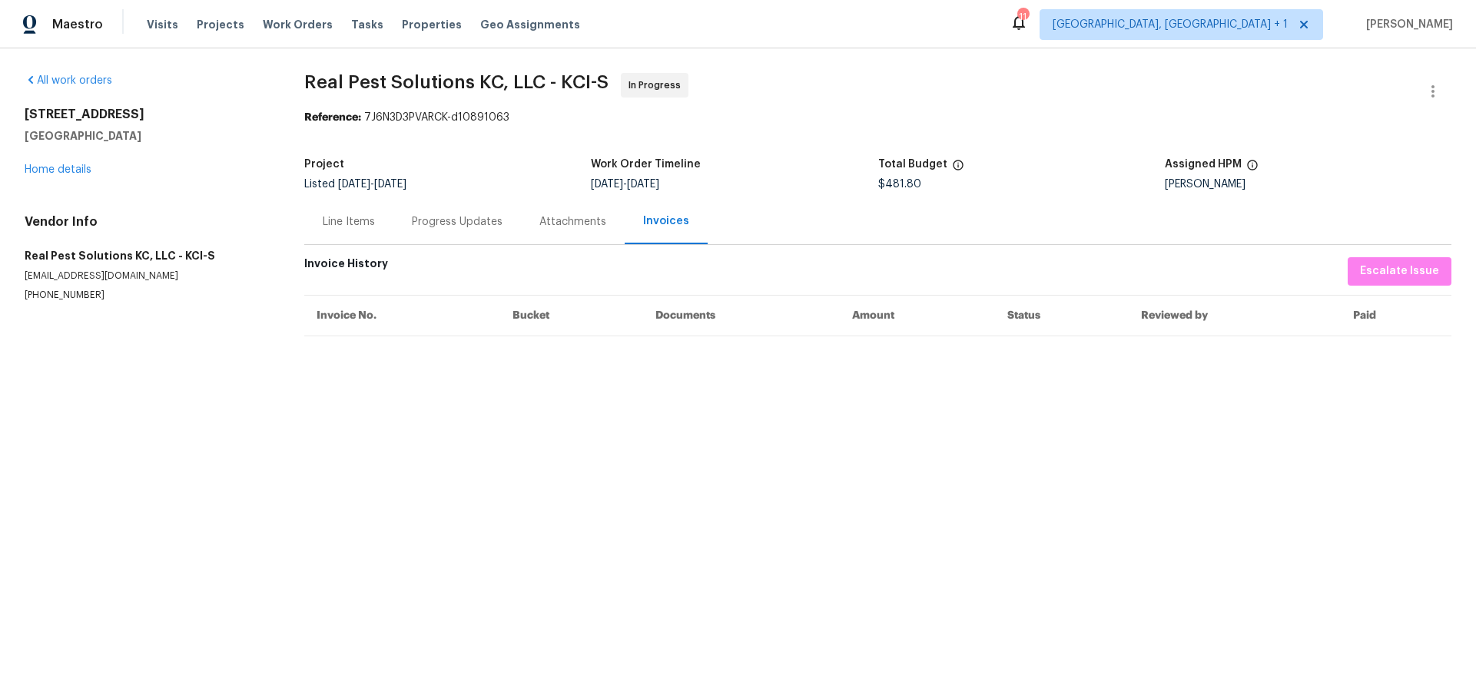
click at [343, 227] on div "Line Items" at bounding box center [349, 221] width 52 height 15
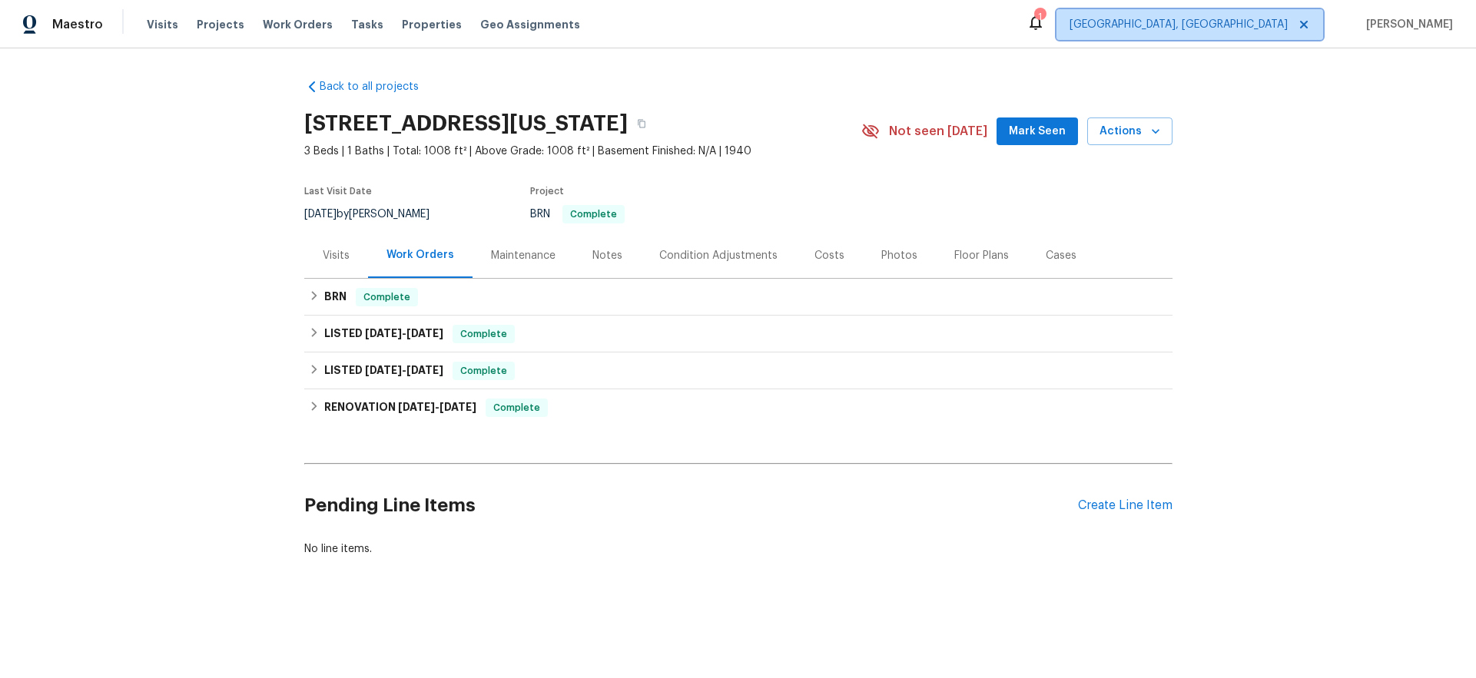
click at [1211, 21] on span "[GEOGRAPHIC_DATA], [GEOGRAPHIC_DATA]" at bounding box center [1179, 24] width 218 height 15
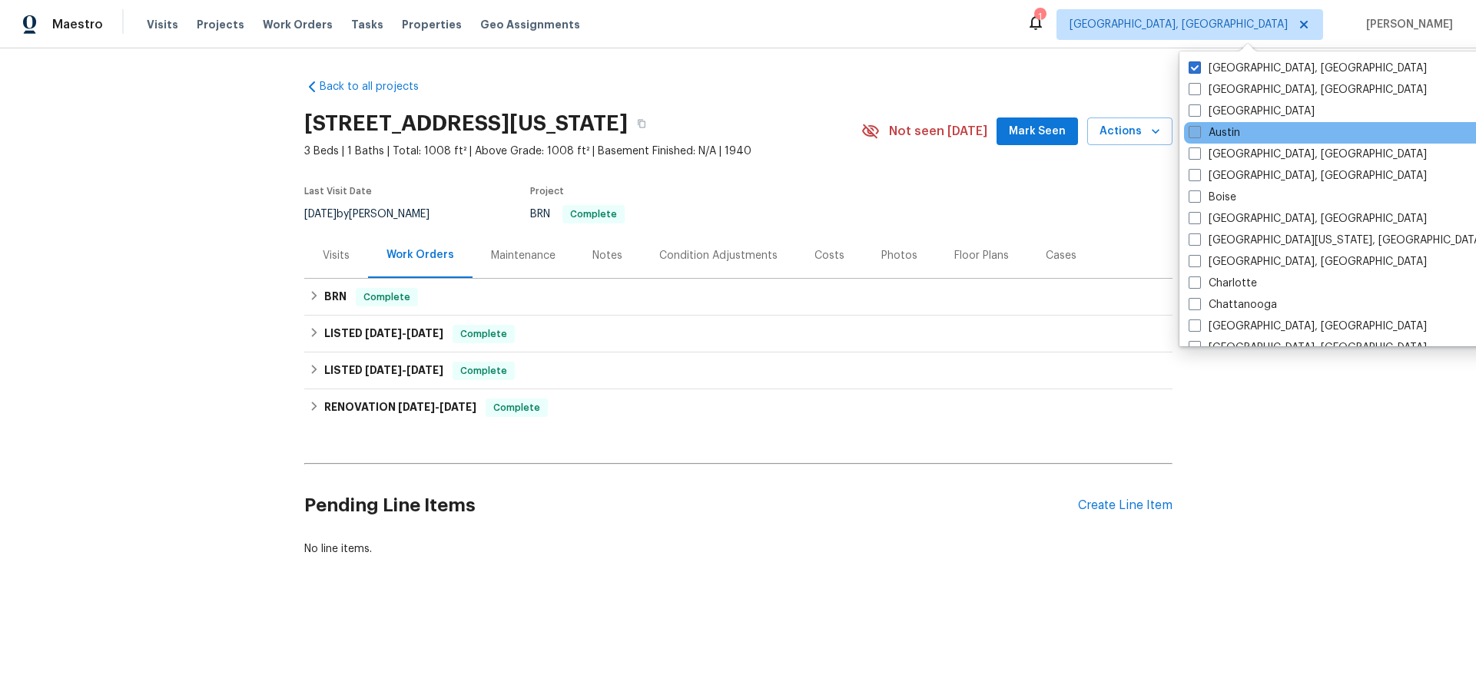
click at [1215, 125] on label "Austin" at bounding box center [1214, 132] width 51 height 15
click at [1199, 125] on input "Austin" at bounding box center [1194, 130] width 10 height 10
checkbox input "true"
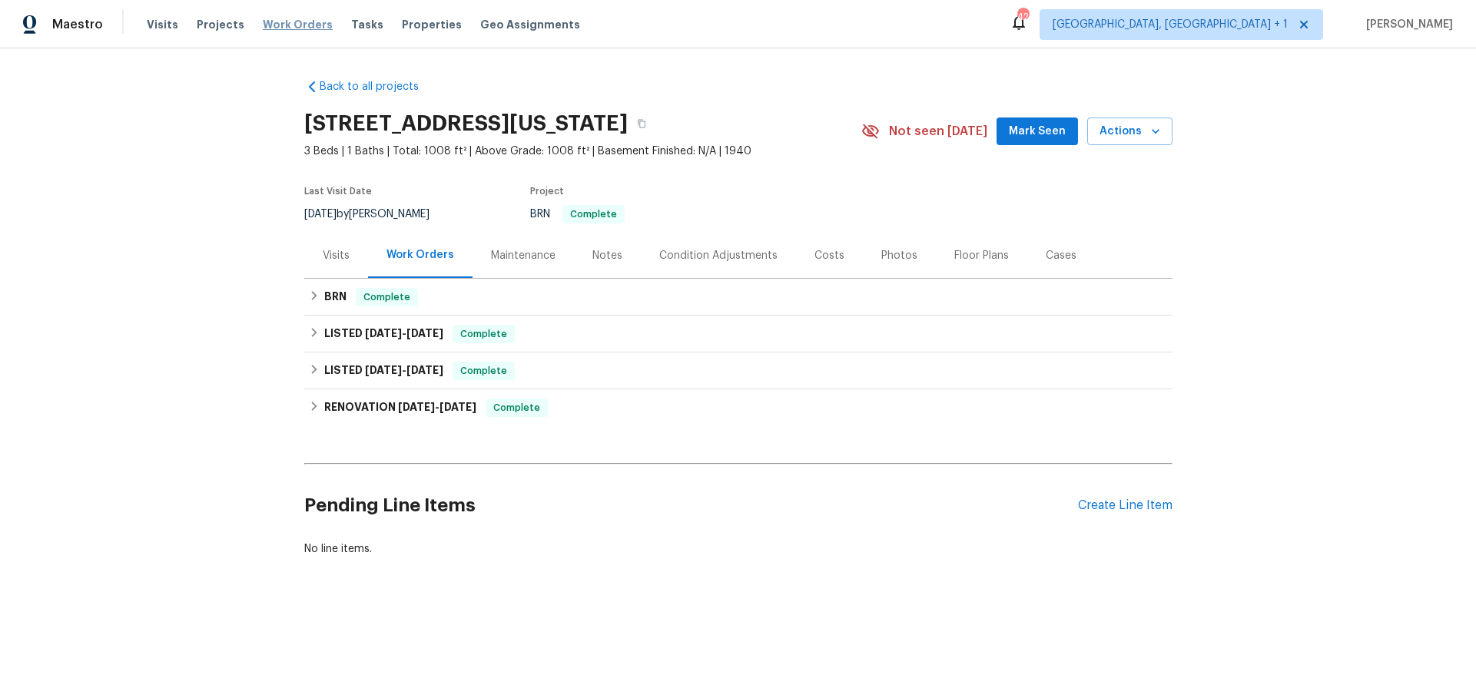
click at [284, 28] on span "Work Orders" at bounding box center [298, 24] width 70 height 15
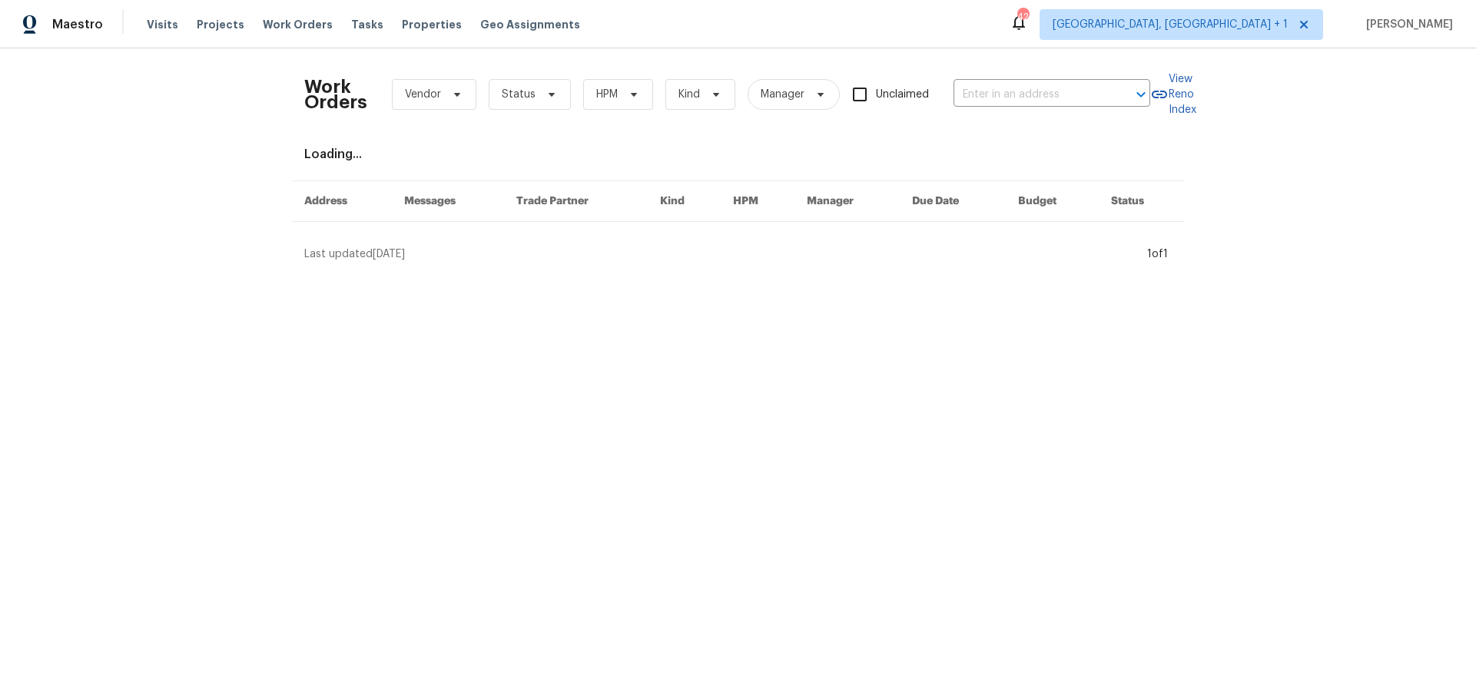
click at [1033, 107] on div "Work Orders Vendor Status HPM Kind Manager Unclaimed ​" at bounding box center [727, 95] width 846 height 68
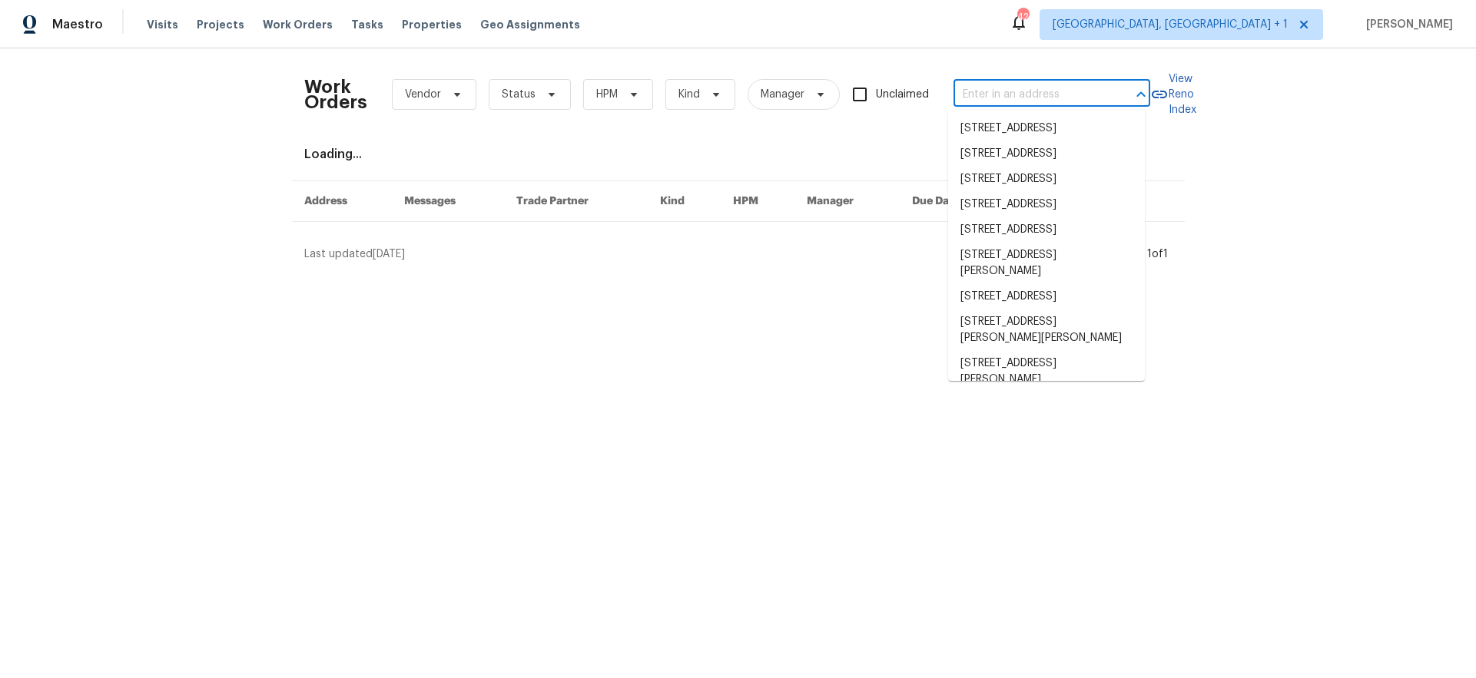
click at [1030, 100] on input "text" at bounding box center [1031, 95] width 154 height 24
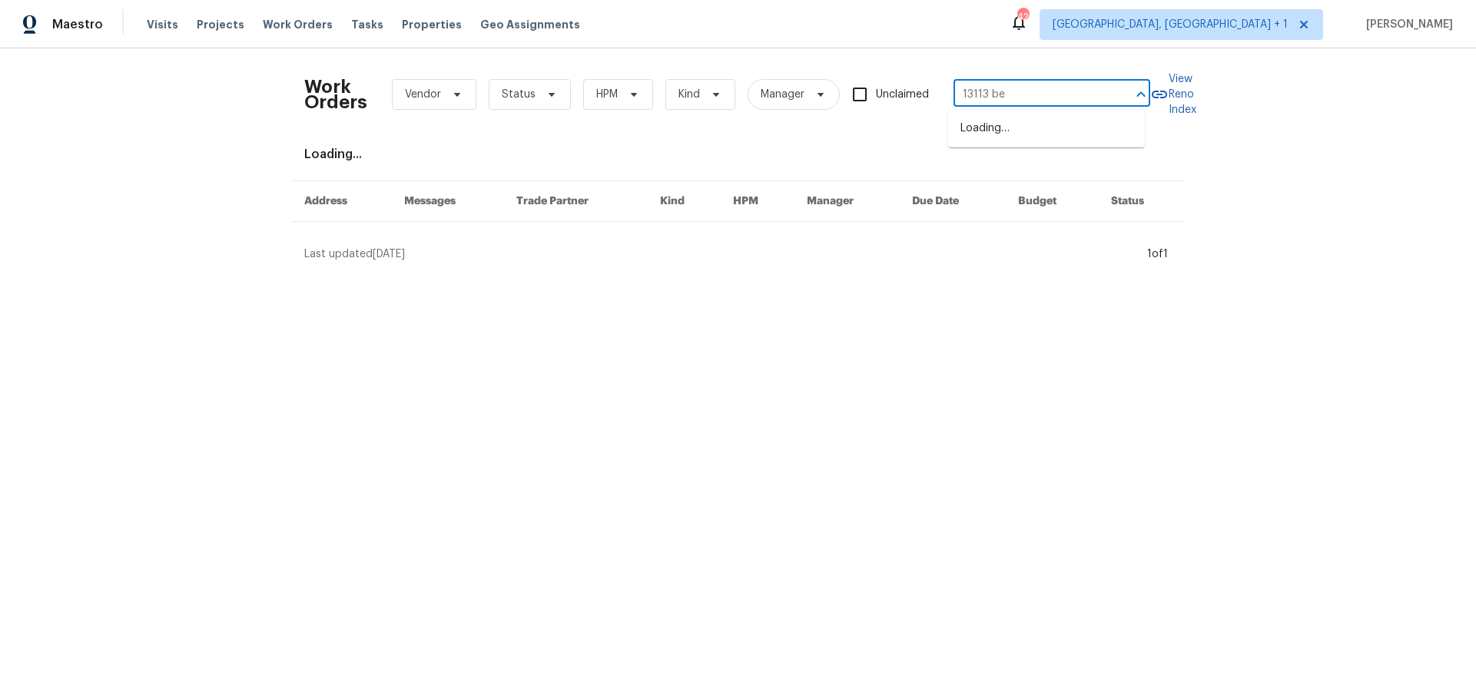
type input "13113 ben"
click at [1035, 130] on li "[STREET_ADDRESS]" at bounding box center [1046, 128] width 197 height 25
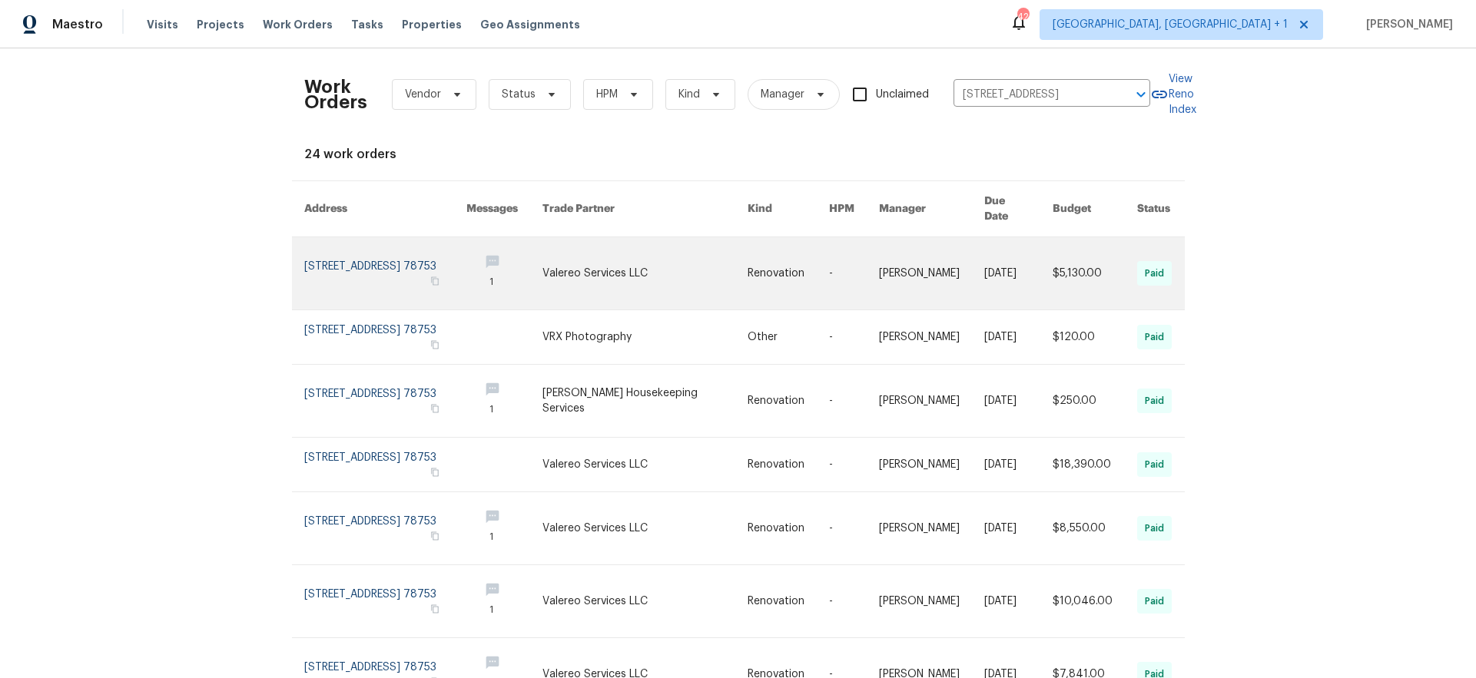
click at [368, 254] on link at bounding box center [385, 273] width 162 height 72
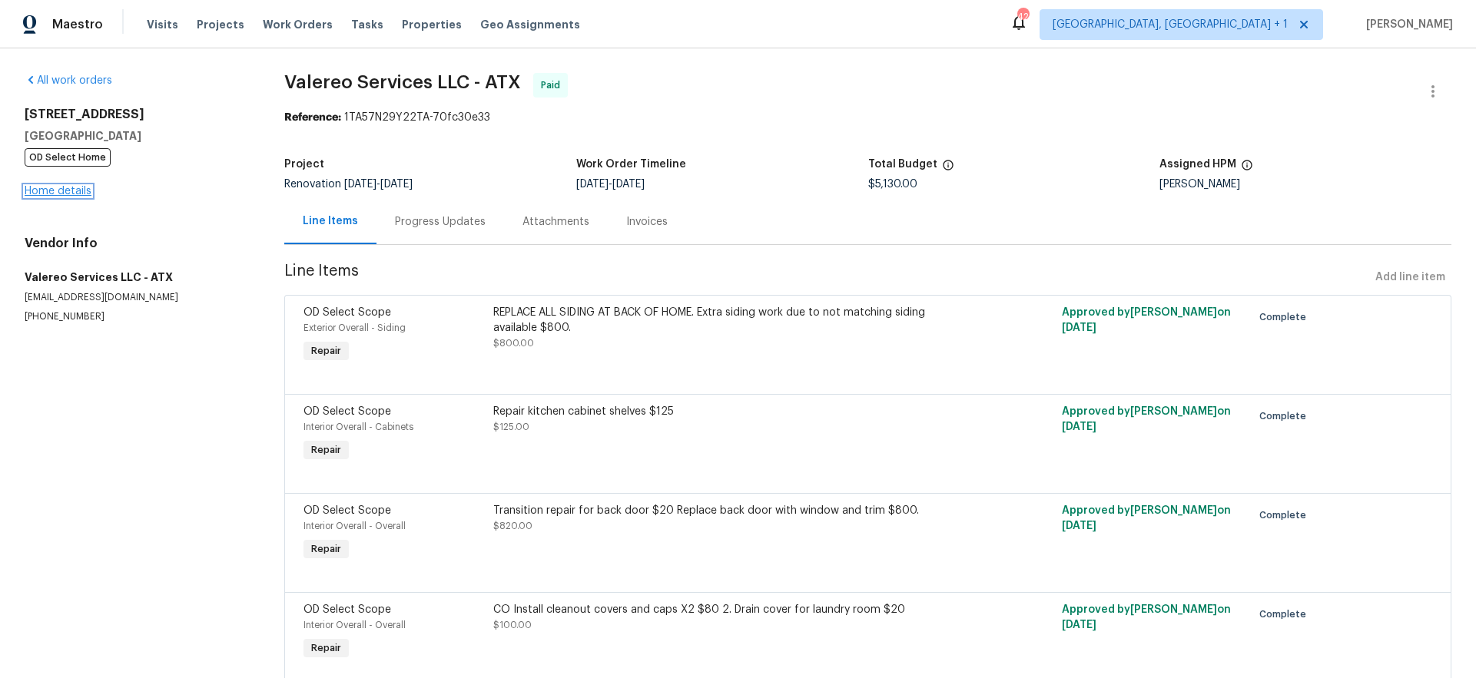
click at [63, 195] on link "Home details" at bounding box center [58, 191] width 67 height 11
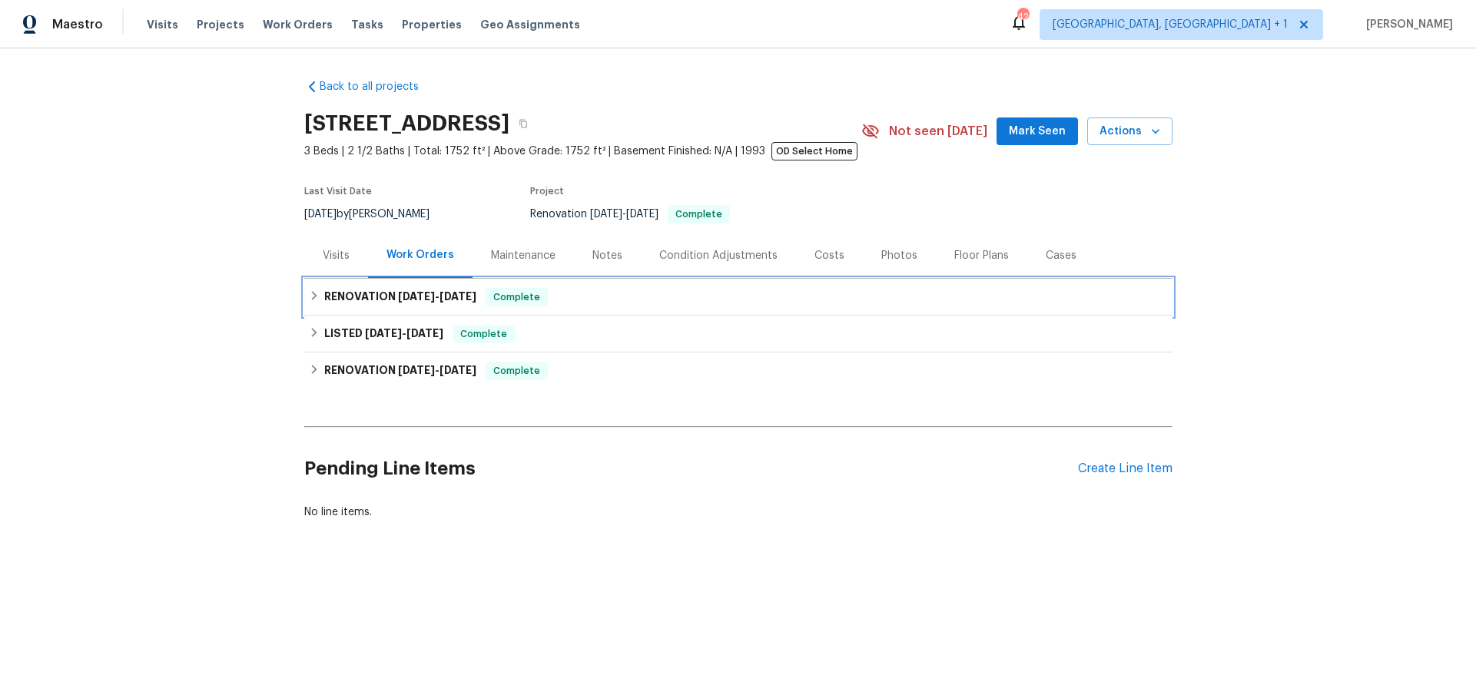
click at [413, 285] on div "RENOVATION [DATE] - [DATE] Complete" at bounding box center [738, 297] width 868 height 37
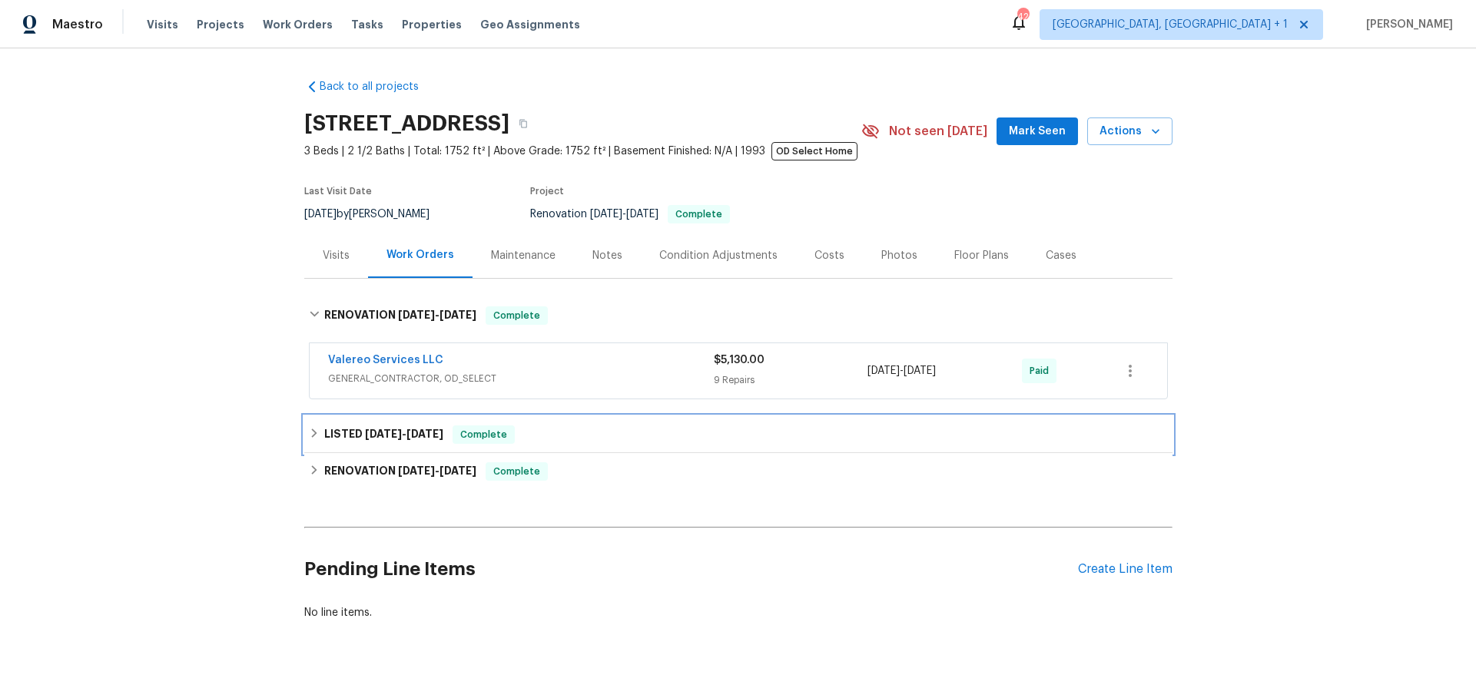
click at [365, 441] on h6 "LISTED [DATE] - [DATE]" at bounding box center [383, 435] width 119 height 18
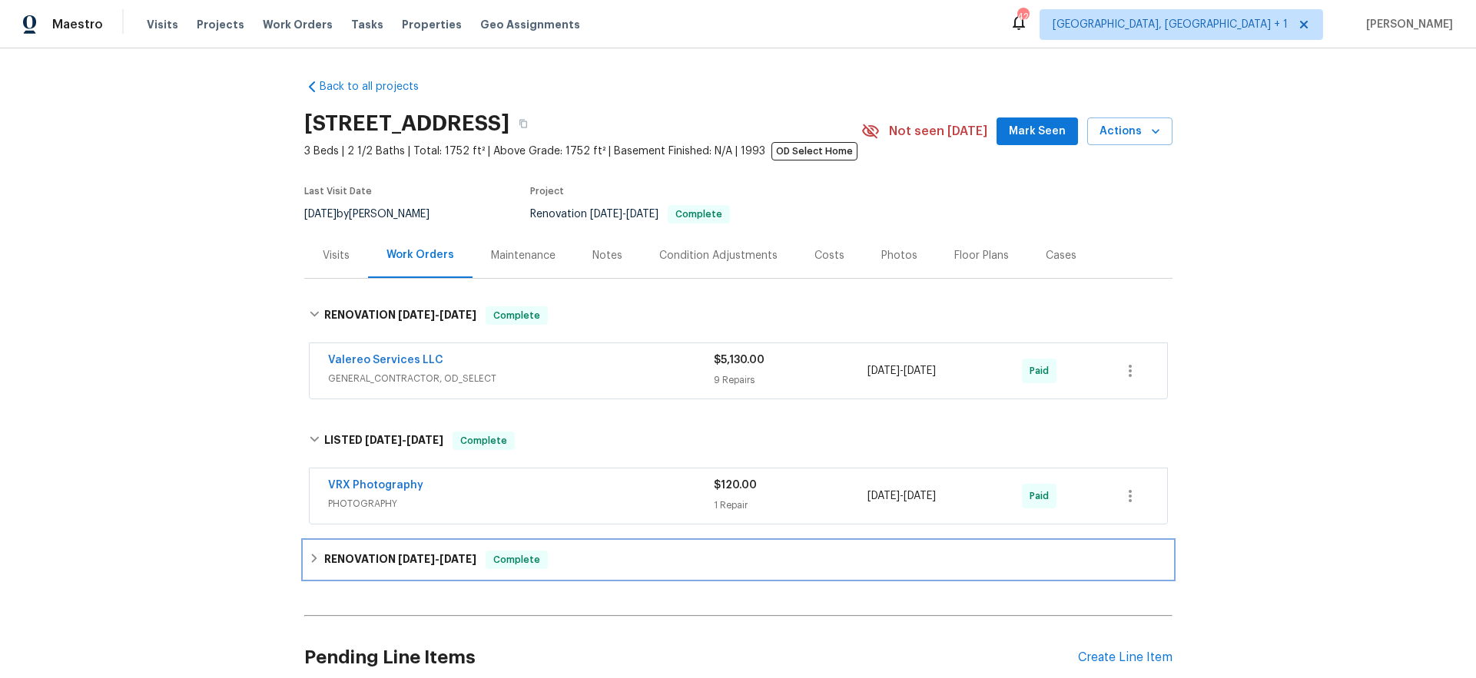
click at [338, 544] on div "RENOVATION [DATE] - [DATE] Complete" at bounding box center [738, 560] width 868 height 37
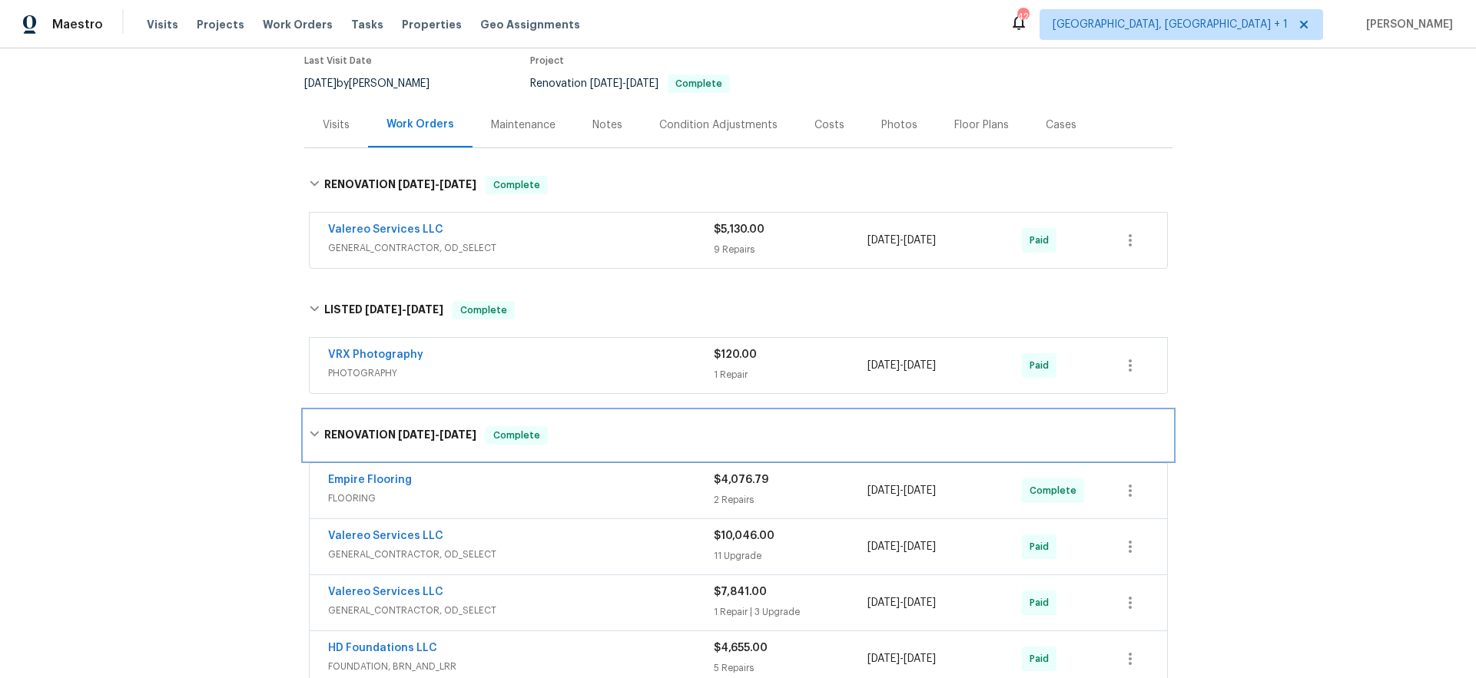
scroll to position [445, 0]
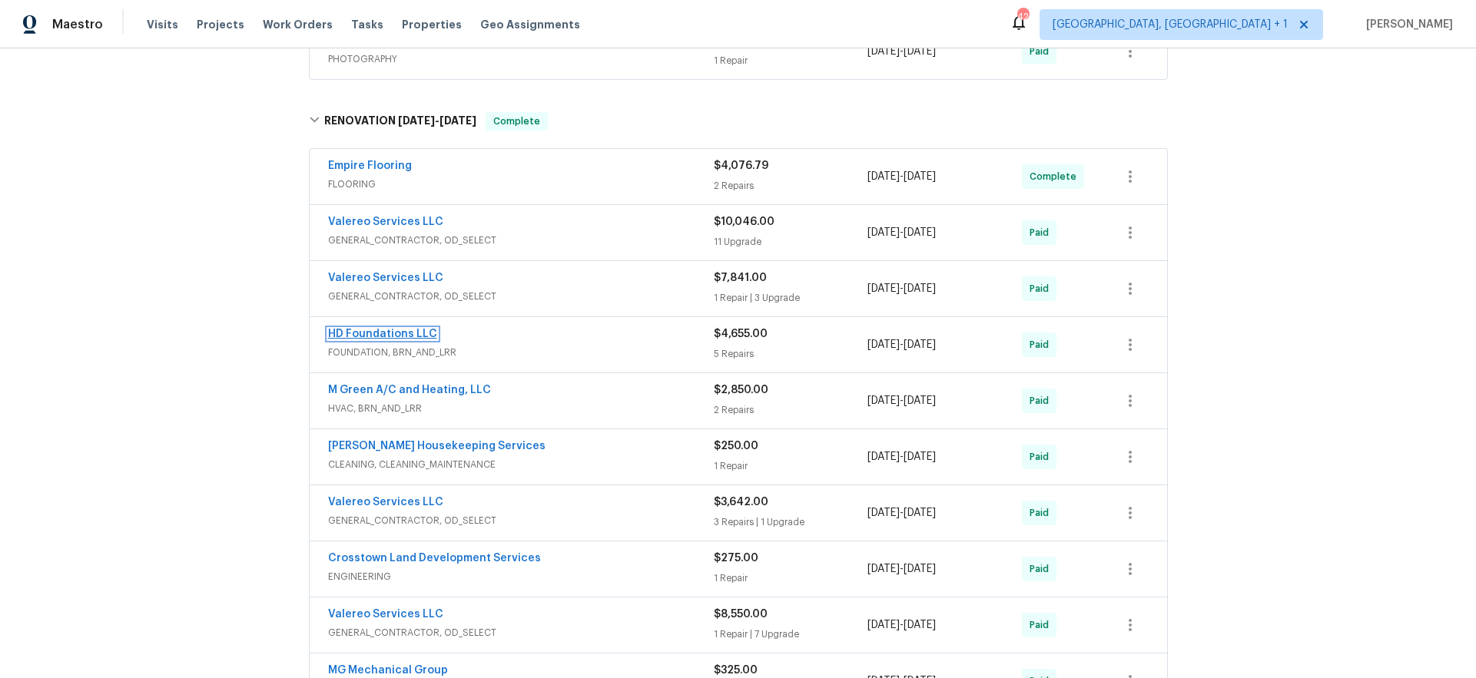
click at [380, 330] on link "HD Foundations LLC" at bounding box center [382, 334] width 109 height 11
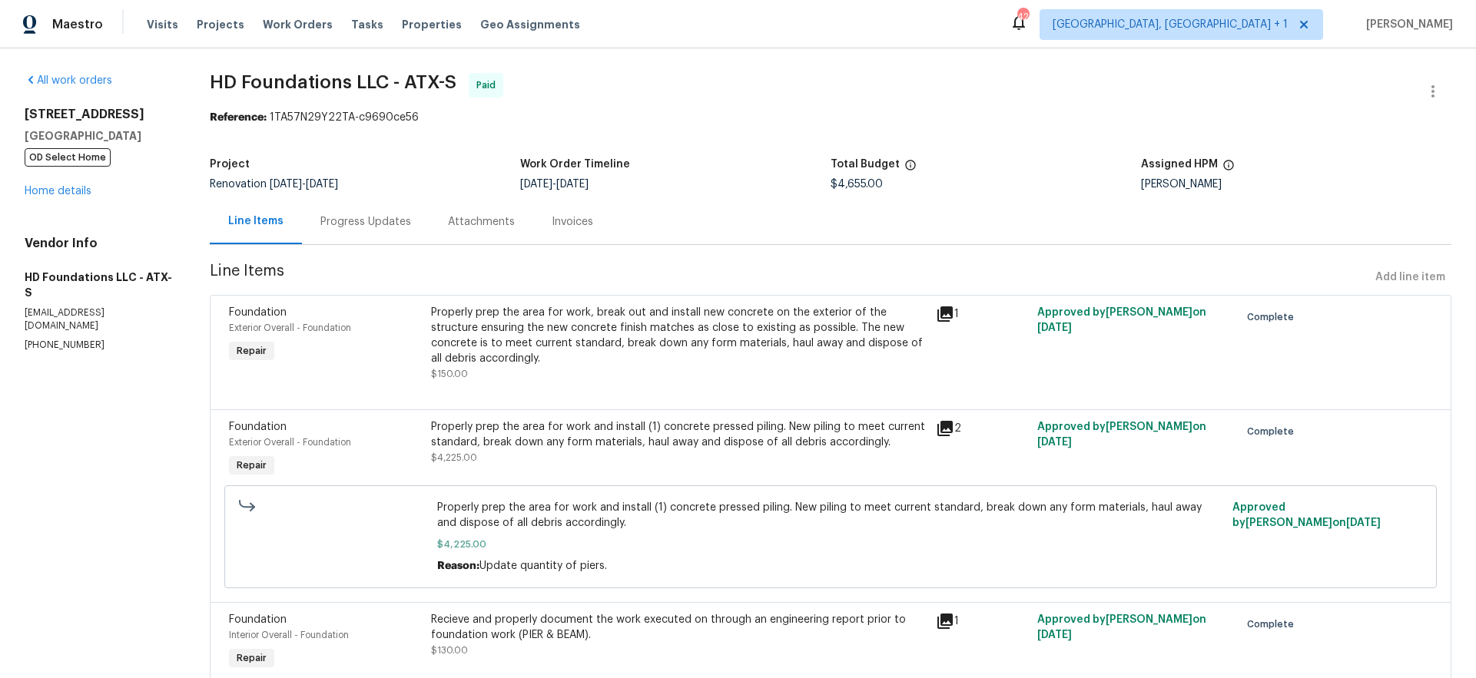
click at [571, 224] on div "Invoices" at bounding box center [572, 221] width 41 height 15
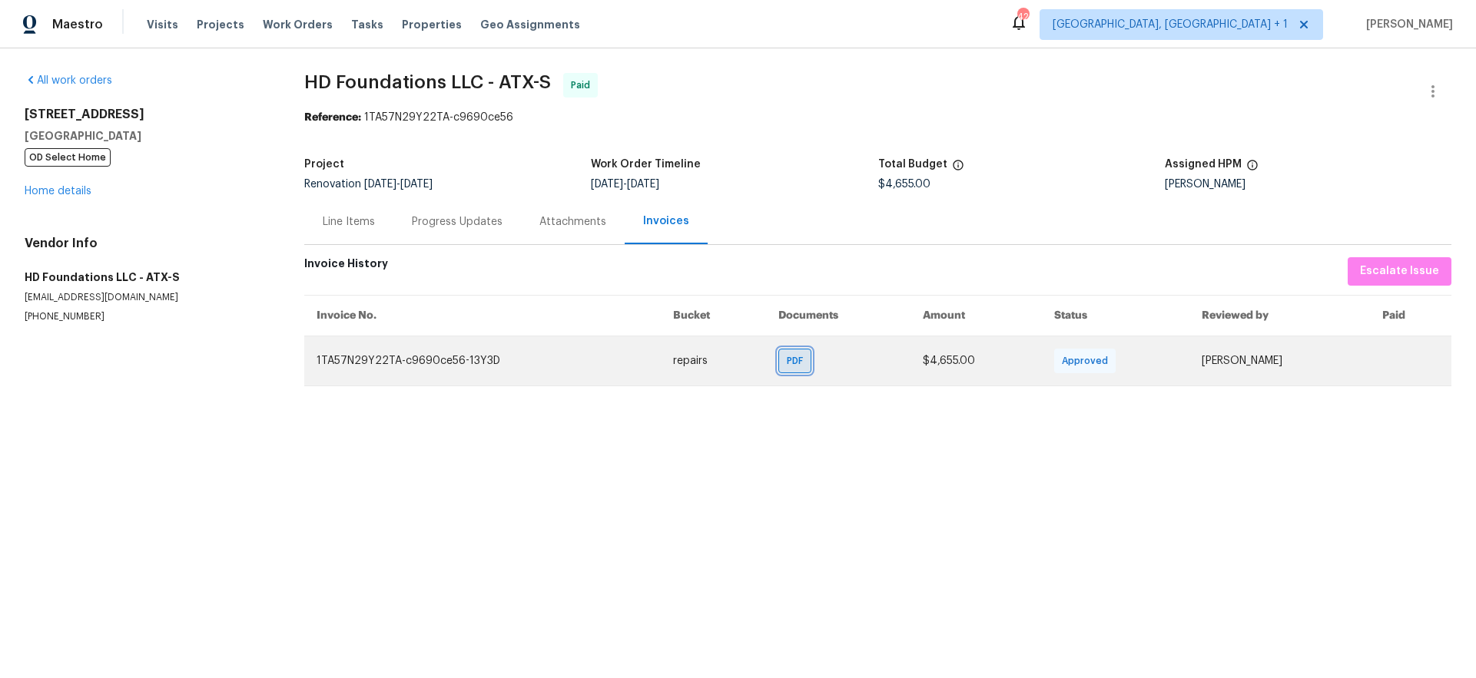
click at [787, 366] on span "PDF" at bounding box center [798, 360] width 22 height 15
